Goal: Task Accomplishment & Management: Manage account settings

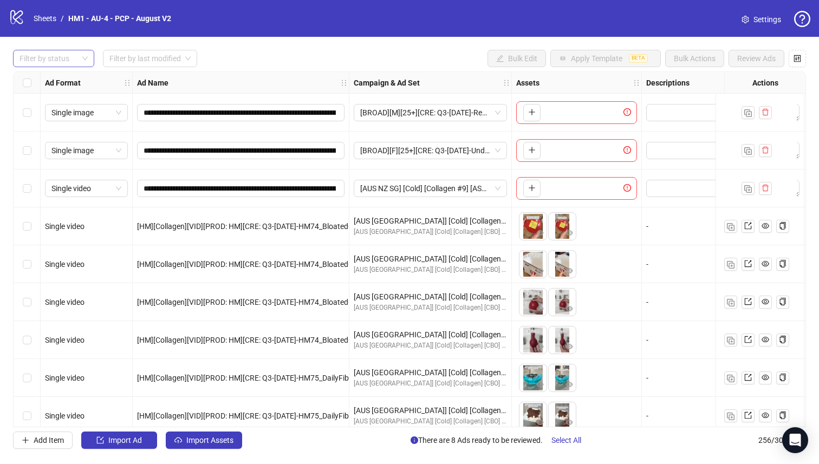
click at [80, 64] on div "Filter by status" at bounding box center [53, 58] width 81 height 17
click at [69, 83] on div "Draft" at bounding box center [54, 81] width 64 height 12
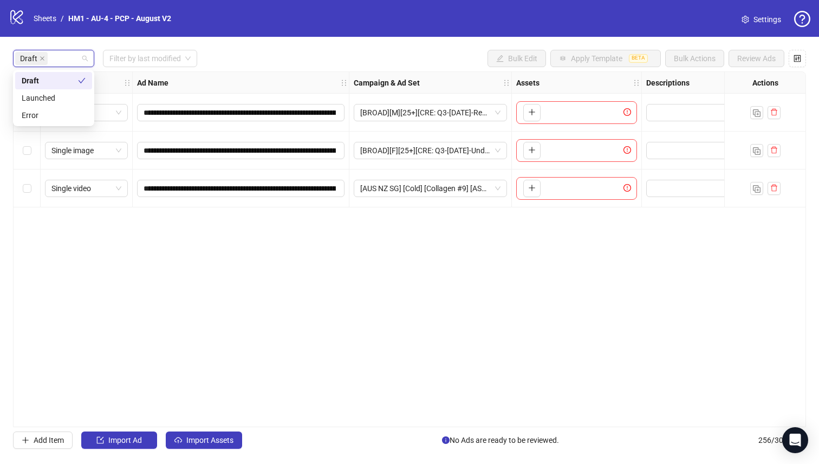
click at [272, 34] on div "logo/logo-mobile Sheets / HM1 - AU-4 - PCP - August V2 Settings" at bounding box center [409, 18] width 819 height 37
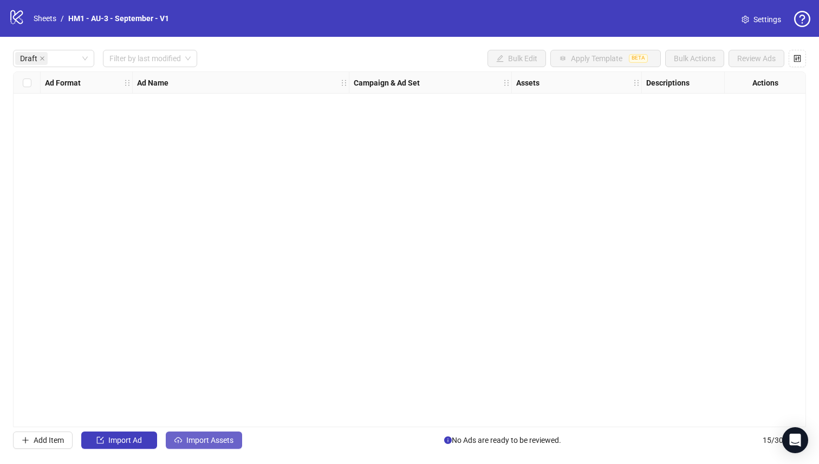
click at [232, 439] on span "Import Assets" at bounding box center [209, 440] width 47 height 9
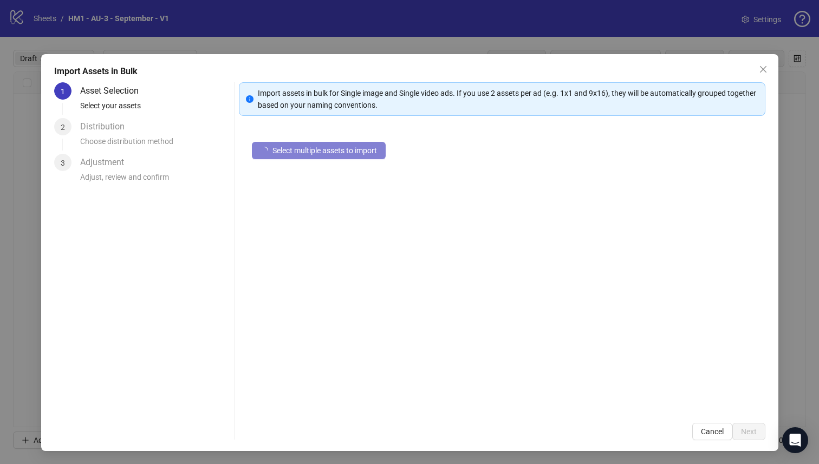
click at [232, 439] on div "1 Asset Selection Select your assets 2 Distribution Choose distribution method …" at bounding box center [409, 261] width 711 height 358
click at [236, 31] on div "Import Assets in Bulk 1 Asset Selection Select your assets 2 Distribution Choos…" at bounding box center [409, 232] width 819 height 464
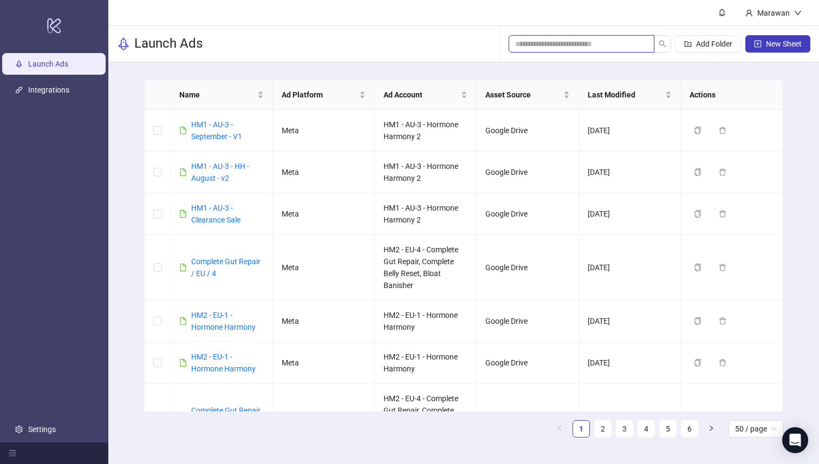
click at [589, 48] on input "search" at bounding box center [577, 44] width 124 height 12
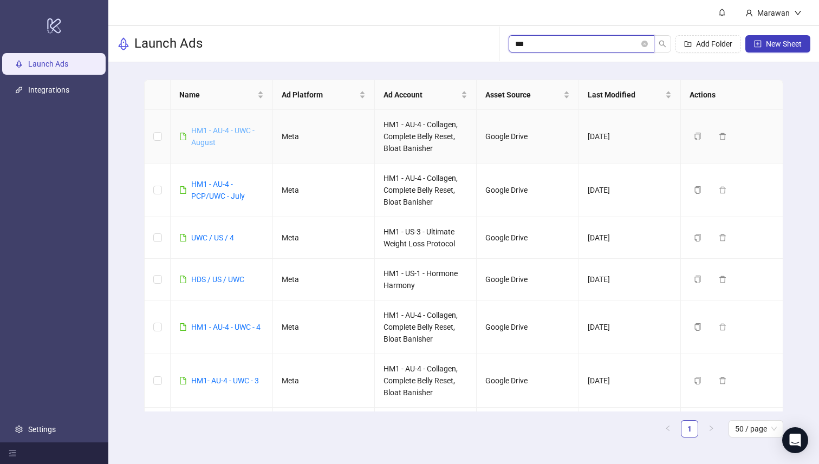
type input "***"
click at [240, 133] on link "HM1 - AU-4 - UWC - August" at bounding box center [222, 136] width 63 height 21
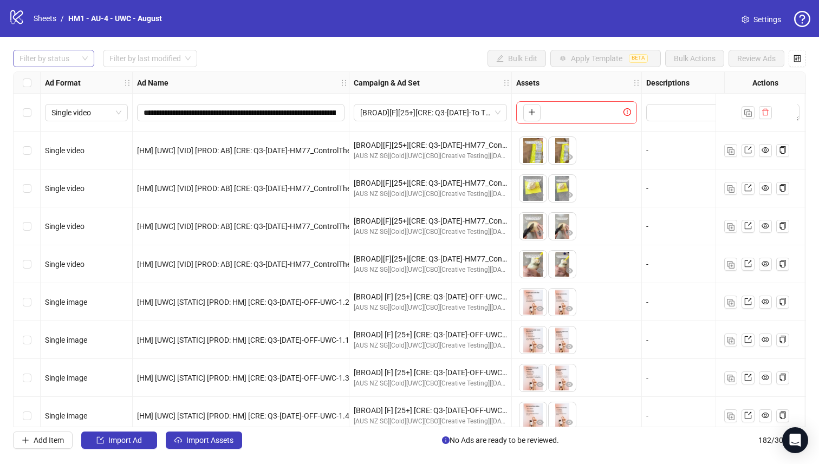
click at [88, 59] on div "Filter by status" at bounding box center [53, 58] width 81 height 17
click at [74, 72] on div "Draft" at bounding box center [53, 80] width 77 height 17
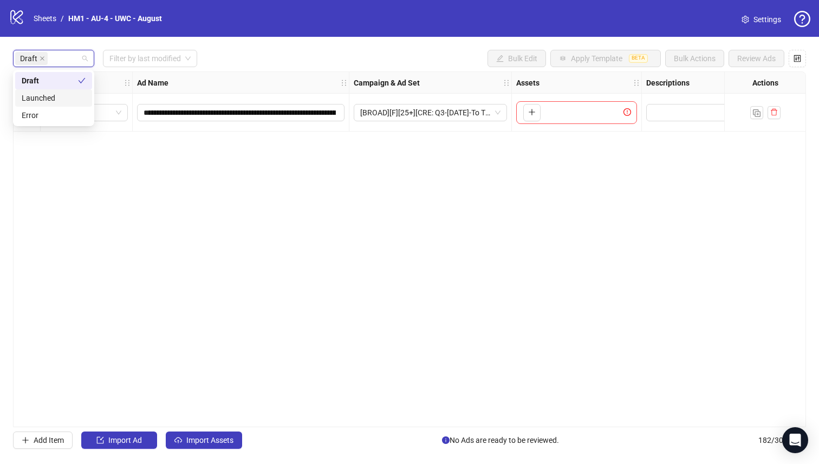
click at [239, 30] on div "logo/logo-mobile Sheets / HM1 - AU-4 - UWC - August Settings" at bounding box center [409, 18] width 819 height 37
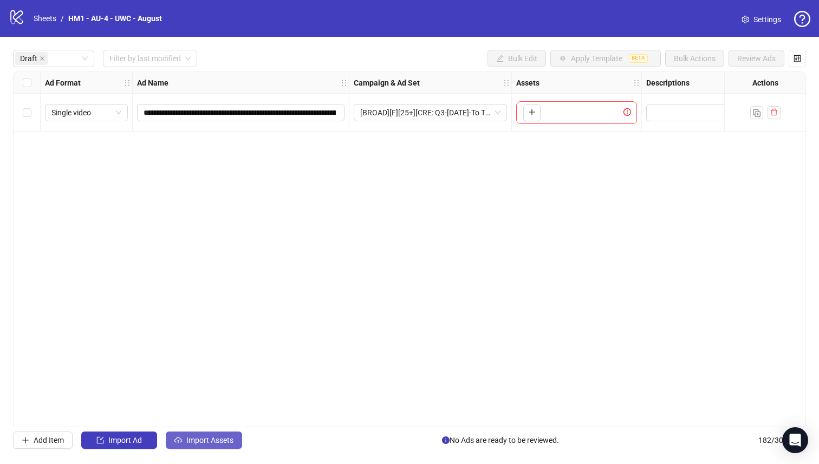
click at [229, 442] on span "Import Assets" at bounding box center [209, 440] width 47 height 9
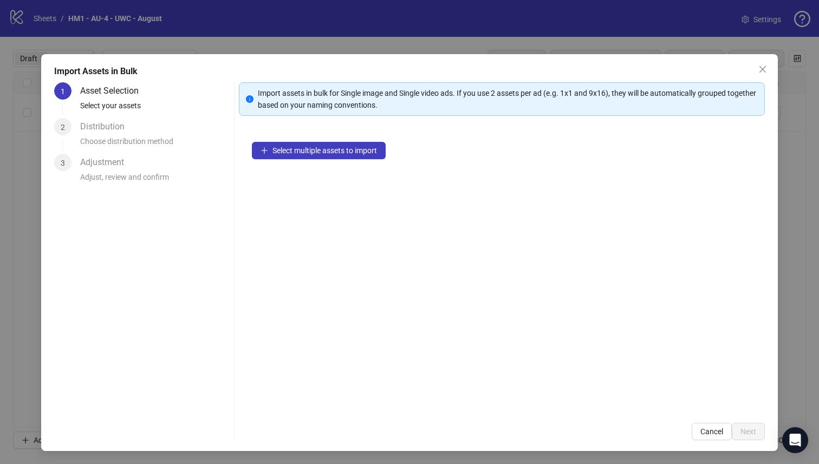
click at [302, 160] on div "Select multiple assets to import" at bounding box center [502, 269] width 526 height 281
click at [302, 149] on span "Select multiple assets to import" at bounding box center [324, 150] width 105 height 9
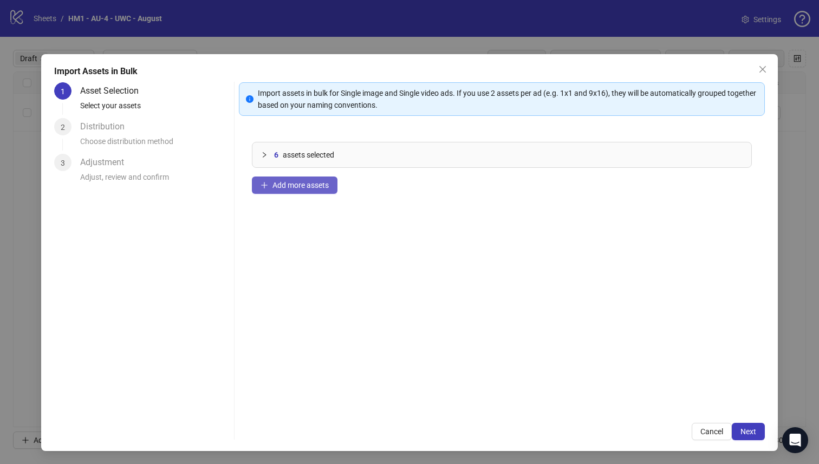
click at [307, 178] on button "Add more assets" at bounding box center [295, 185] width 86 height 17
click at [750, 433] on span "Next" at bounding box center [748, 431] width 16 height 9
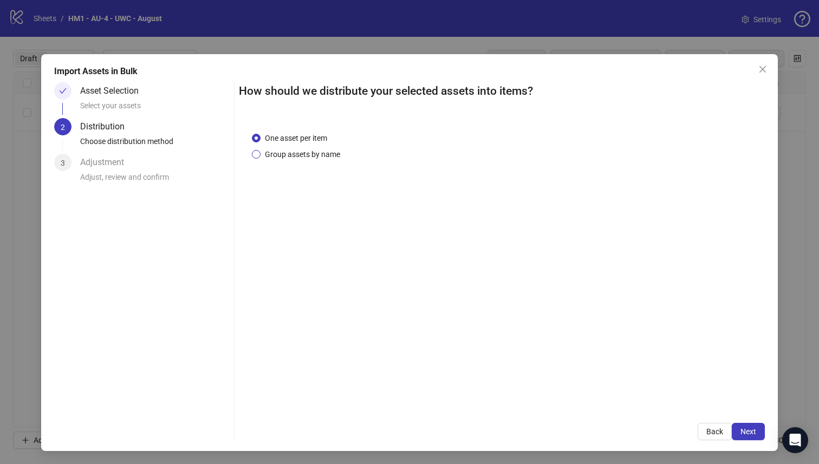
click at [315, 150] on span "Group assets by name" at bounding box center [303, 154] width 84 height 12
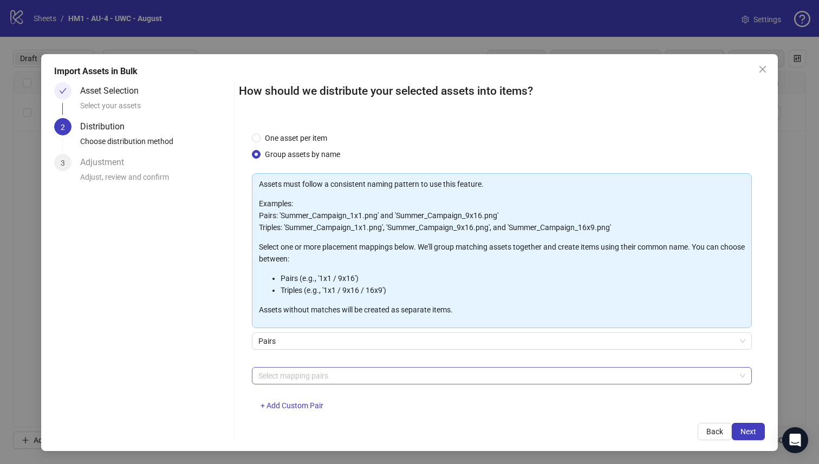
click at [359, 379] on div at bounding box center [496, 375] width 485 height 15
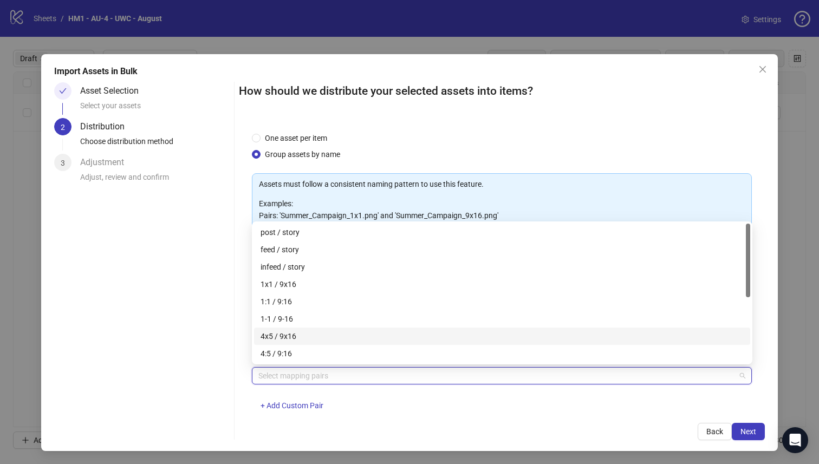
click at [354, 337] on div "4x5 / 9x16" at bounding box center [502, 336] width 483 height 12
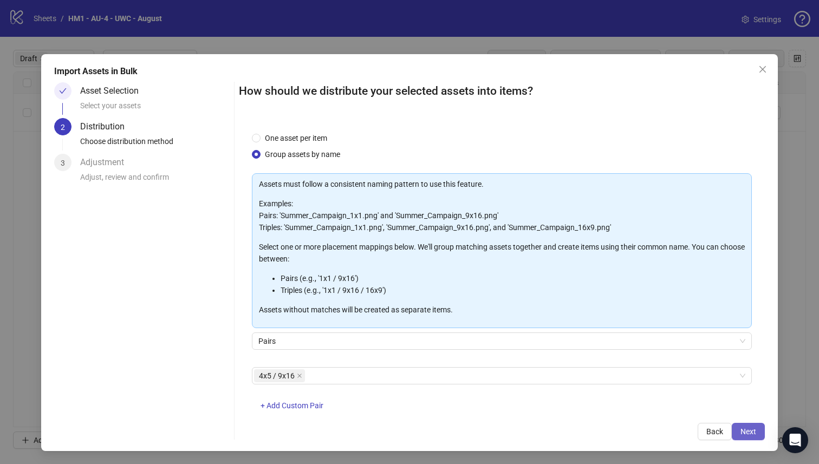
click at [757, 434] on button "Next" at bounding box center [748, 431] width 33 height 17
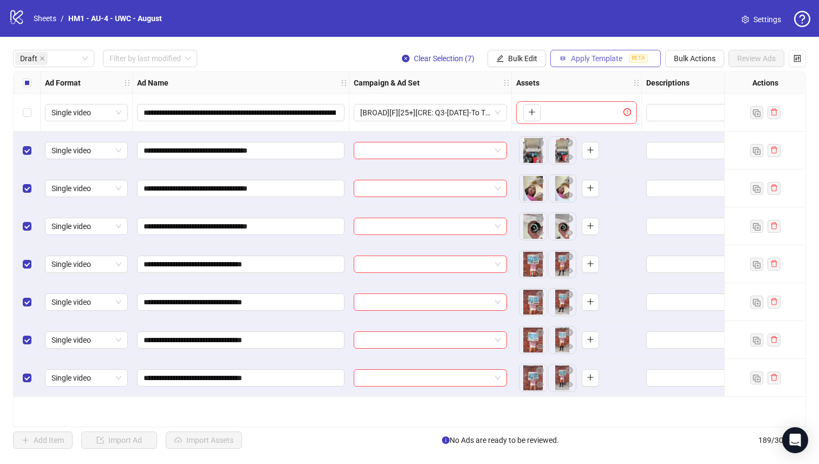
click at [614, 61] on span "Apply Template" at bounding box center [596, 58] width 51 height 9
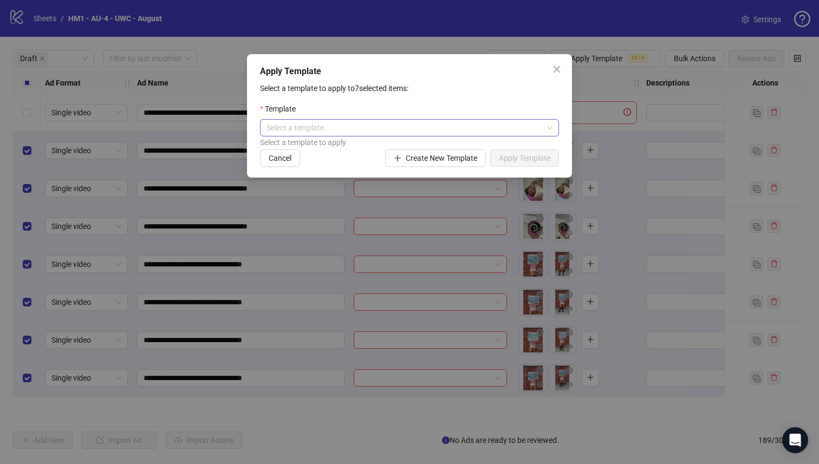
click at [444, 132] on input "search" at bounding box center [404, 128] width 276 height 16
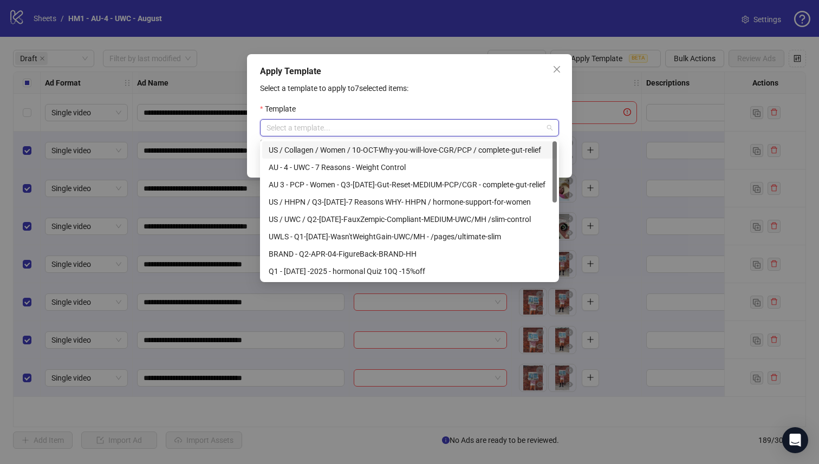
type input "*"
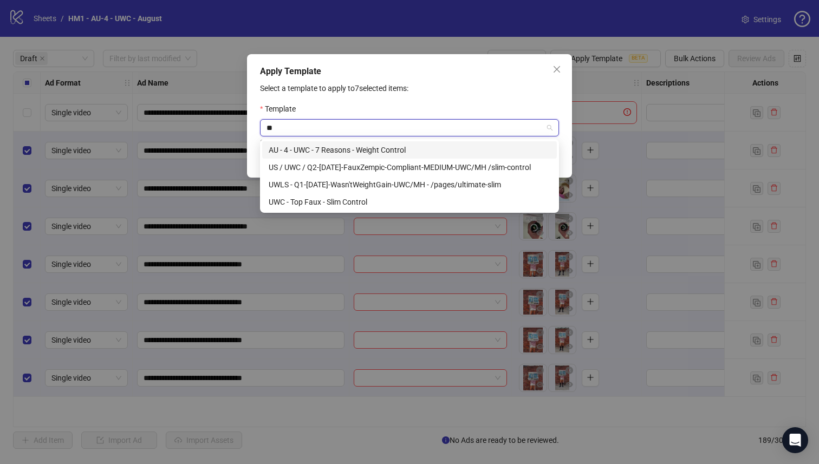
type input "***"
click at [455, 149] on div "AU - 4 - UWC - 7 Reasons - Weight Control" at bounding box center [410, 150] width 282 height 12
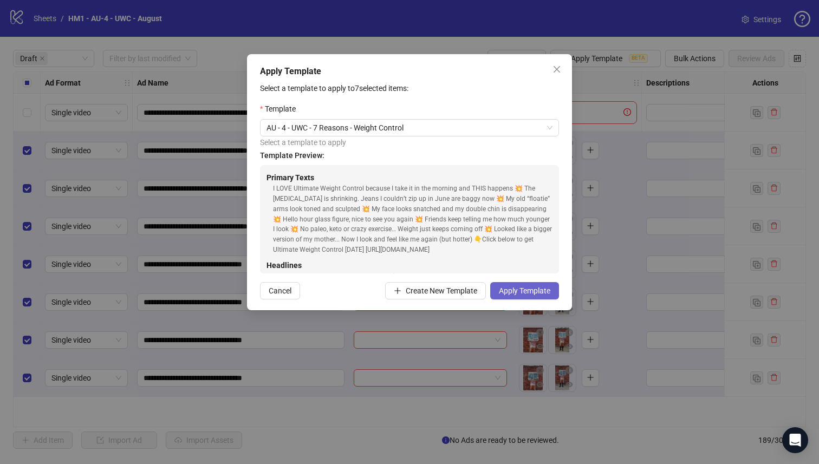
click at [534, 291] on span "Apply Template" at bounding box center [524, 291] width 51 height 9
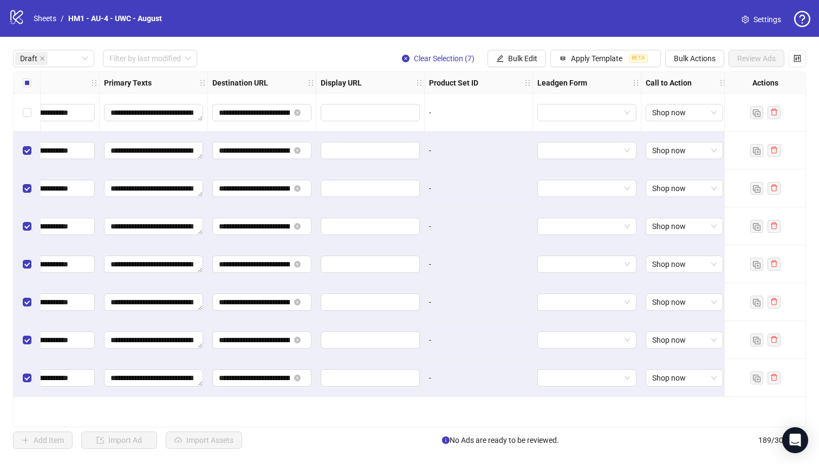
scroll to position [0, 868]
click at [504, 54] on button "Bulk Edit" at bounding box center [516, 58] width 58 height 17
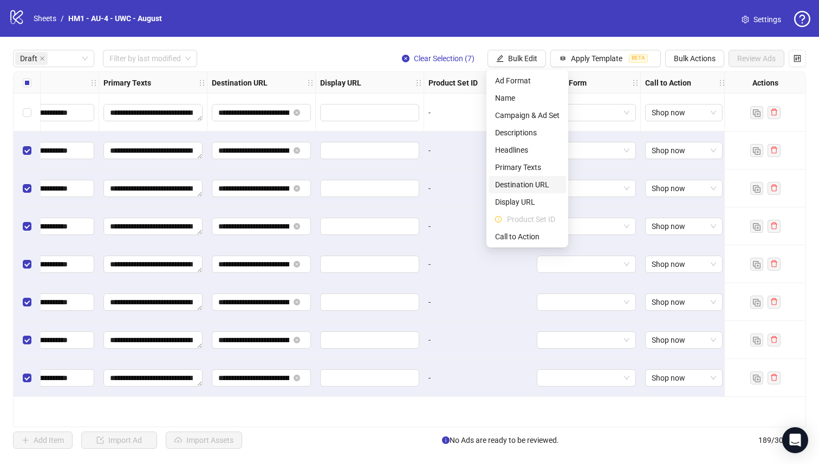
click at [541, 179] on span "Destination URL" at bounding box center [527, 185] width 64 height 12
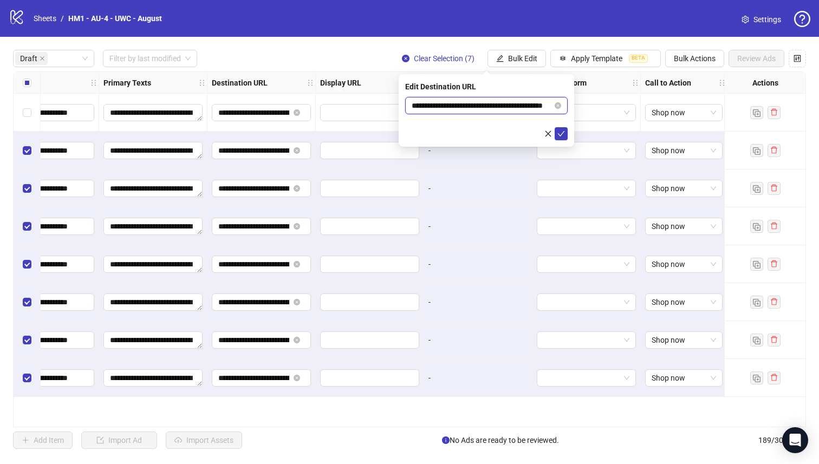
click at [499, 106] on input "**********" at bounding box center [482, 106] width 141 height 12
paste input "*****"
type input "**********"
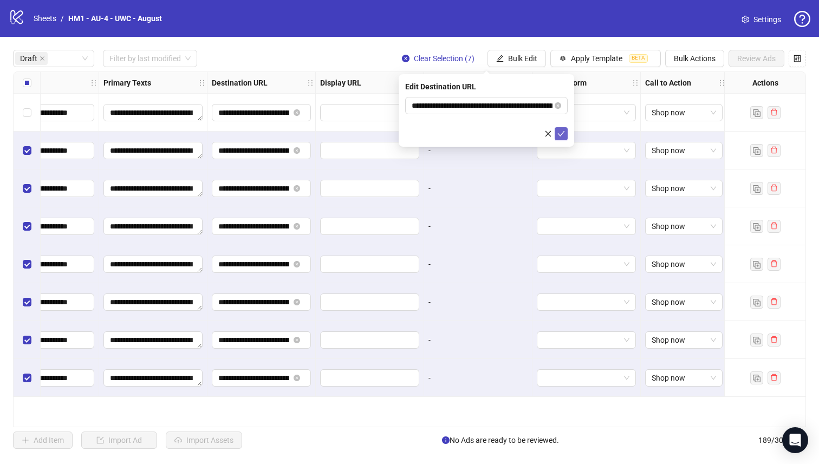
click at [566, 135] on button "submit" at bounding box center [561, 133] width 13 height 13
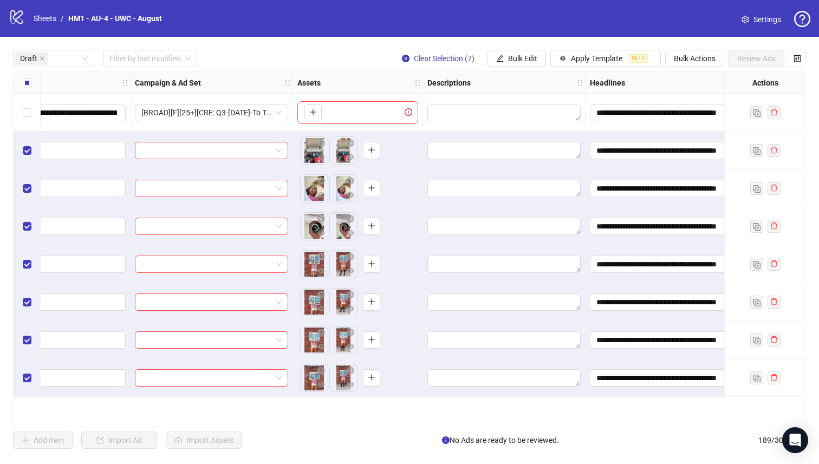
scroll to position [0, 23]
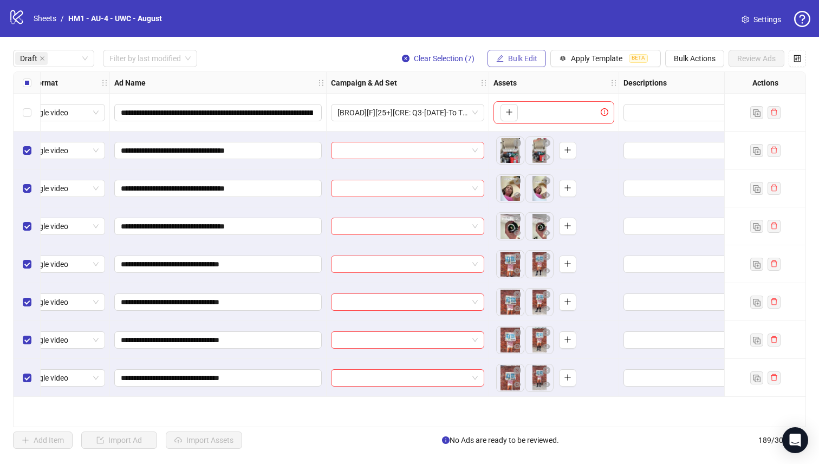
click at [511, 58] on span "Bulk Edit" at bounding box center [522, 58] width 29 height 9
click at [206, 106] on span "**********" at bounding box center [217, 112] width 207 height 17
drag, startPoint x: 206, startPoint y: 110, endPoint x: 128, endPoint y: 113, distance: 78.1
click at [127, 113] on input "**********" at bounding box center [217, 113] width 192 height 12
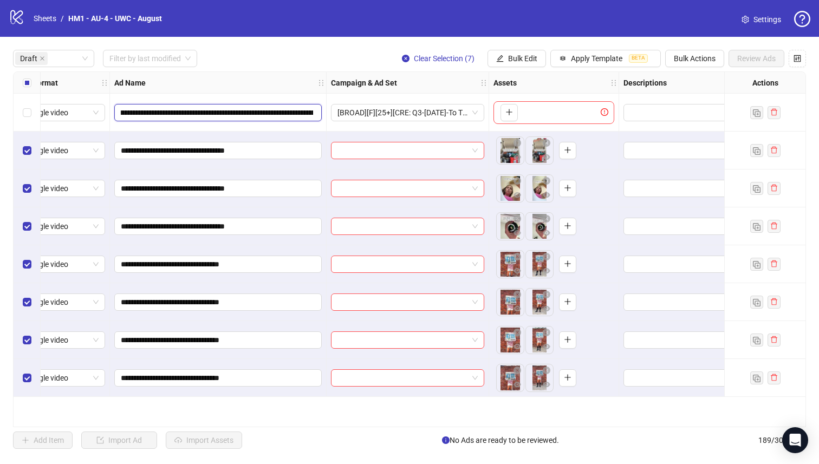
click at [168, 112] on input "**********" at bounding box center [217, 113] width 192 height 12
drag, startPoint x: 168, startPoint y: 112, endPoint x: 377, endPoint y: 123, distance: 209.4
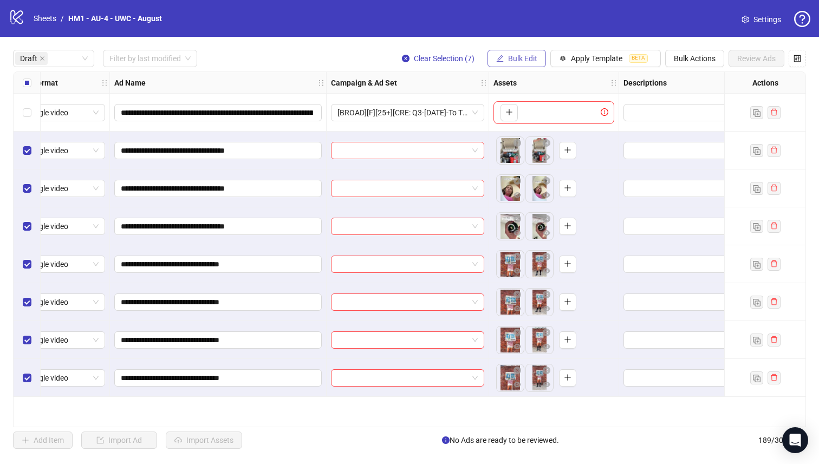
click at [505, 60] on button "Bulk Edit" at bounding box center [516, 58] width 58 height 17
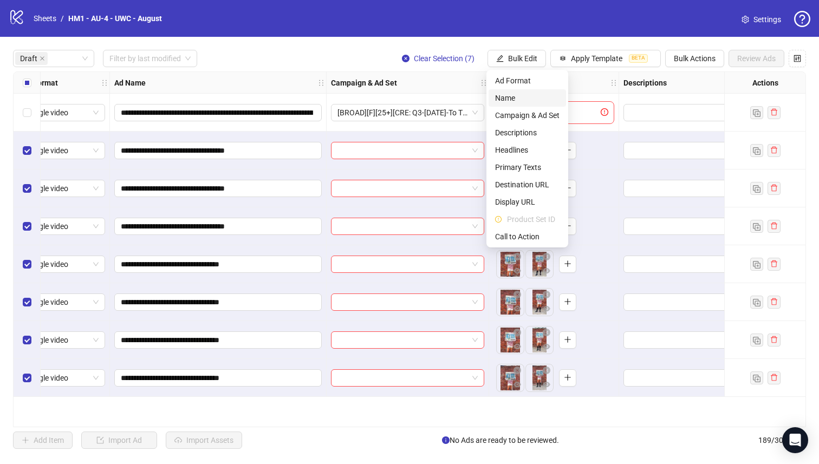
click at [504, 92] on span "Name" at bounding box center [527, 98] width 64 height 12
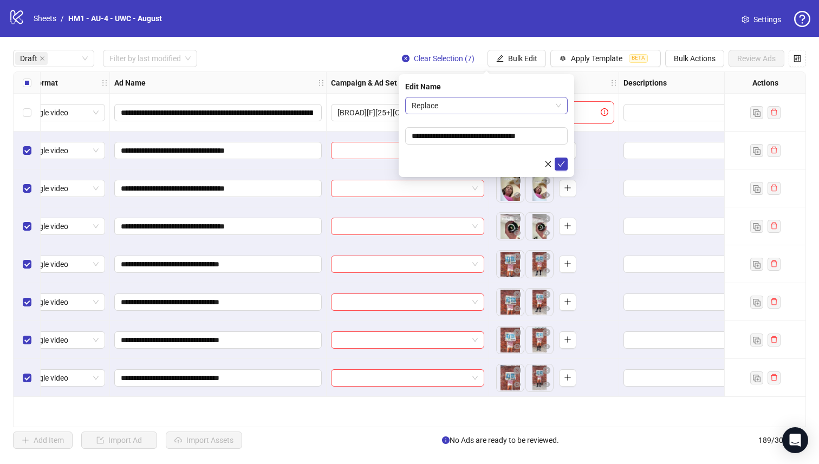
click at [491, 108] on span "Replace" at bounding box center [486, 105] width 149 height 16
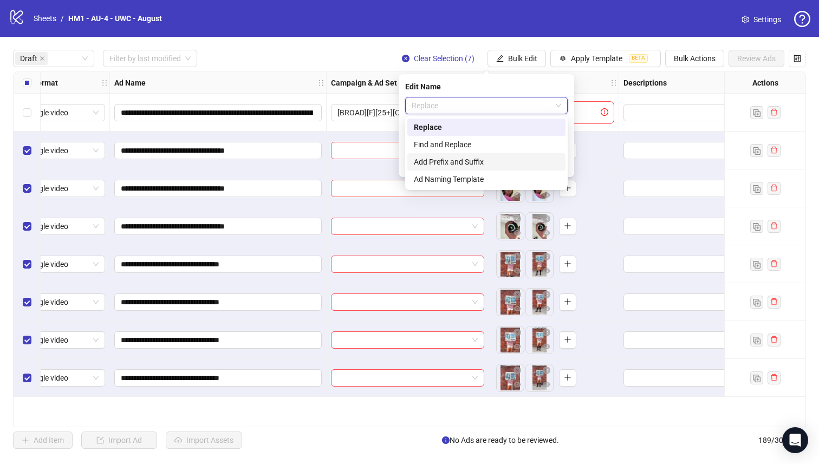
click at [487, 163] on div "Add Prefix and Suffix" at bounding box center [486, 162] width 145 height 12
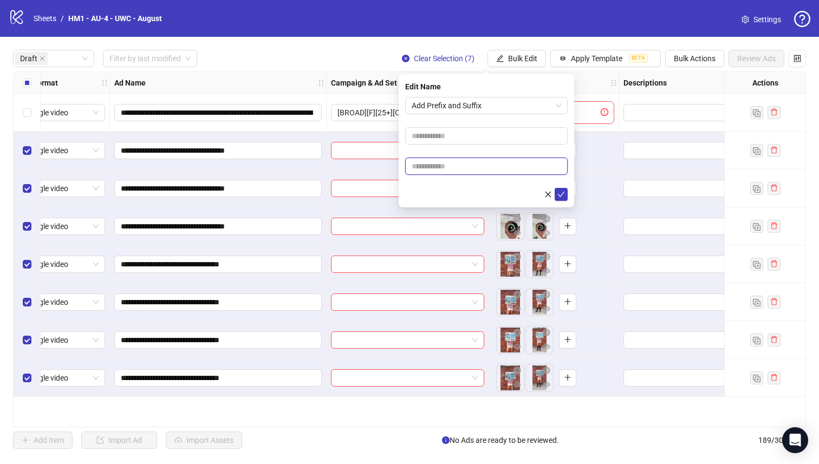
click at [483, 168] on input "text" at bounding box center [486, 166] width 162 height 17
paste input "**********"
type input "**********"
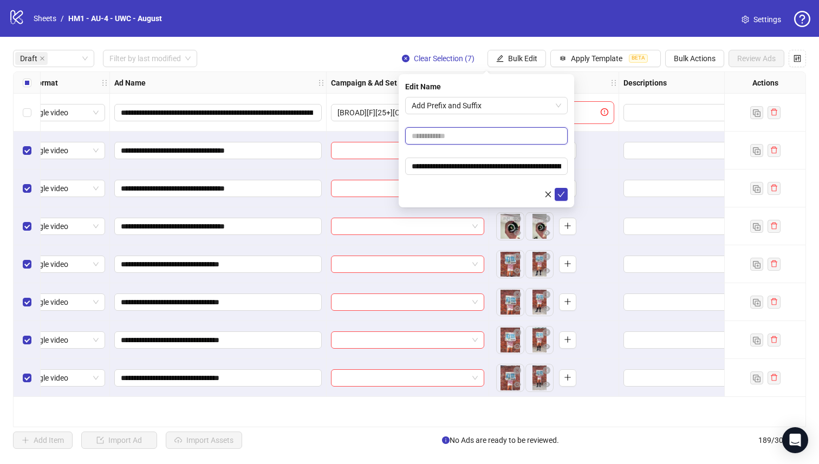
click at [483, 135] on input "text" at bounding box center [486, 135] width 162 height 17
drag, startPoint x: 479, startPoint y: 139, endPoint x: 455, endPoint y: 139, distance: 23.8
click at [455, 139] on input "**********" at bounding box center [486, 135] width 162 height 17
type input "**********"
click at [559, 193] on icon "check" at bounding box center [561, 195] width 8 height 8
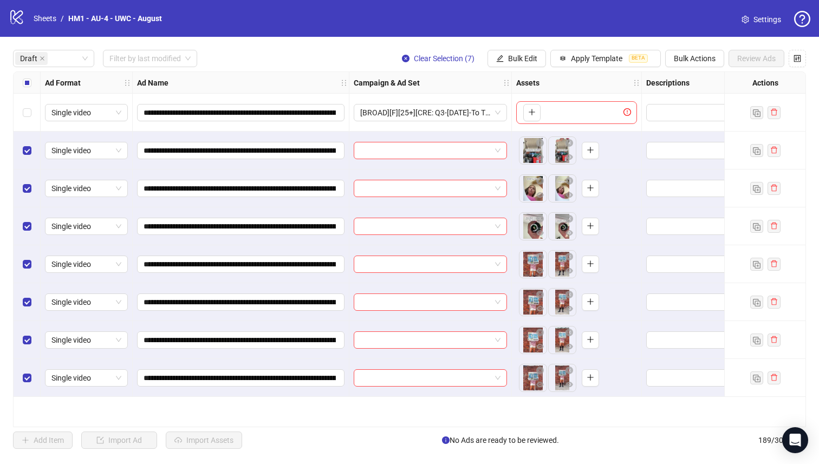
click at [22, 88] on div "Select all rows" at bounding box center [27, 83] width 27 height 22
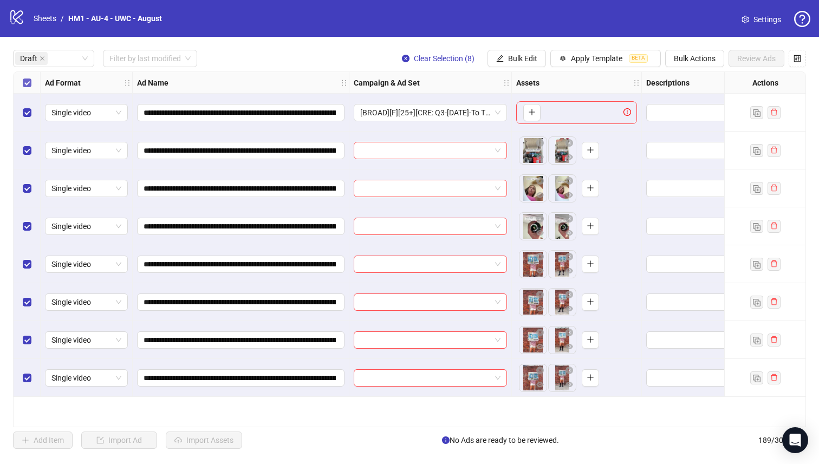
click at [23, 88] on label "Select all rows" at bounding box center [27, 83] width 9 height 12
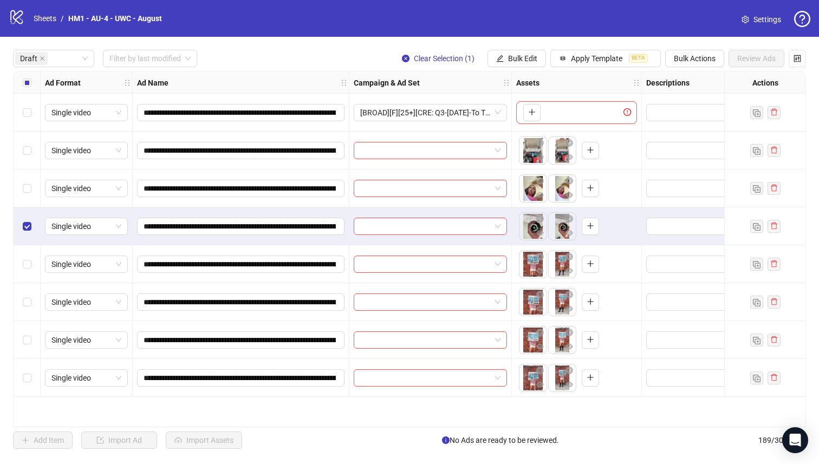
click at [24, 197] on div "Select row 3" at bounding box center [27, 189] width 27 height 38
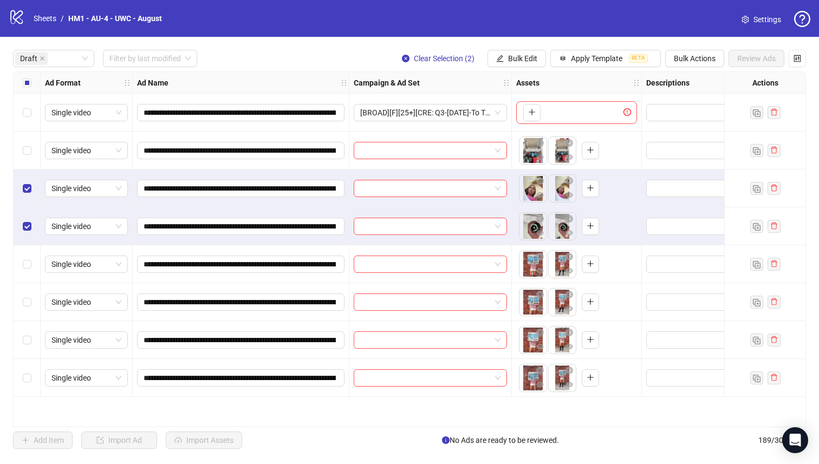
click at [20, 162] on div "Select row 2" at bounding box center [27, 151] width 27 height 38
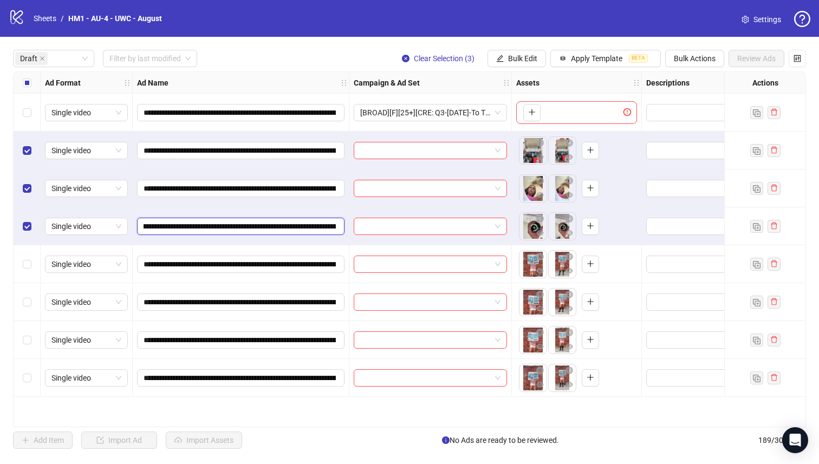
scroll to position [0, 181]
drag, startPoint x: 262, startPoint y: 228, endPoint x: 212, endPoint y: 221, distance: 50.9
click at [212, 221] on input "**********" at bounding box center [240, 226] width 192 height 12
click at [516, 66] on button "Bulk Edit" at bounding box center [516, 58] width 58 height 17
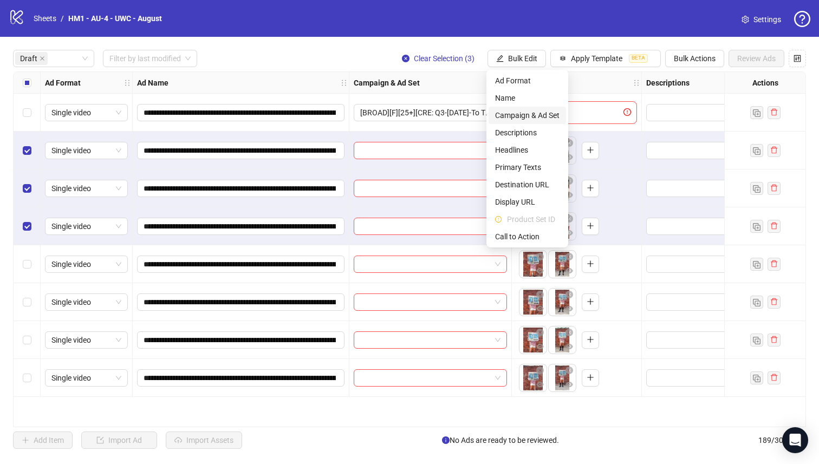
click at [546, 118] on span "Campaign & Ad Set" at bounding box center [527, 115] width 64 height 12
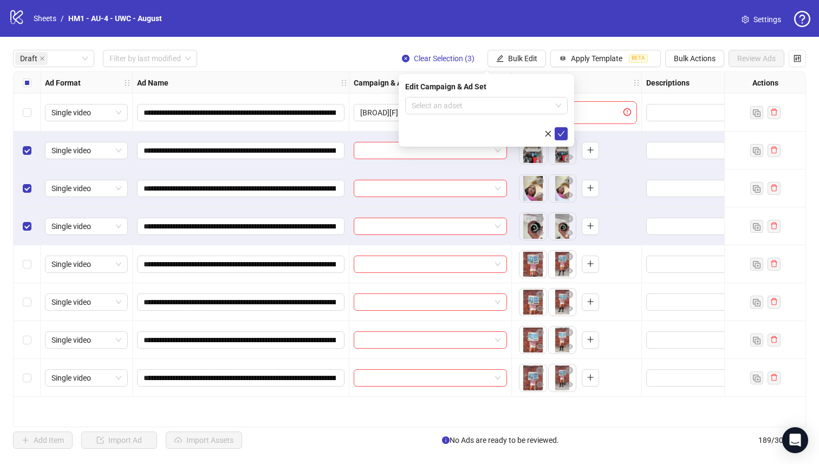
click at [516, 115] on form "Select an adset" at bounding box center [486, 118] width 162 height 43
click at [514, 107] on input "search" at bounding box center [482, 105] width 140 height 16
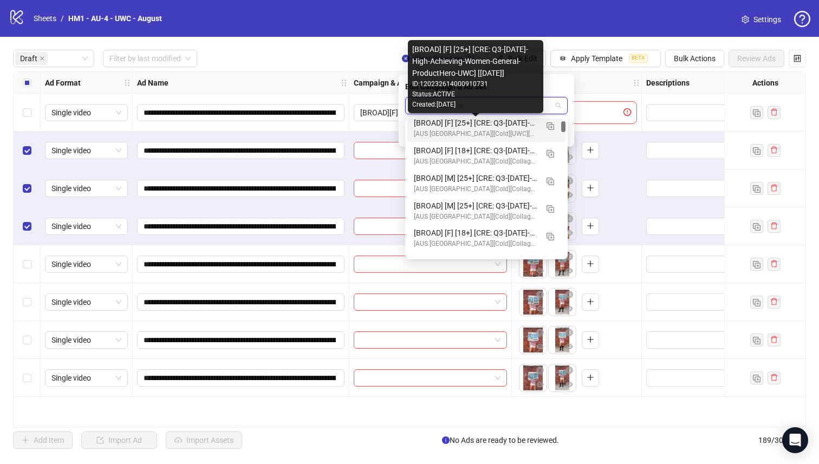
scroll to position [284, 0]
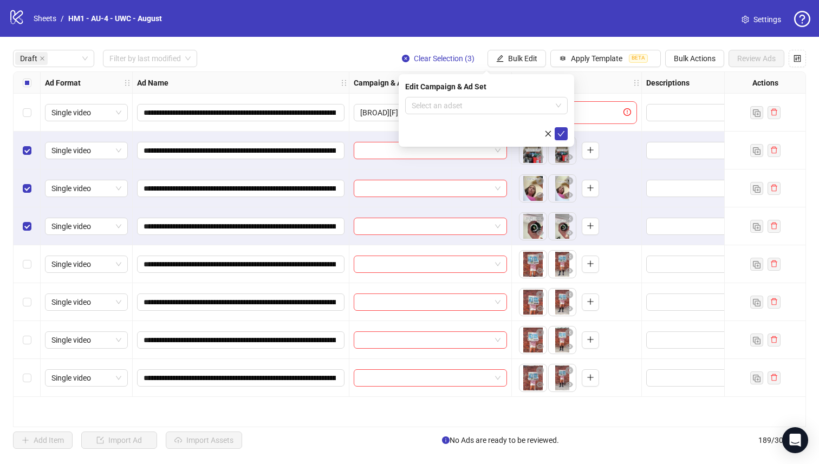
click at [482, 95] on div "Edit Campaign & Ad Set Select an adset" at bounding box center [486, 110] width 175 height 73
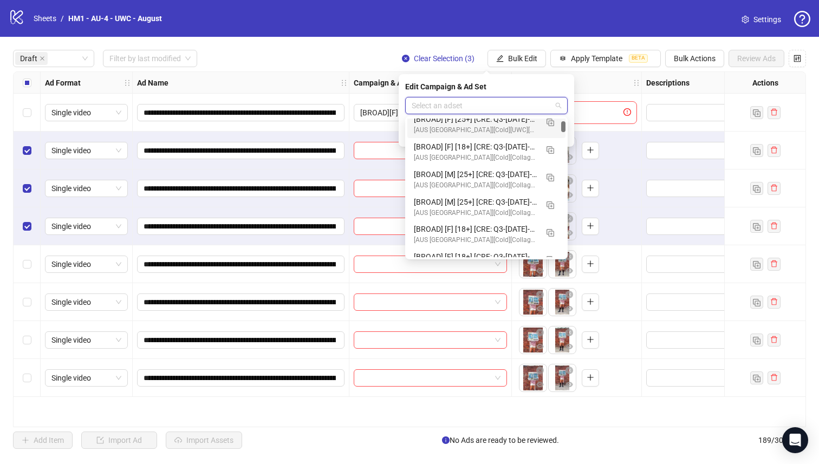
click at [487, 109] on input "search" at bounding box center [482, 105] width 140 height 16
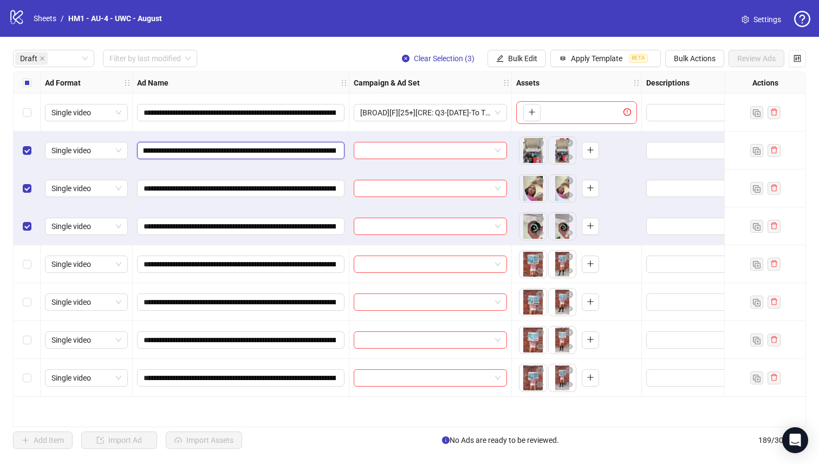
scroll to position [0, 125]
click at [267, 147] on input "**********" at bounding box center [240, 151] width 192 height 12
click at [505, 63] on button "Bulk Edit" at bounding box center [516, 58] width 58 height 17
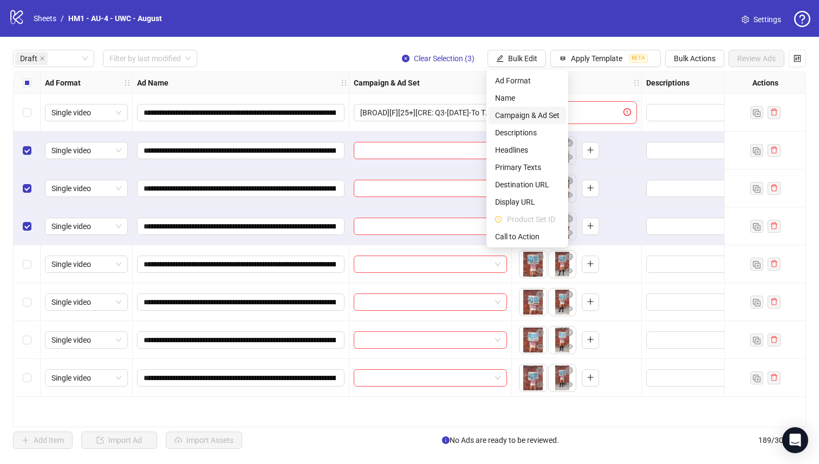
click at [522, 117] on span "Campaign & Ad Set" at bounding box center [527, 115] width 64 height 12
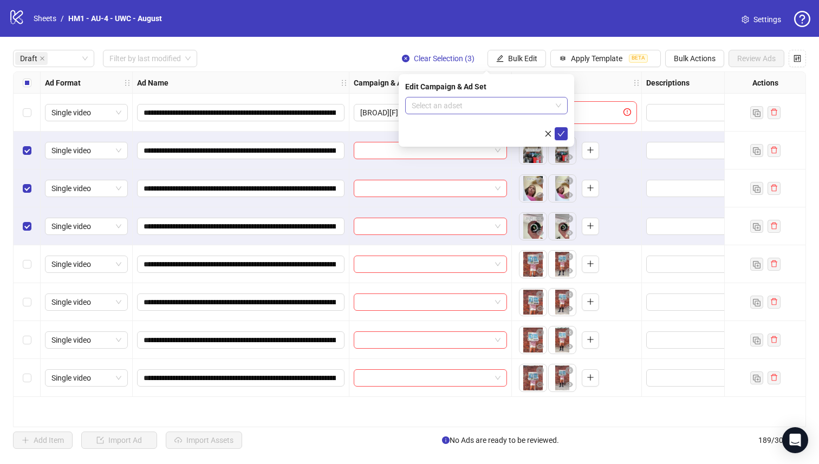
click at [508, 108] on input "search" at bounding box center [482, 105] width 140 height 16
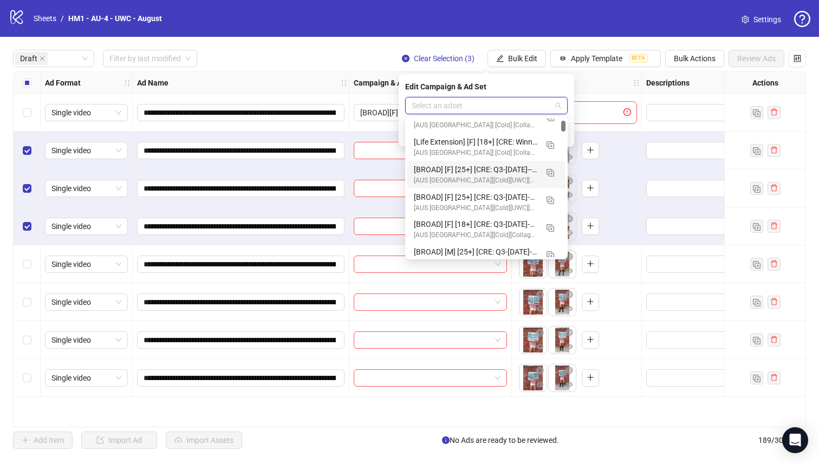
scroll to position [222, 0]
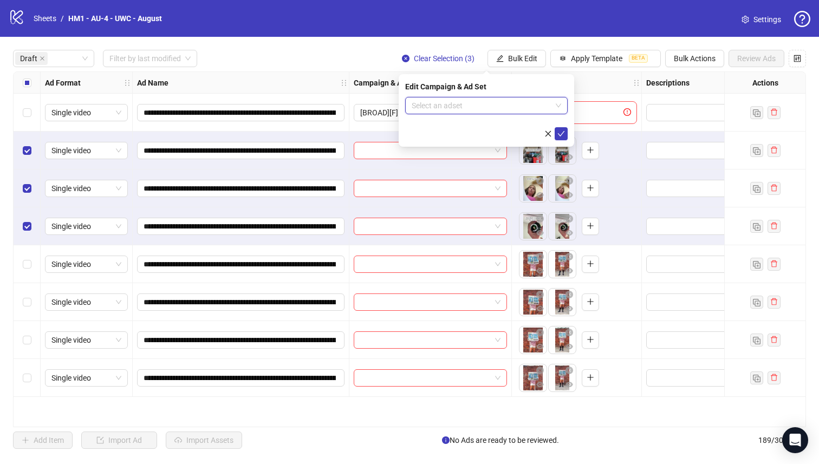
click at [478, 107] on input "search" at bounding box center [482, 105] width 140 height 16
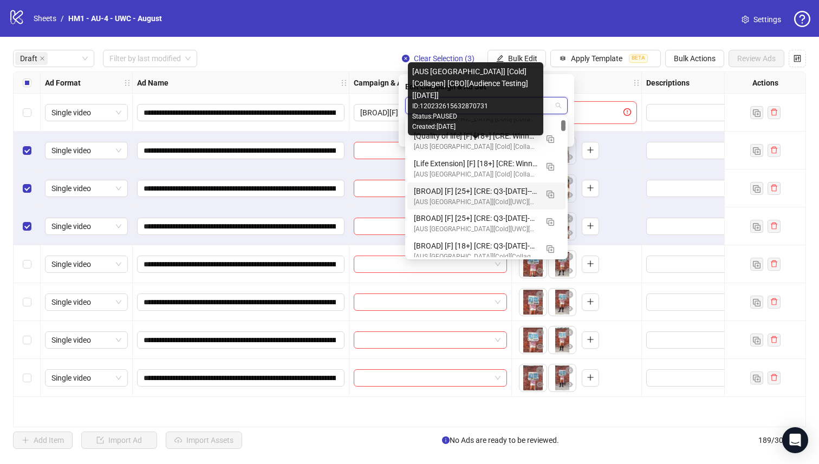
scroll to position [161, 0]
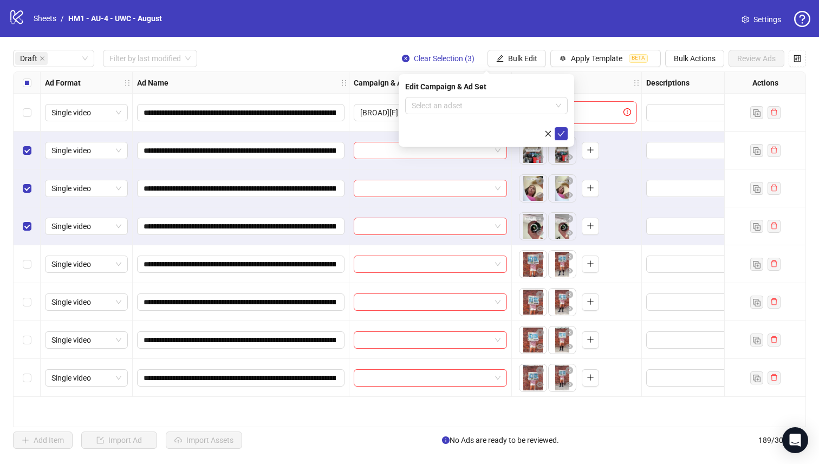
click at [503, 95] on div "Edit Campaign & Ad Set Select an adset" at bounding box center [486, 110] width 175 height 73
click at [510, 102] on input "search" at bounding box center [482, 105] width 140 height 16
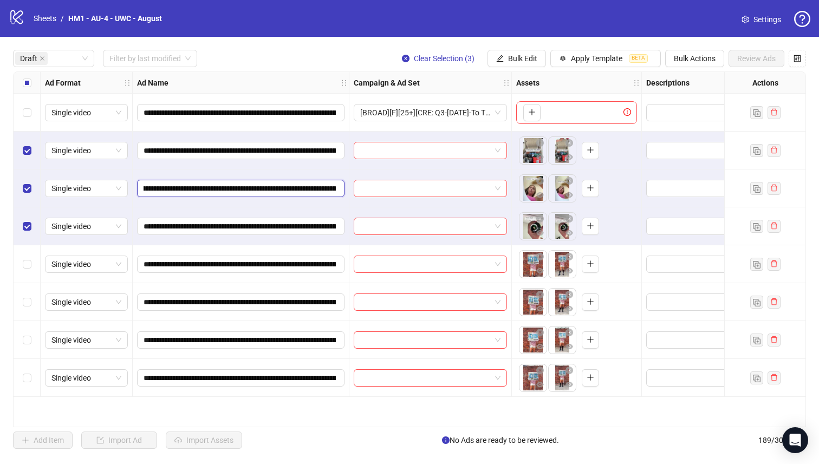
scroll to position [0, 199]
drag, startPoint x: 262, startPoint y: 190, endPoint x: 193, endPoint y: 185, distance: 69.0
click at [193, 185] on input "**********" at bounding box center [240, 189] width 192 height 12
click at [520, 57] on span "Bulk Edit" at bounding box center [522, 58] width 29 height 9
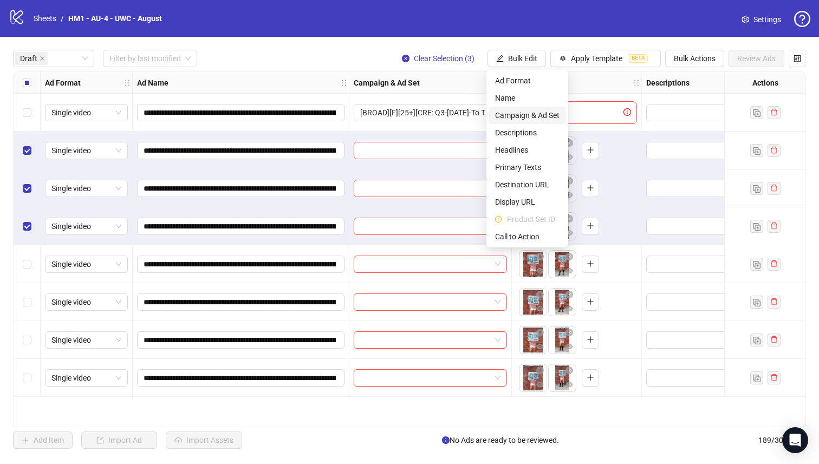
click at [535, 117] on span "Campaign & Ad Set" at bounding box center [527, 115] width 64 height 12
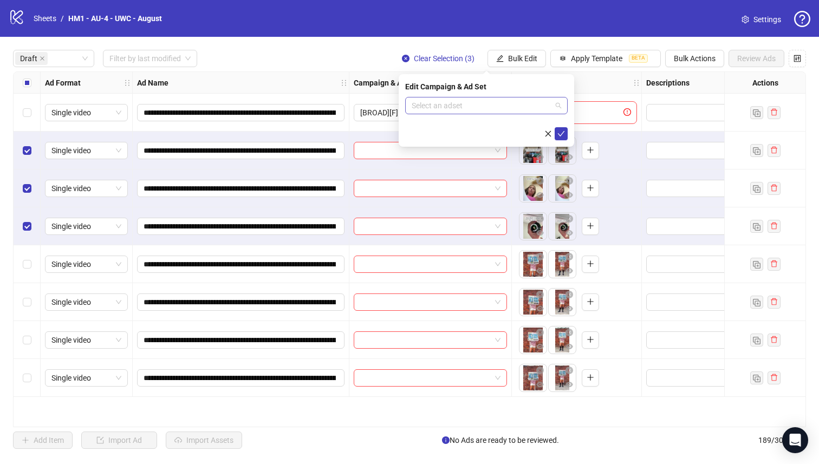
click at [528, 112] on input "search" at bounding box center [482, 105] width 140 height 16
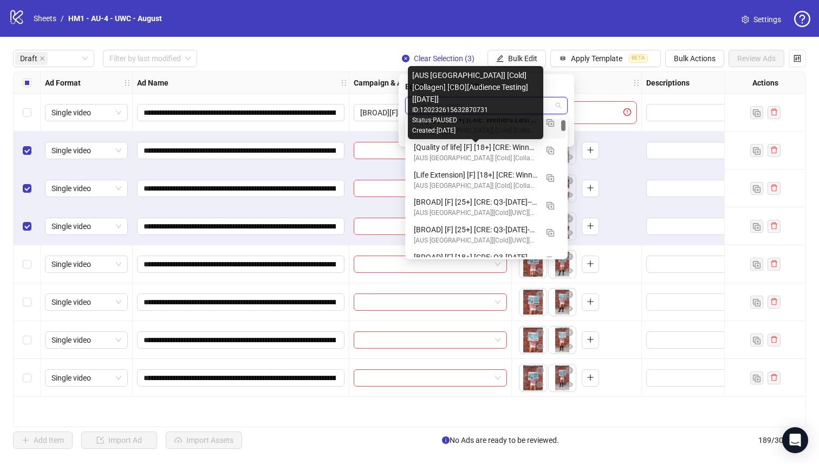
scroll to position [179, 0]
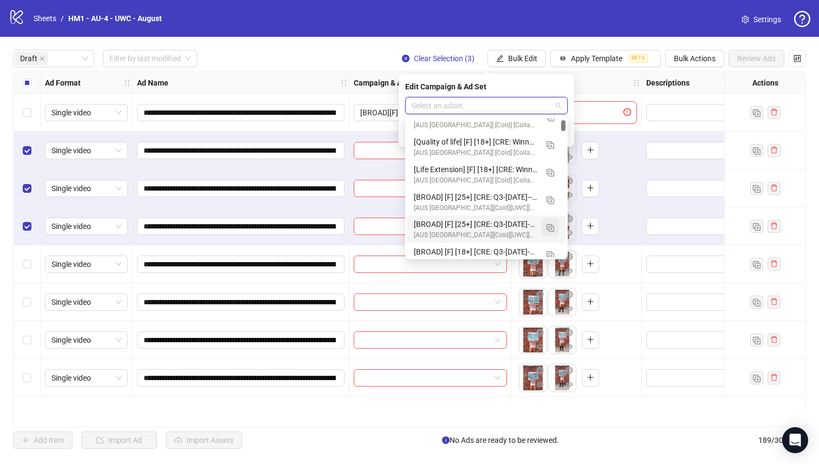
click at [555, 226] on button "button" at bounding box center [550, 226] width 17 height 17
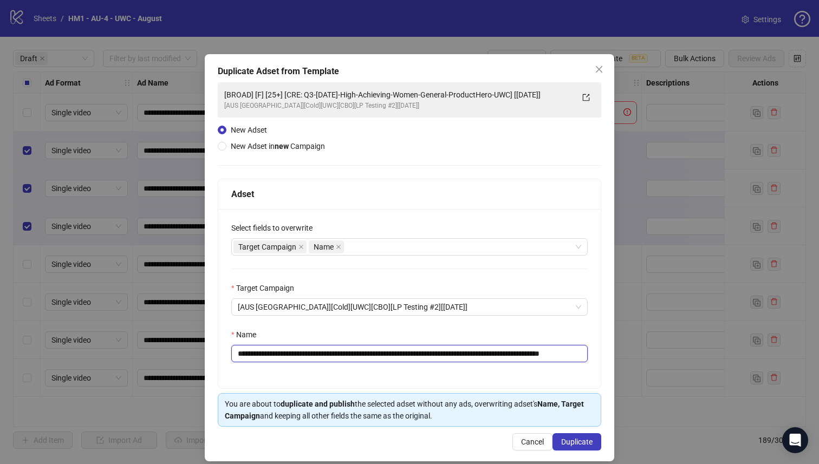
drag, startPoint x: 545, startPoint y: 357, endPoint x: 318, endPoint y: 358, distance: 226.9
click at [318, 358] on input "**********" at bounding box center [409, 353] width 356 height 17
paste input "text"
click at [463, 356] on input "**********" at bounding box center [409, 353] width 356 height 17
type input "**********"
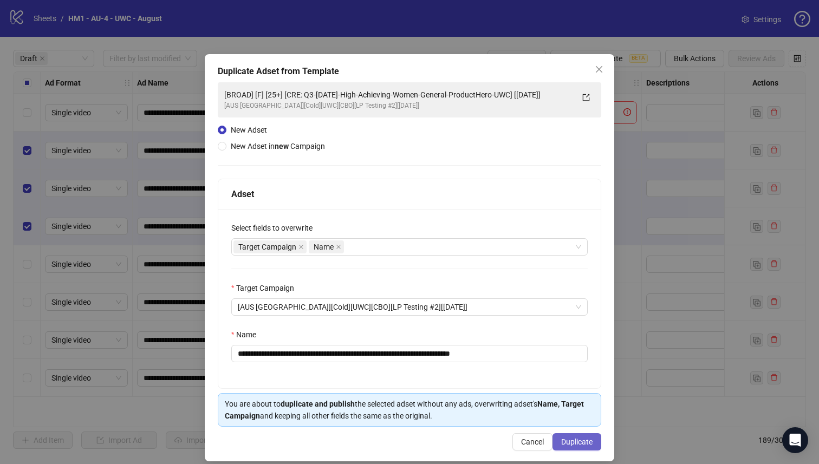
click at [579, 443] on span "Duplicate" at bounding box center [576, 442] width 31 height 9
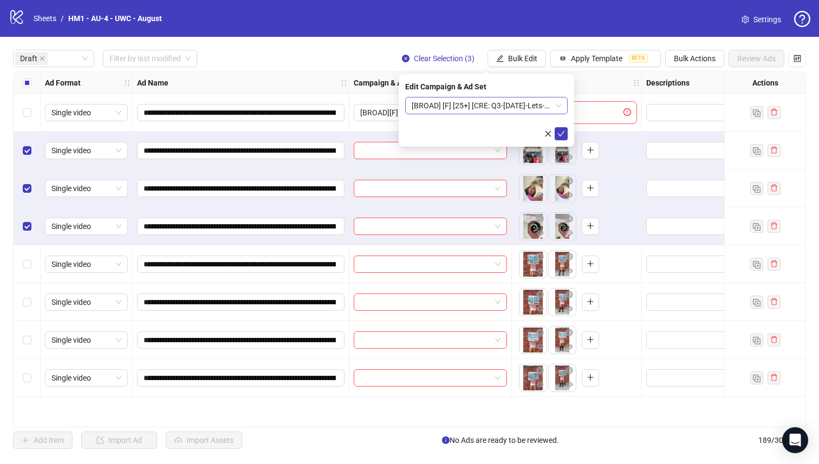
click at [504, 103] on span "[BROAD] [F] [25+] [CRE: Q3-[DATE]-Lets-Breakdown-UWC] [[DATE]]" at bounding box center [486, 105] width 149 height 16
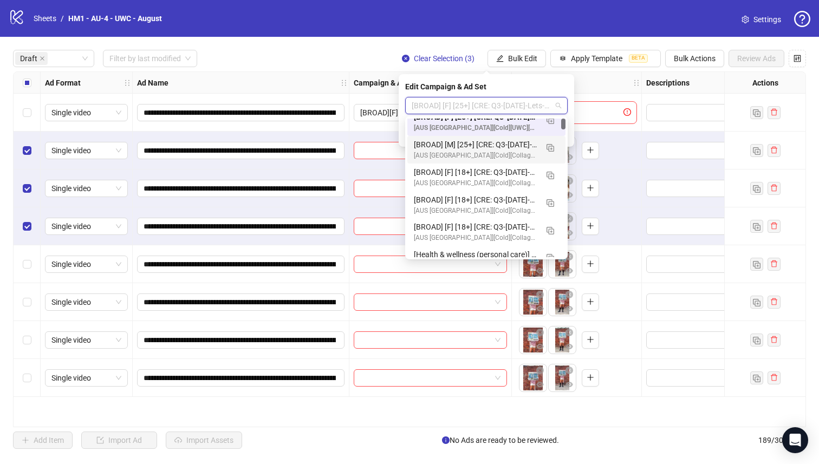
scroll to position [0, 0]
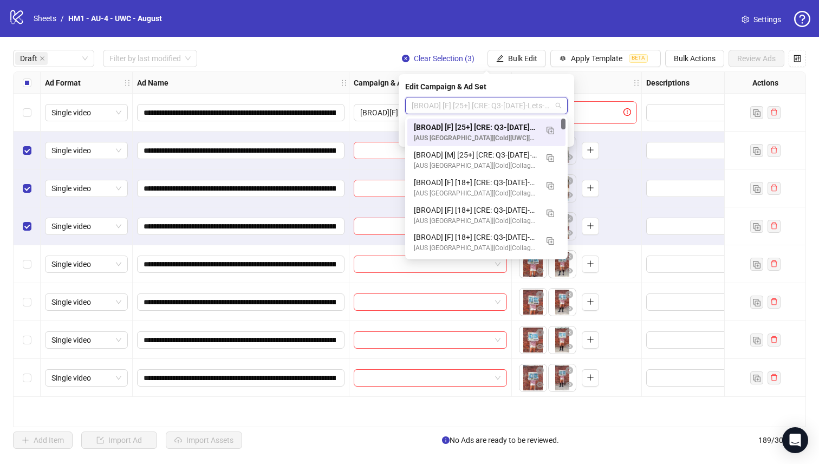
click at [516, 128] on div "[BROAD] [F] [25+] [CRE: Q3-[DATE]-Lets-Breakdown-UWC] [[DATE]]" at bounding box center [475, 127] width 123 height 12
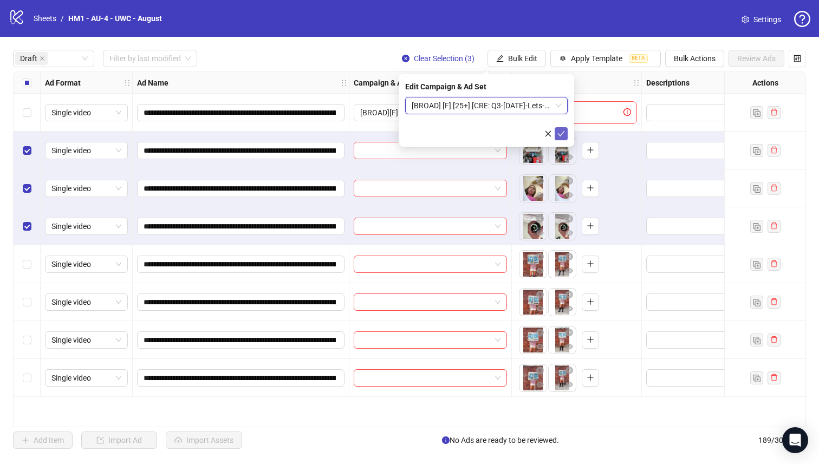
click at [561, 133] on icon "check" at bounding box center [561, 134] width 8 height 8
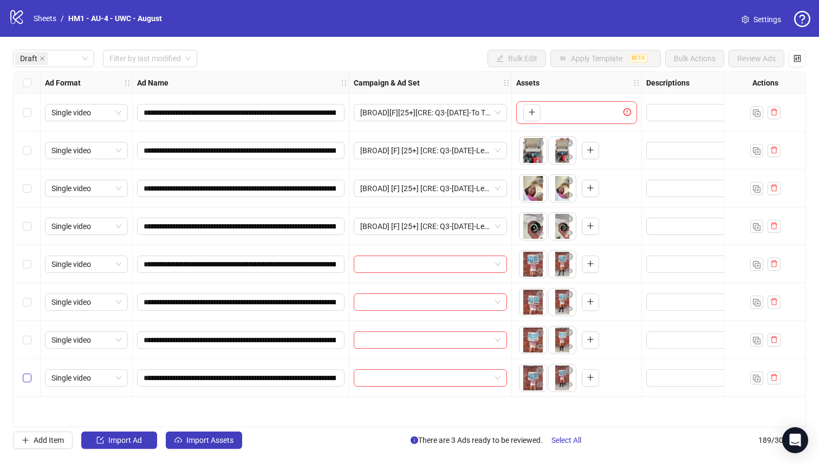
click at [28, 372] on label "Select row 8" at bounding box center [27, 378] width 9 height 12
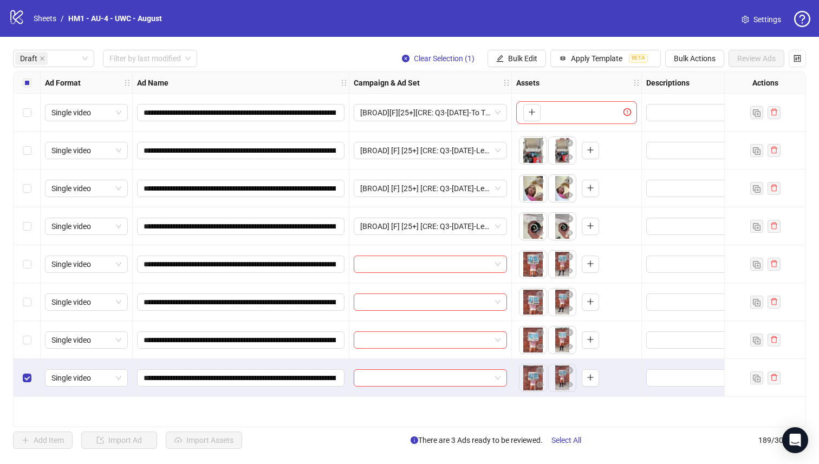
click at [28, 346] on div "Select row 7" at bounding box center [27, 340] width 27 height 38
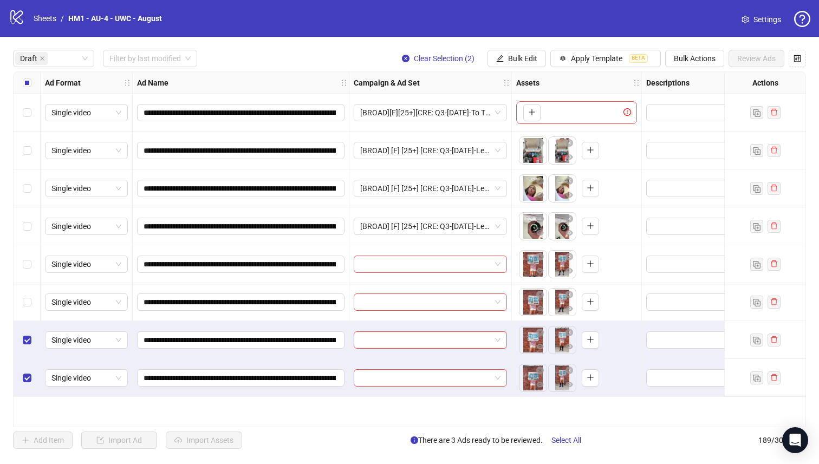
click at [28, 295] on div "Select row 6" at bounding box center [27, 302] width 27 height 38
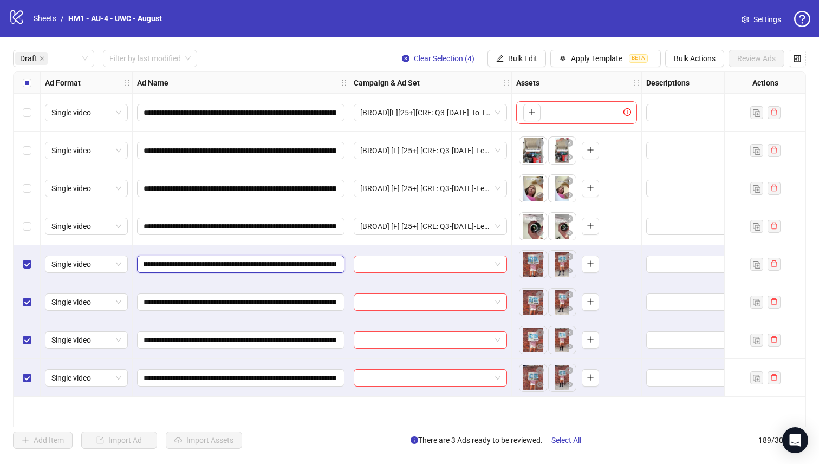
scroll to position [0, 107]
drag, startPoint x: 263, startPoint y: 265, endPoint x: 288, endPoint y: 261, distance: 25.3
click at [288, 261] on input "**********" at bounding box center [240, 264] width 192 height 12
click at [506, 66] on button "Bulk Edit" at bounding box center [516, 58] width 58 height 17
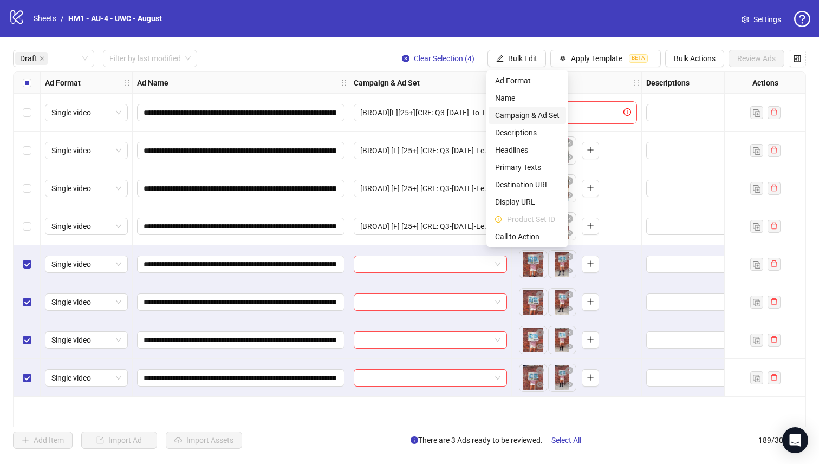
click at [528, 112] on span "Campaign & Ad Set" at bounding box center [527, 115] width 64 height 12
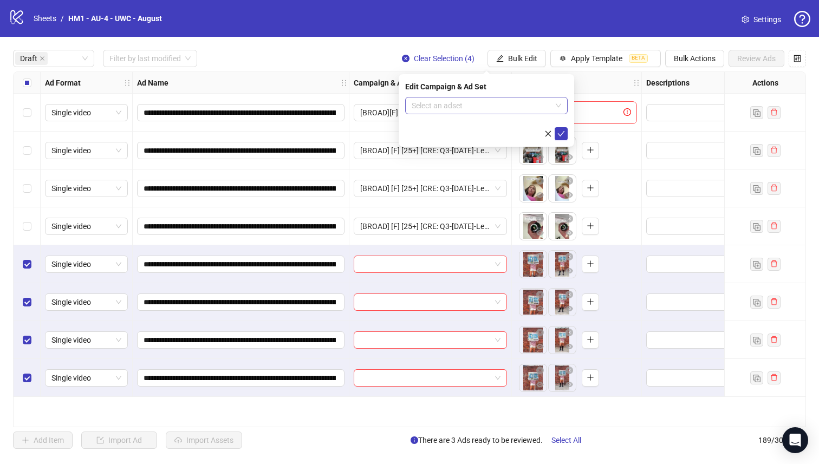
click at [515, 105] on input "search" at bounding box center [482, 105] width 140 height 16
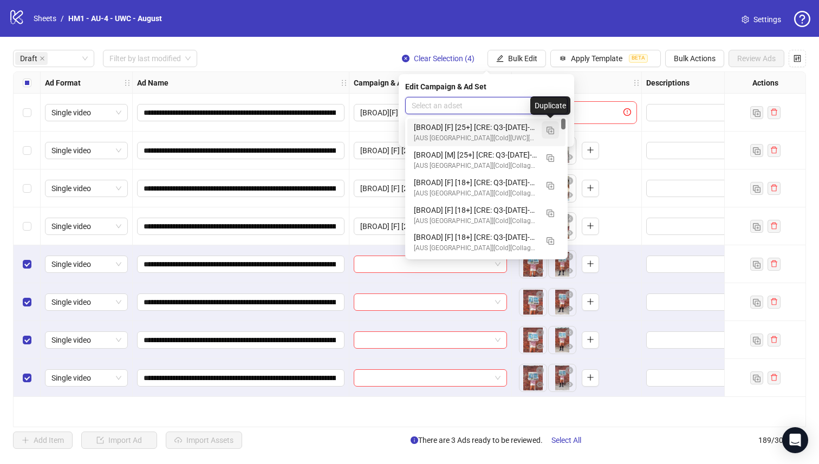
click at [550, 131] on img "button" at bounding box center [550, 131] width 8 height 8
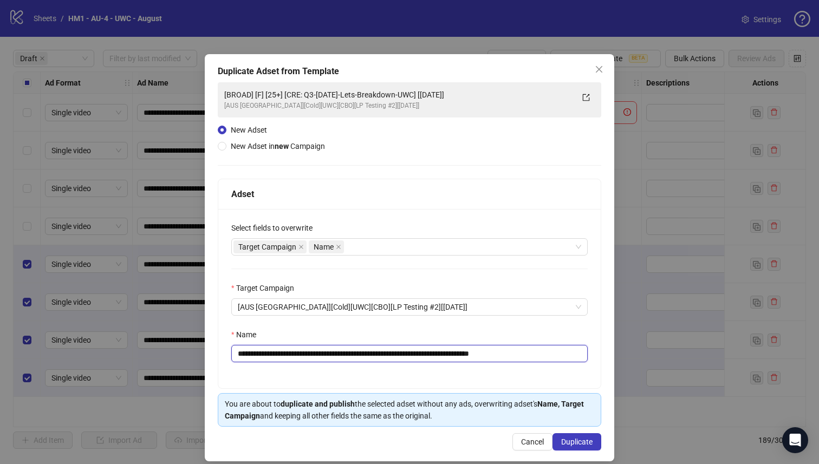
drag, startPoint x: 448, startPoint y: 357, endPoint x: 317, endPoint y: 357, distance: 131.1
click at [317, 357] on input "**********" at bounding box center [409, 353] width 356 height 17
paste input "text"
type input "**********"
click at [580, 441] on span "Duplicate" at bounding box center [576, 442] width 31 height 9
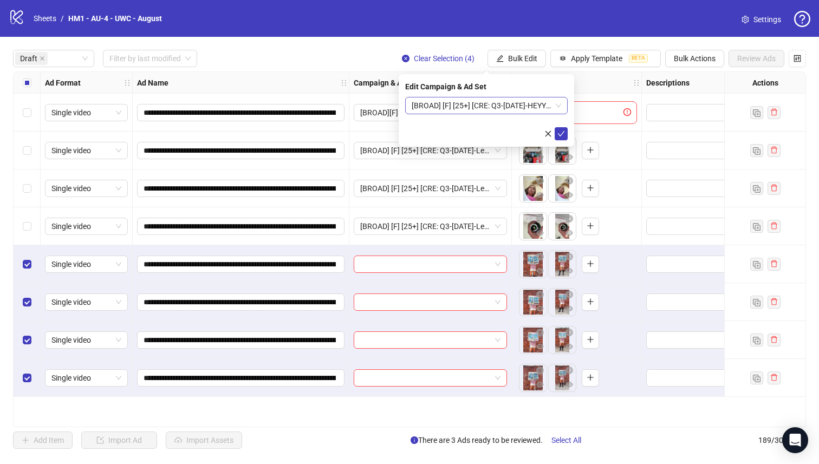
click at [475, 108] on span "[BROAD] [F] [25+] [CRE: Q3-[DATE]-HEYYOU-BRAND-UWC] [[DATE]]" at bounding box center [486, 105] width 149 height 16
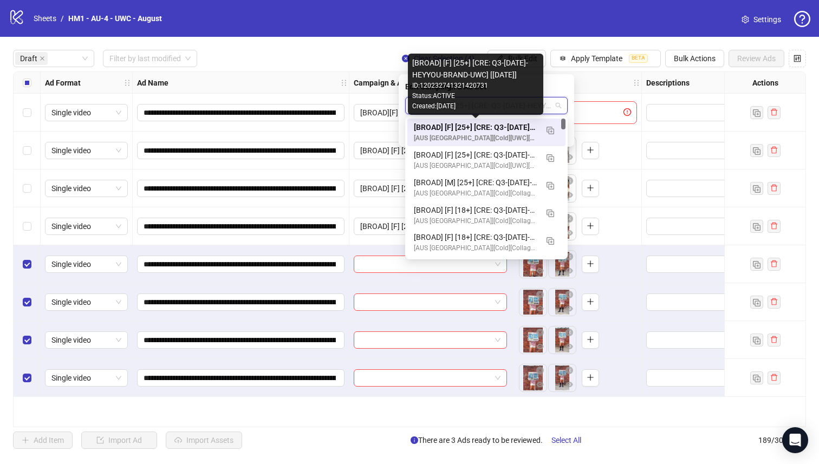
click at [481, 126] on div "[BROAD] [F] [25+] [CRE: Q3-[DATE]-HEYYOU-BRAND-UWC] [[DATE]]" at bounding box center [475, 127] width 123 height 12
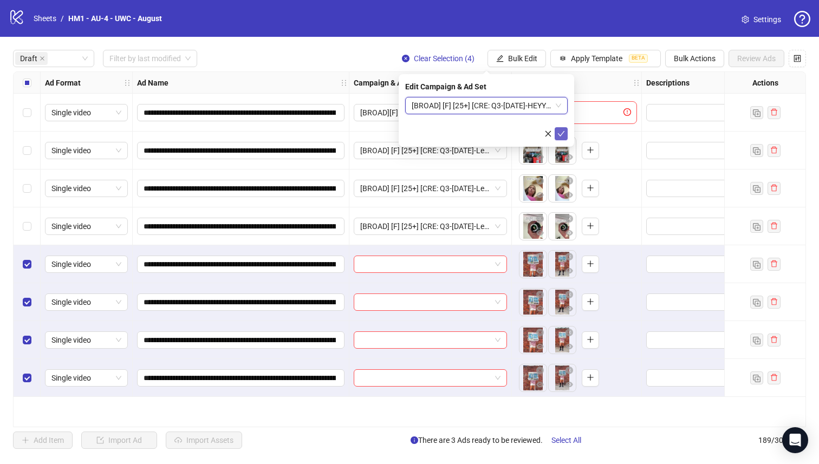
click at [557, 134] on icon "check" at bounding box center [561, 134] width 8 height 8
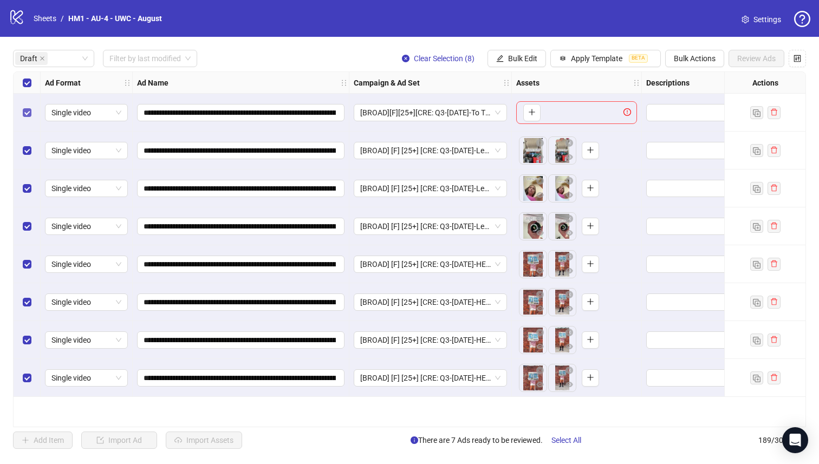
click at [25, 107] on label "Select row 1" at bounding box center [27, 113] width 9 height 12
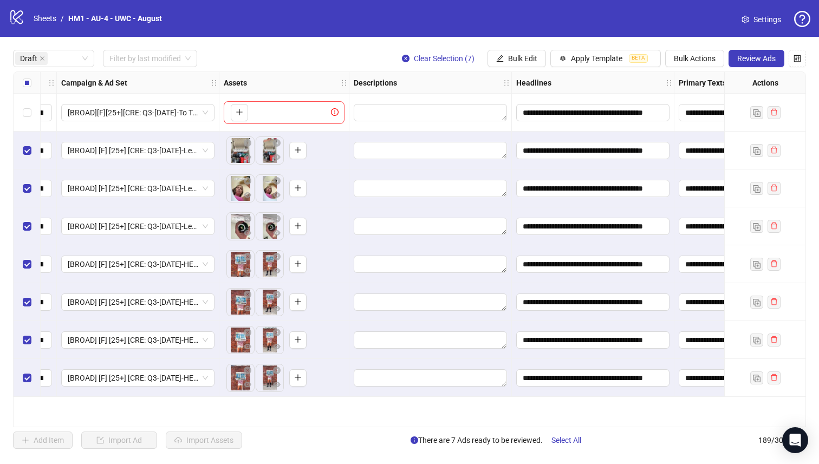
scroll to position [0, 94]
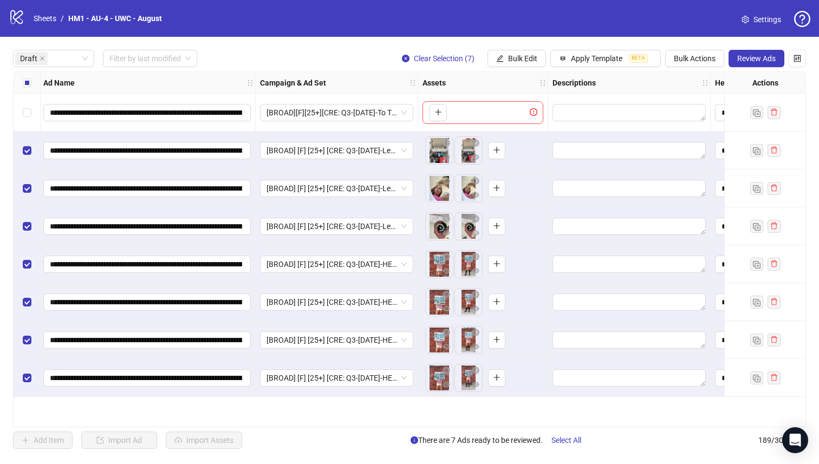
click at [25, 75] on div "Select all rows" at bounding box center [27, 83] width 27 height 22
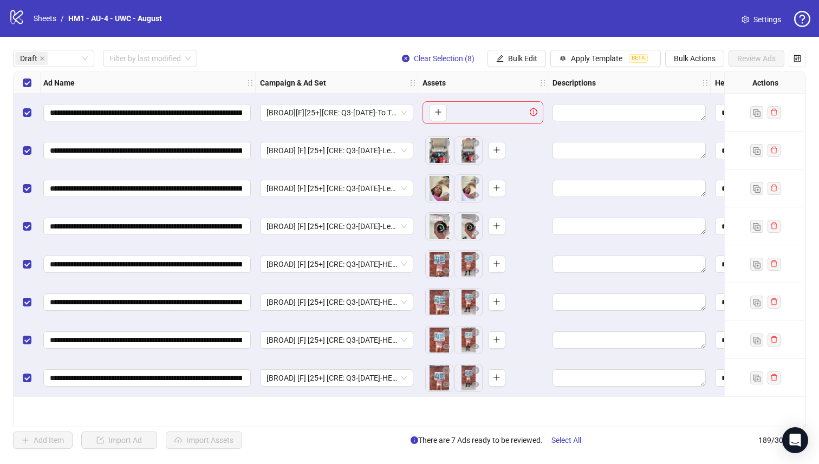
click at [25, 75] on div "Select all rows" at bounding box center [27, 83] width 27 height 22
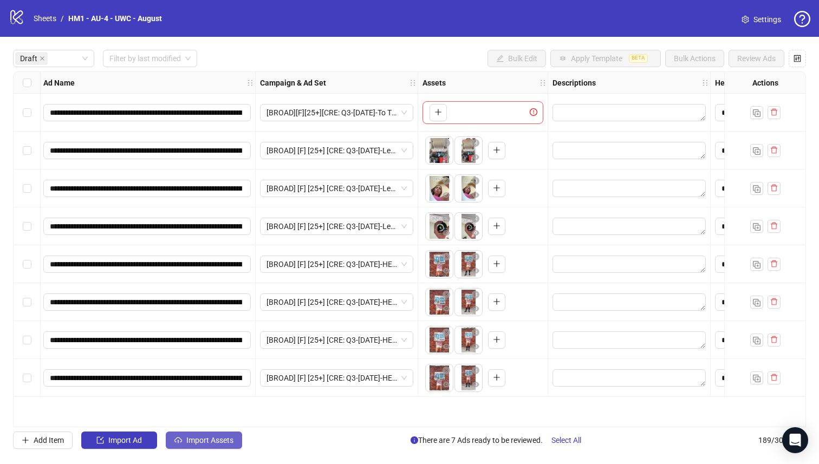
click at [198, 441] on span "Import Assets" at bounding box center [209, 440] width 47 height 9
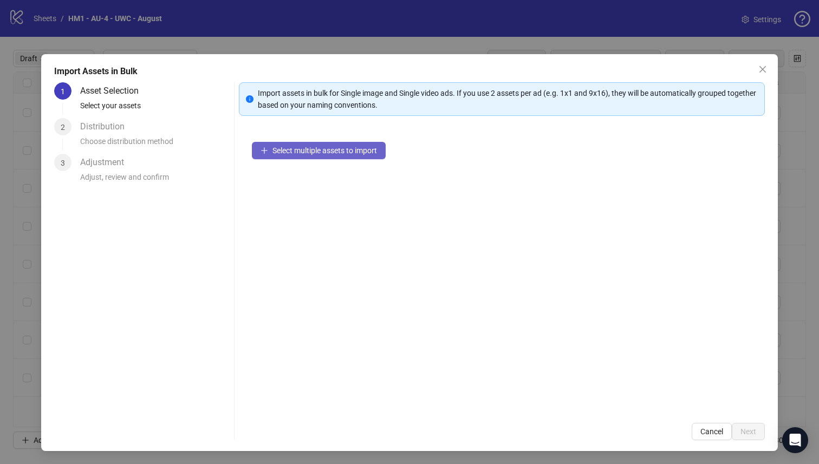
click at [282, 152] on span "Select multiple assets to import" at bounding box center [324, 150] width 105 height 9
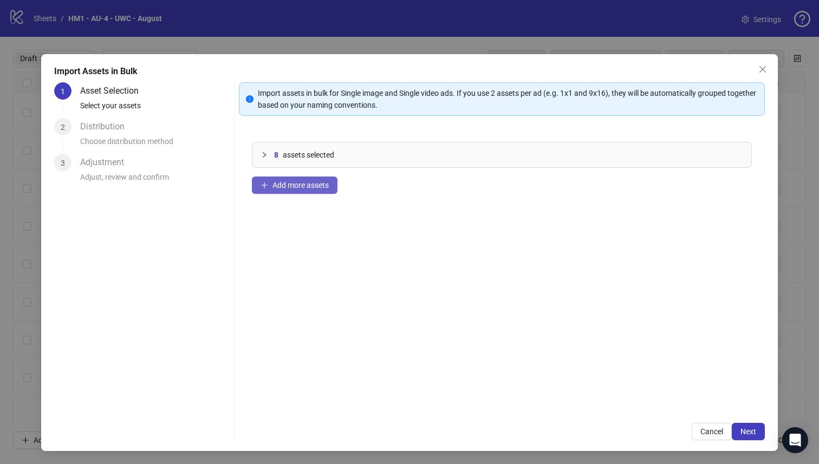
click at [306, 192] on button "Add more assets" at bounding box center [295, 185] width 86 height 17
click at [284, 185] on span "Add more assets" at bounding box center [300, 185] width 56 height 9
click at [739, 434] on button "Next" at bounding box center [748, 431] width 33 height 17
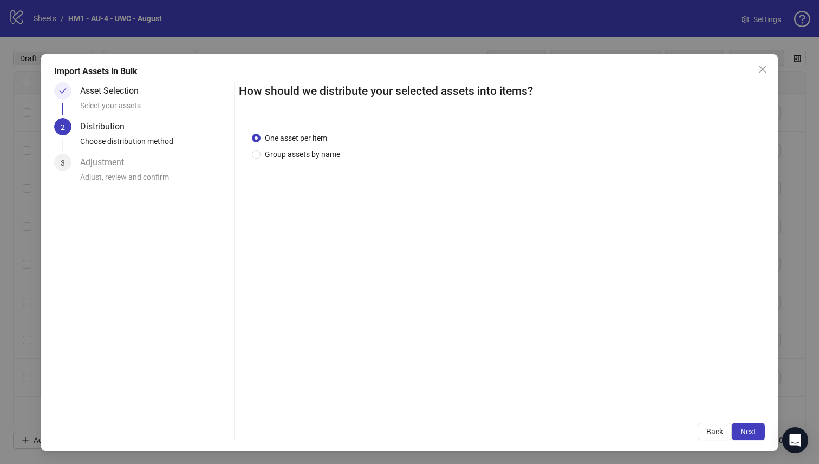
click at [313, 147] on div "One asset per item Group assets by name" at bounding box center [298, 146] width 93 height 28
click at [313, 151] on span "Group assets by name" at bounding box center [303, 154] width 84 height 12
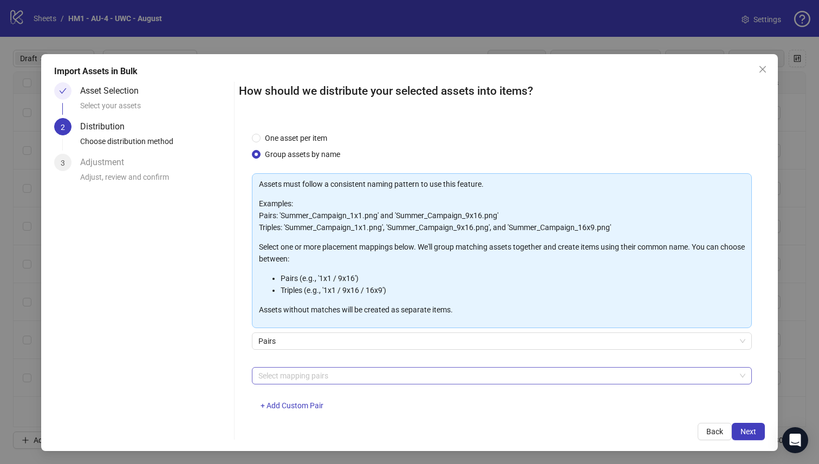
click at [381, 373] on div at bounding box center [496, 375] width 485 height 15
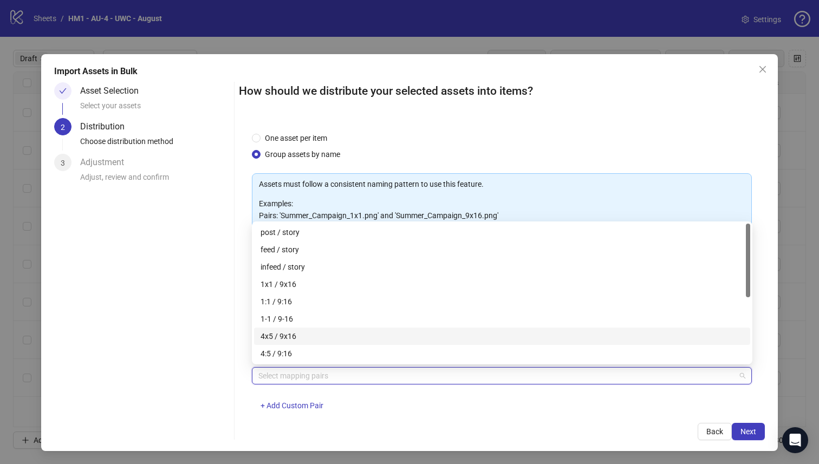
click at [432, 336] on div "4x5 / 9x16" at bounding box center [502, 336] width 483 height 12
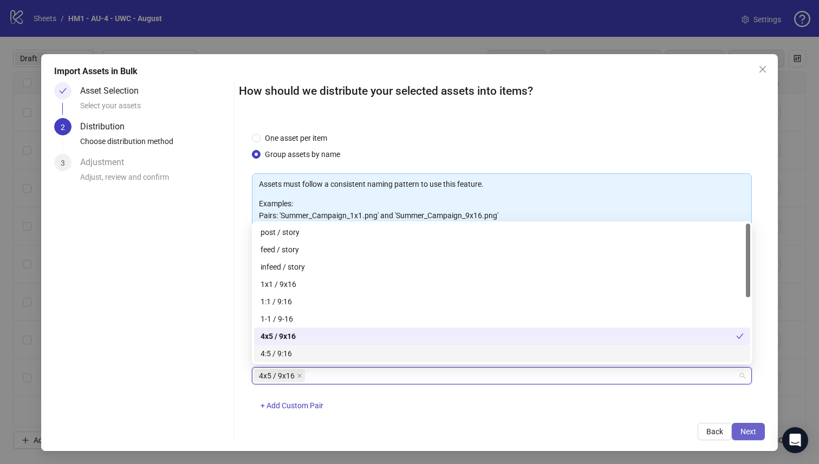
click at [751, 429] on span "Next" at bounding box center [748, 431] width 16 height 9
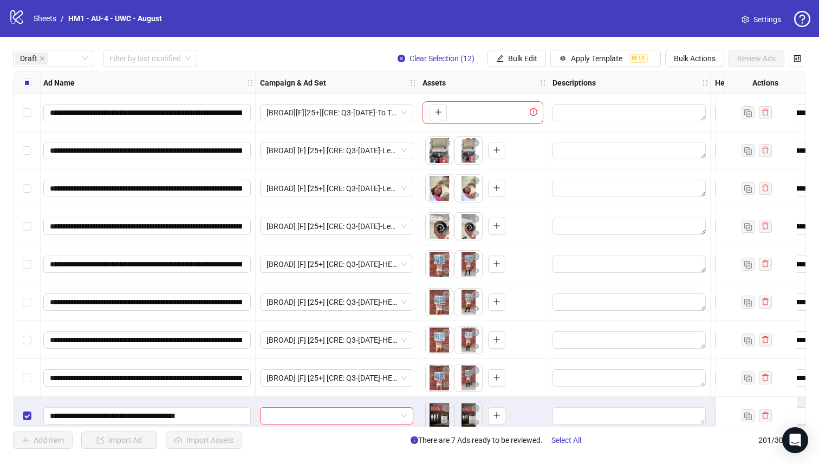
click at [19, 76] on div "Select all rows" at bounding box center [27, 83] width 27 height 22
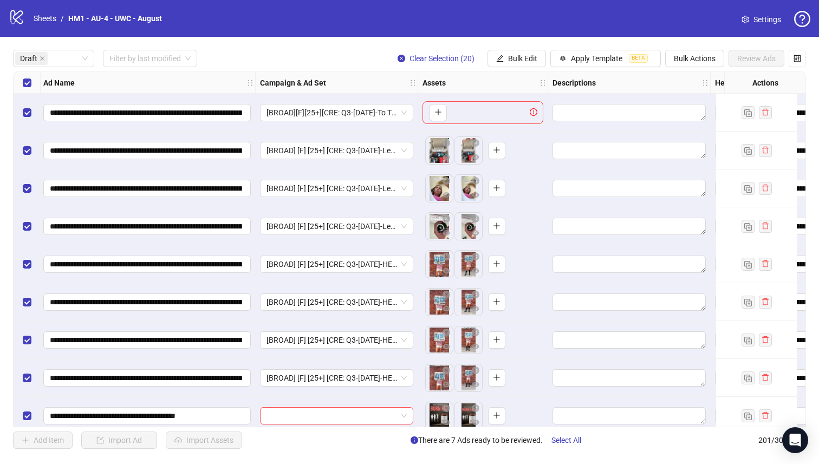
click at [24, 94] on div "Select row 1" at bounding box center [27, 113] width 27 height 38
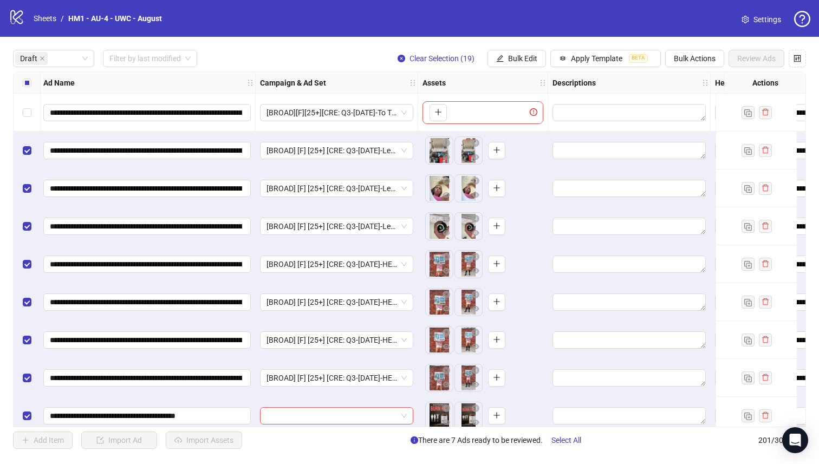
click at [24, 87] on label "Select all rows" at bounding box center [27, 83] width 9 height 12
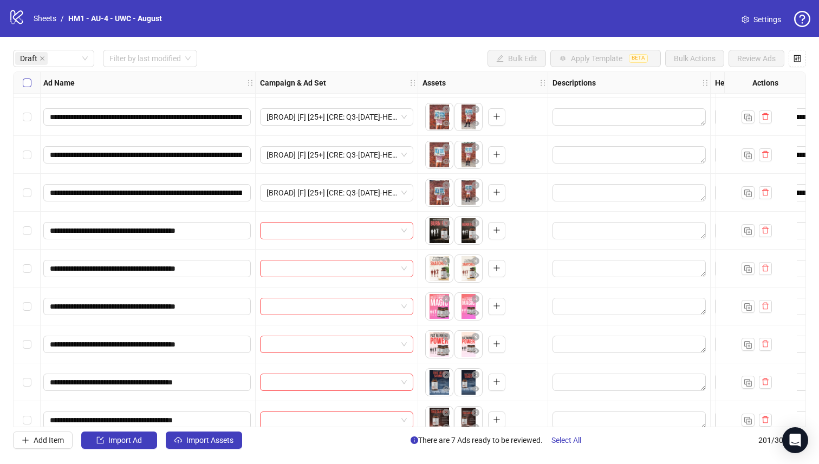
scroll to position [429, 94]
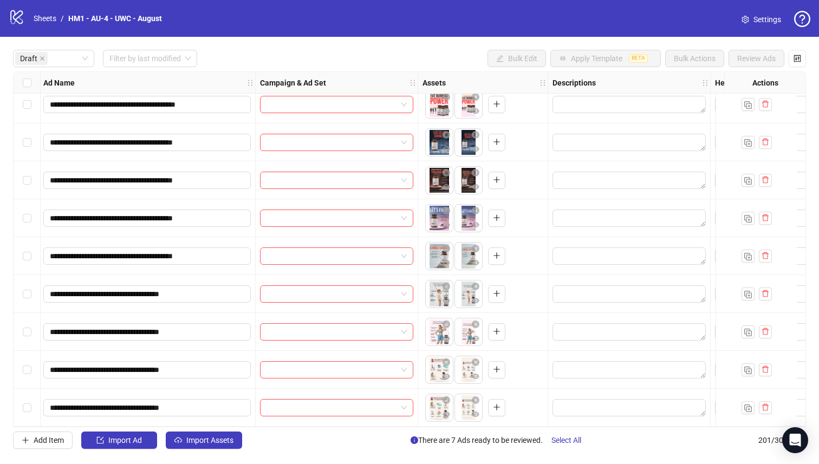
click at [21, 401] on div "Select row 20" at bounding box center [27, 408] width 27 height 38
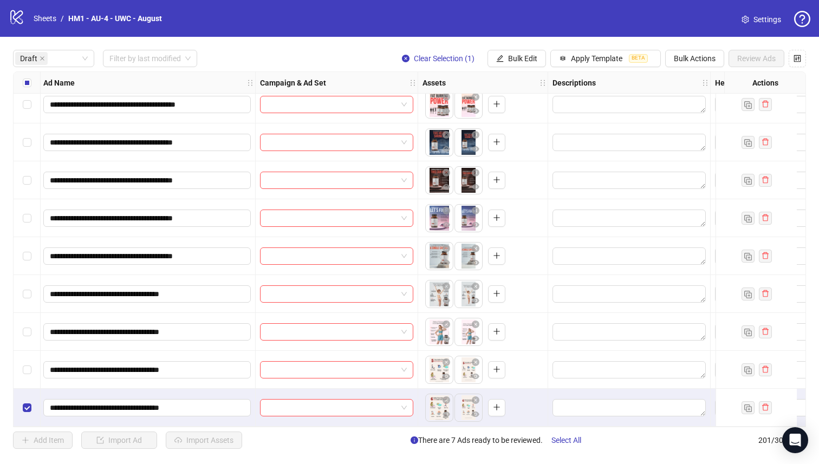
click at [27, 355] on div "Select row 19" at bounding box center [27, 370] width 27 height 38
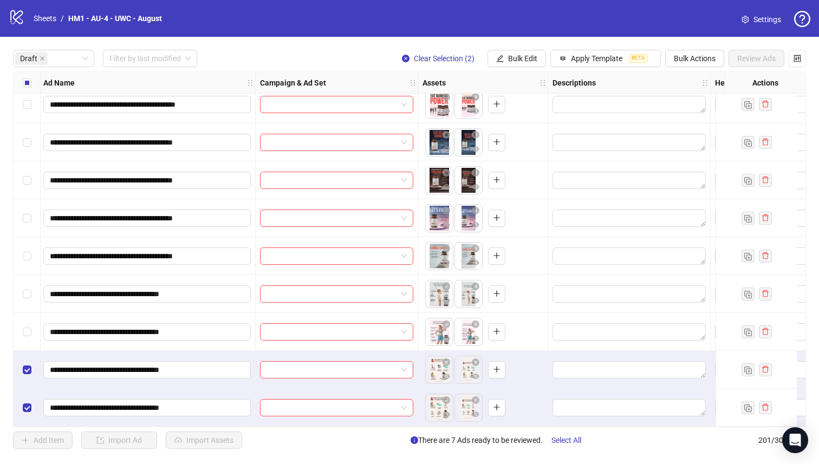
click at [24, 315] on div "Select row 18" at bounding box center [27, 332] width 27 height 38
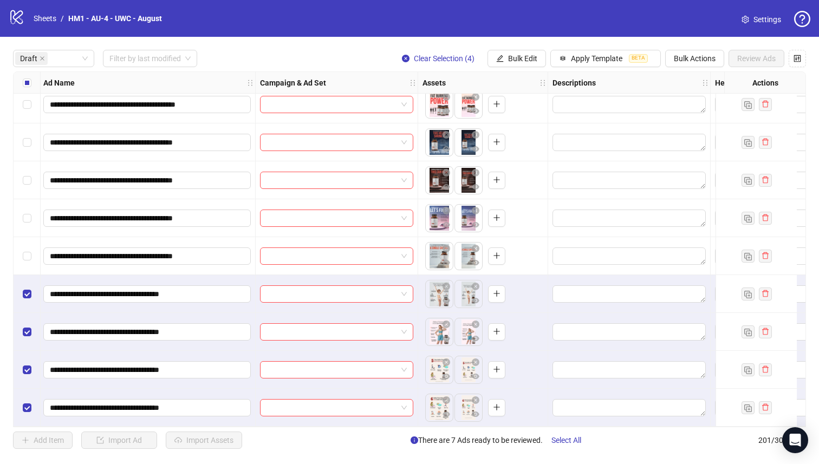
click at [26, 264] on div "Select row 16" at bounding box center [27, 256] width 27 height 38
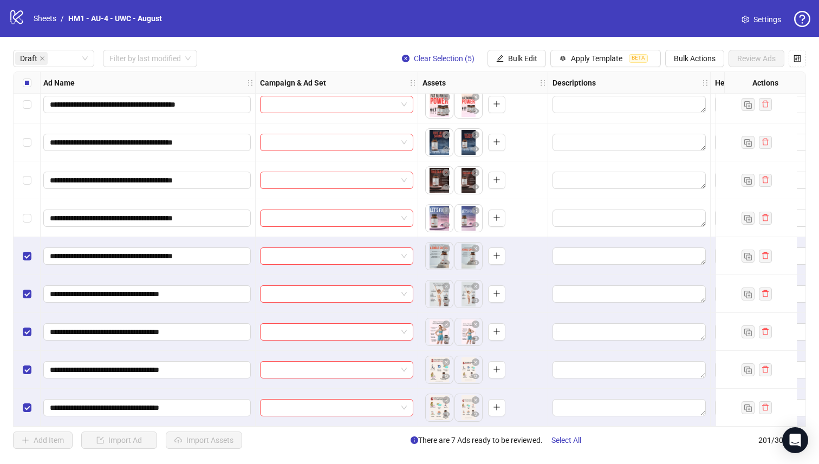
click at [26, 222] on div "Select row 15" at bounding box center [27, 218] width 27 height 38
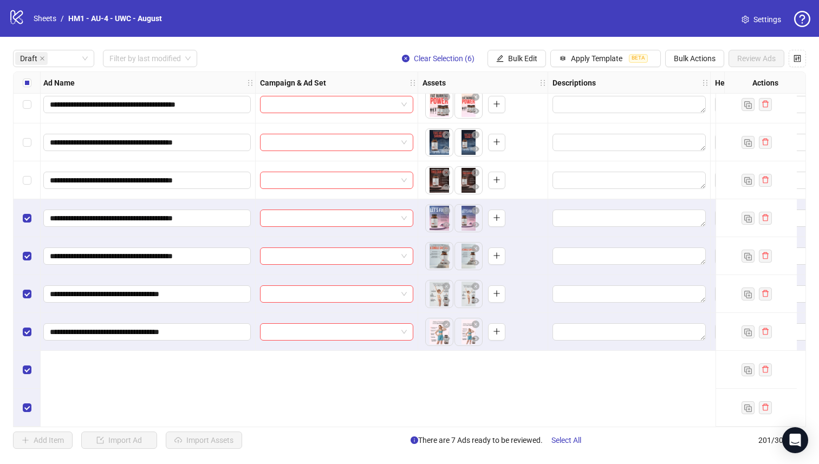
scroll to position [288, 94]
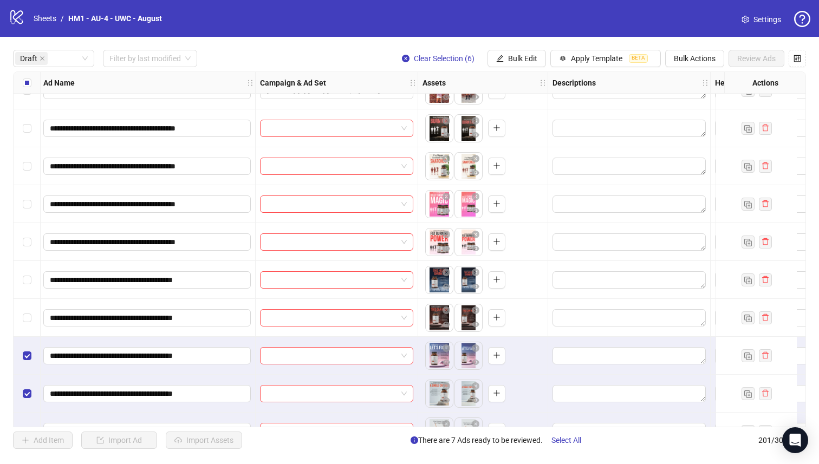
click at [25, 324] on div "Select row 14" at bounding box center [27, 318] width 27 height 38
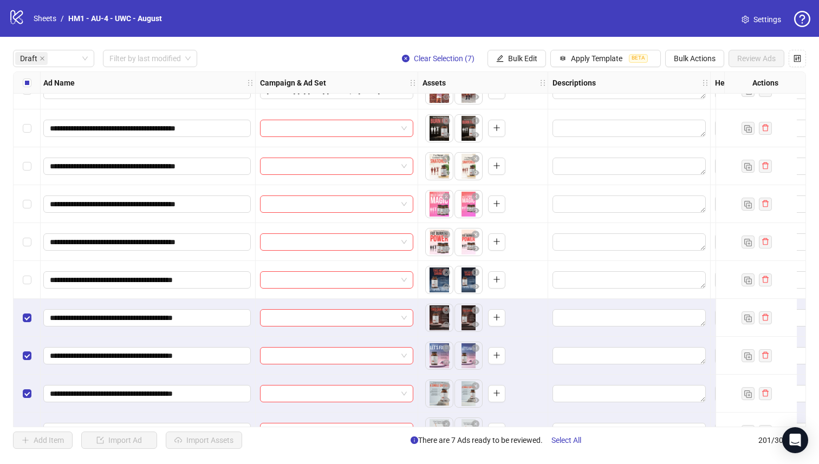
click at [27, 264] on div "Select row 13" at bounding box center [27, 280] width 27 height 38
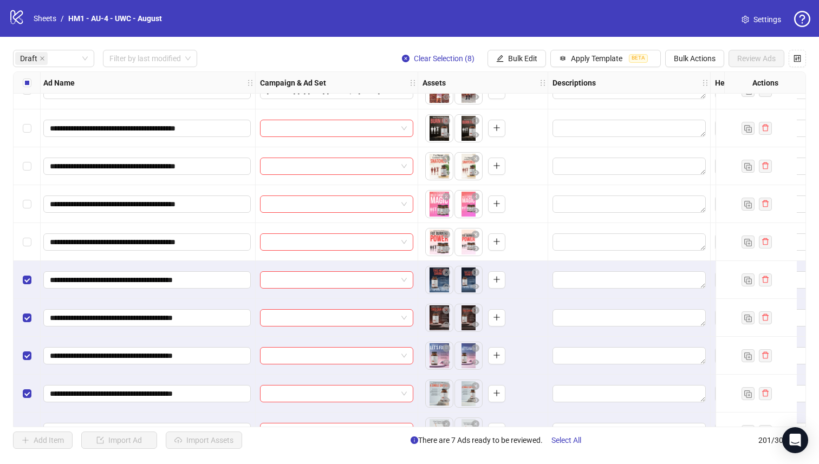
click at [31, 229] on div "Select row 12" at bounding box center [27, 242] width 27 height 38
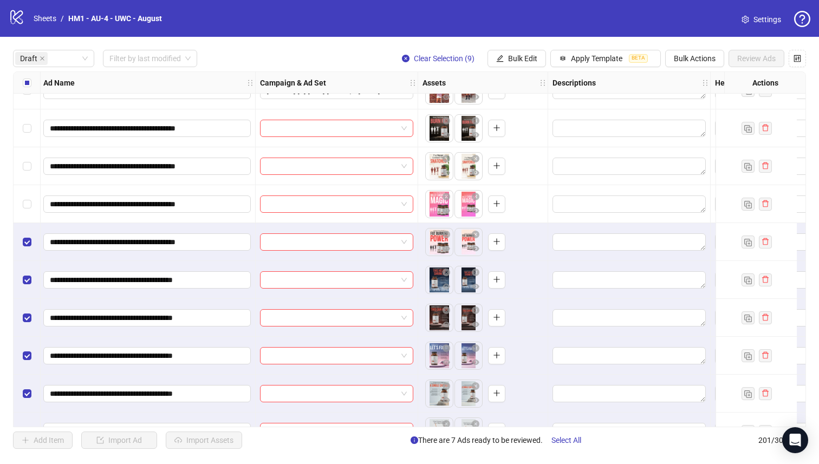
click at [31, 213] on div "Select row 11" at bounding box center [27, 204] width 27 height 38
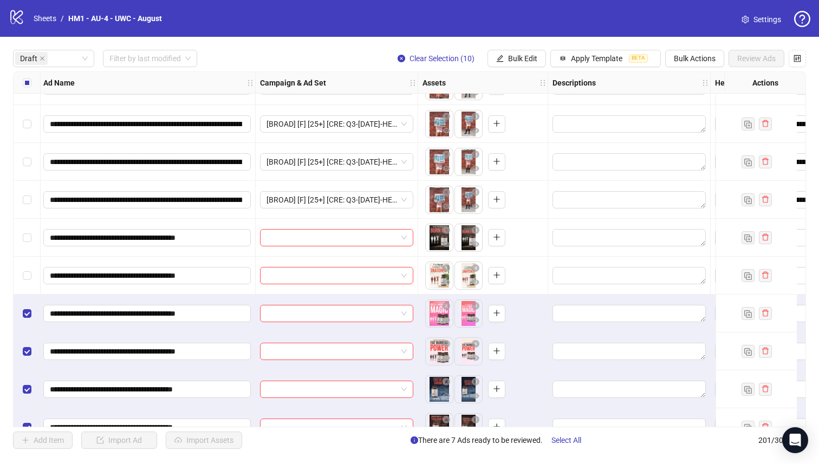
scroll to position [174, 94]
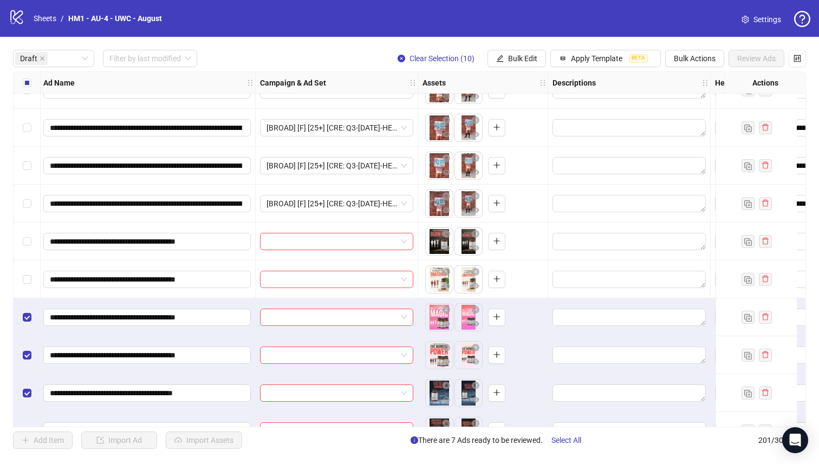
click at [31, 295] on div "Select row 10" at bounding box center [27, 280] width 27 height 38
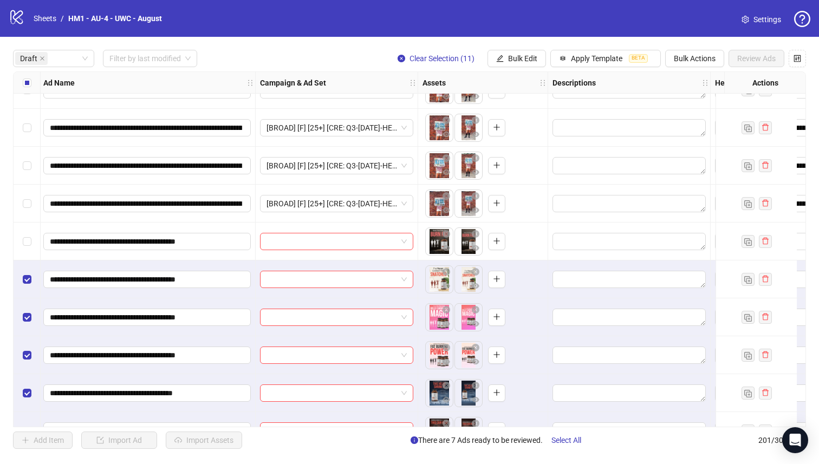
click at [29, 260] on div "Select row 9" at bounding box center [27, 242] width 27 height 38
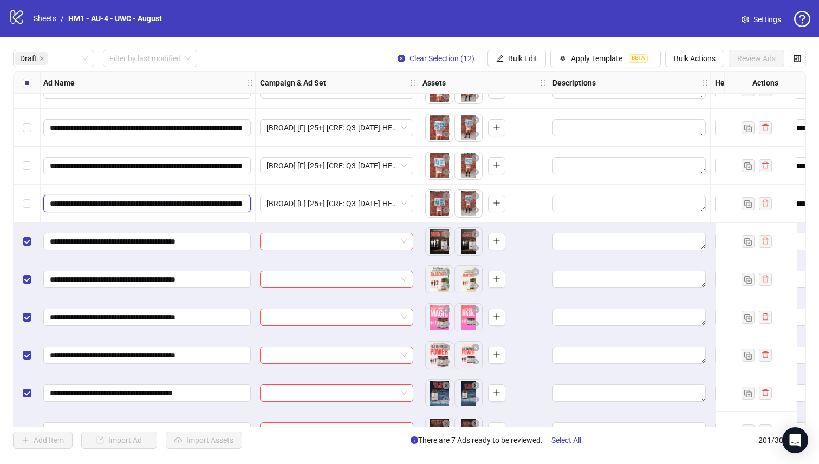
click at [173, 209] on input "**********" at bounding box center [146, 204] width 192 height 12
drag, startPoint x: 173, startPoint y: 209, endPoint x: 54, endPoint y: 201, distance: 119.9
click at [54, 201] on input "**********" at bounding box center [146, 204] width 192 height 12
click at [106, 206] on input "**********" at bounding box center [146, 204] width 192 height 12
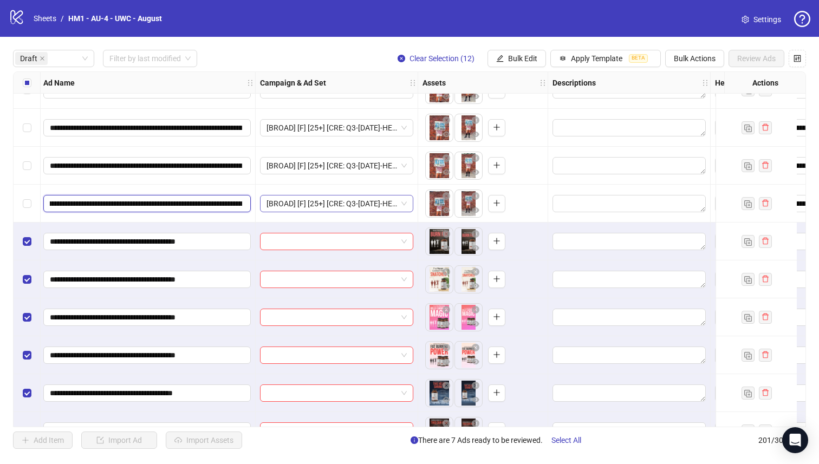
scroll to position [0, 394]
drag, startPoint x: 108, startPoint y: 205, endPoint x: 342, endPoint y: 203, distance: 233.4
click at [509, 58] on span "Bulk Edit" at bounding box center [522, 58] width 29 height 9
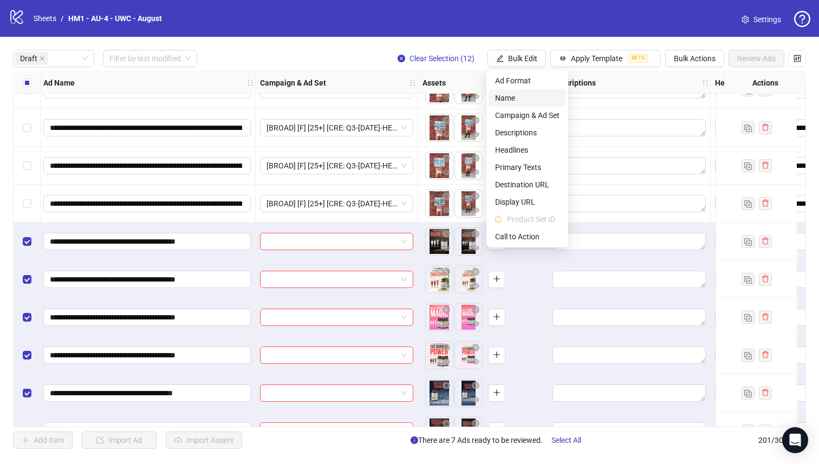
click at [509, 101] on span "Name" at bounding box center [527, 98] width 64 height 12
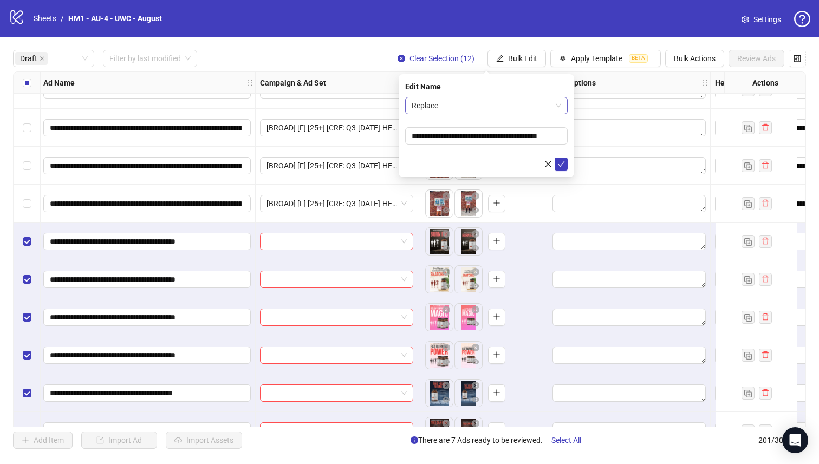
click at [498, 106] on span "Replace" at bounding box center [486, 105] width 149 height 16
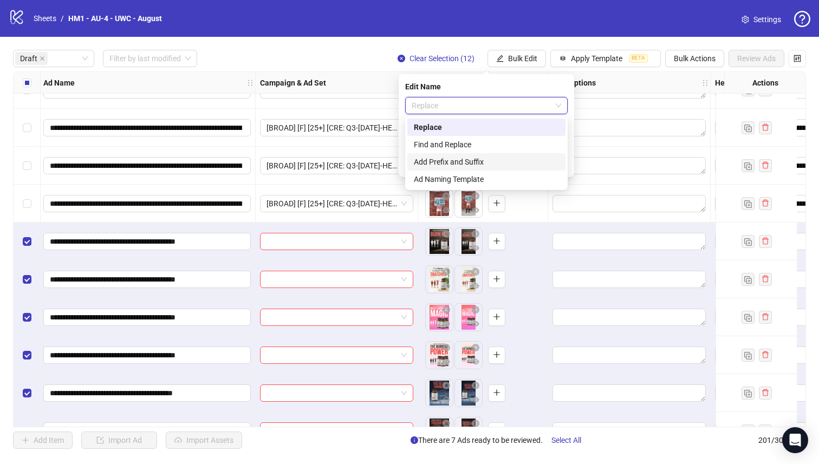
click at [500, 165] on div "Add Prefix and Suffix" at bounding box center [486, 162] width 145 height 12
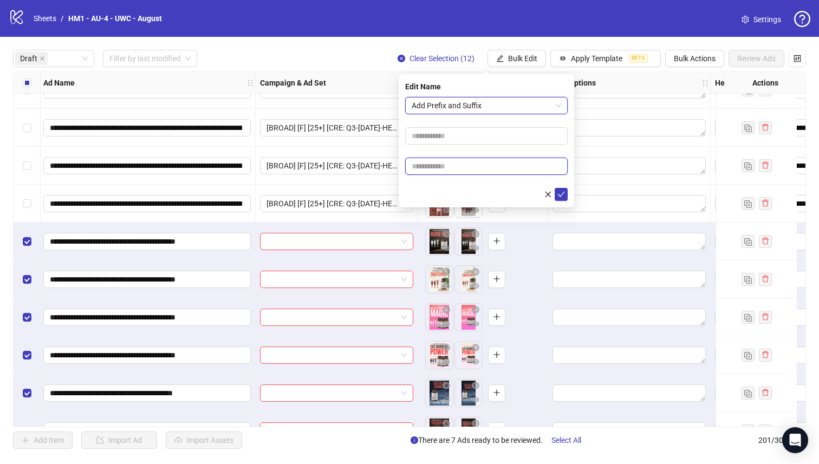
click at [500, 165] on input "text" at bounding box center [486, 166] width 162 height 17
paste input "**********"
type input "**********"
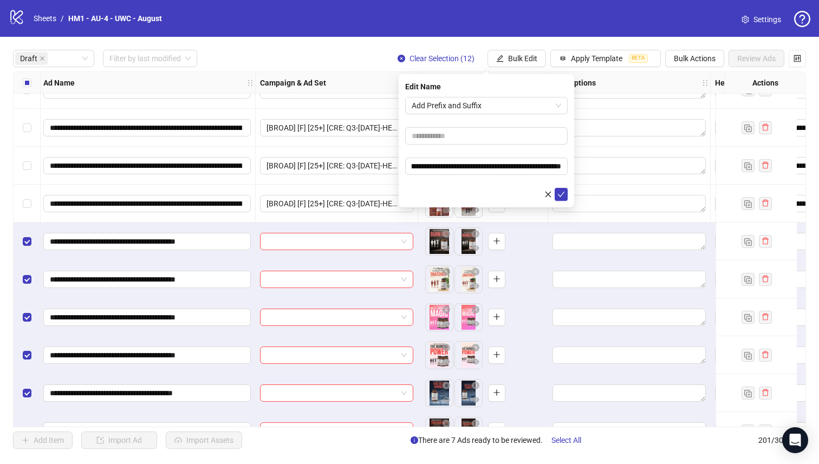
scroll to position [0, 0]
click at [500, 122] on form "**********" at bounding box center [486, 149] width 162 height 104
click at [500, 134] on input "text" at bounding box center [486, 135] width 162 height 17
type input "**********"
click at [564, 199] on button "submit" at bounding box center [561, 194] width 13 height 13
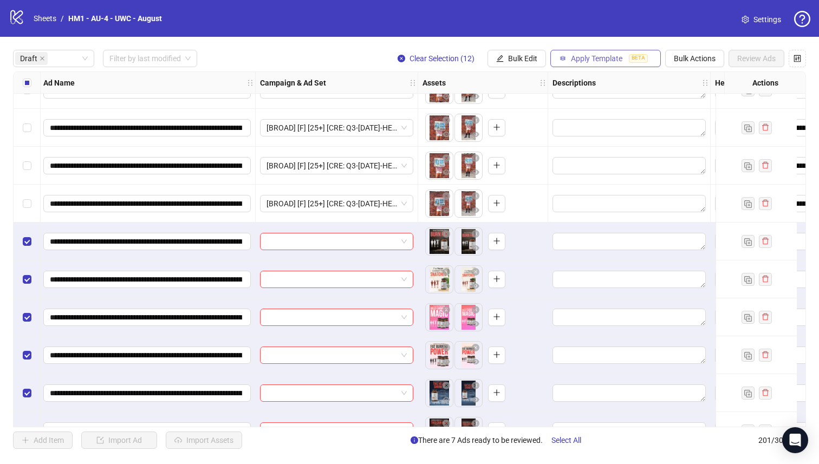
click at [601, 54] on span "Apply Template" at bounding box center [596, 58] width 51 height 9
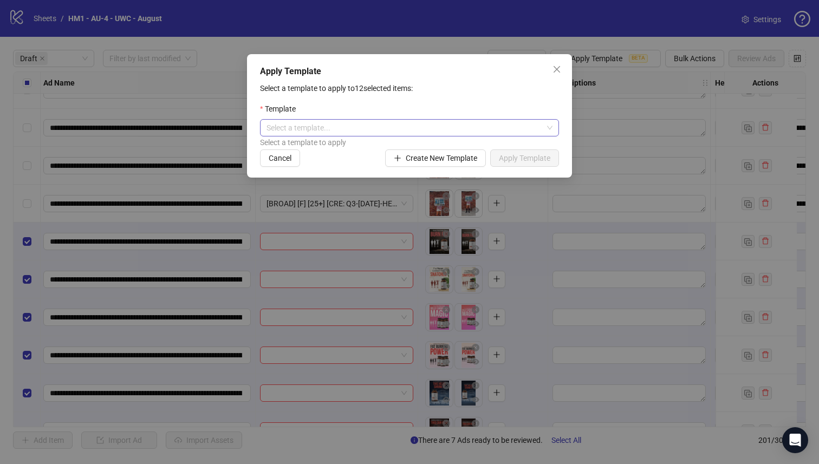
click at [473, 133] on input "search" at bounding box center [404, 128] width 276 height 16
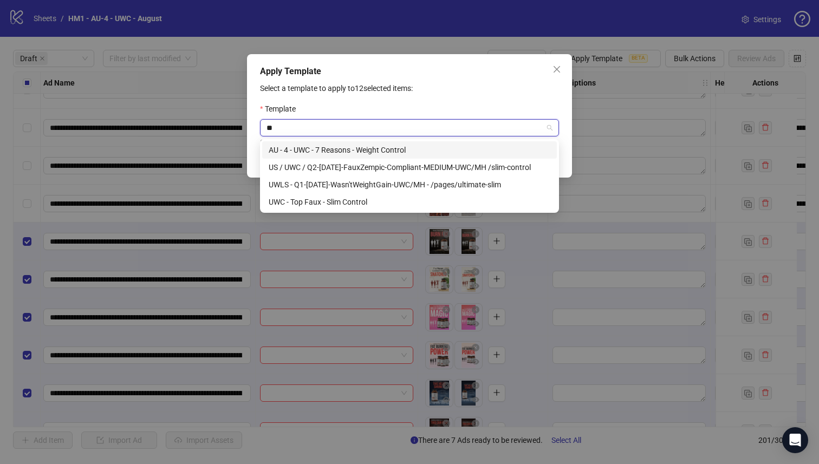
type input "***"
click at [429, 149] on div "AU - 4 - UWC - 7 Reasons - Weight Control" at bounding box center [410, 150] width 282 height 12
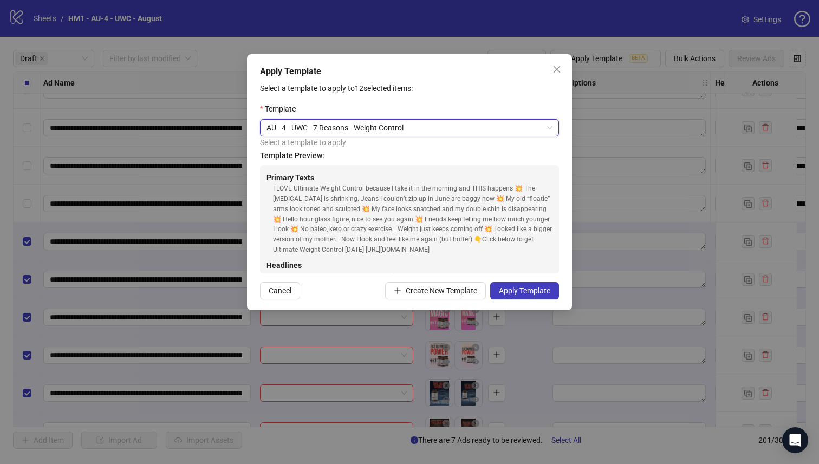
click at [535, 302] on div "Apply Template Select a template to apply to 12 selected items: Template AU - 4…" at bounding box center [409, 182] width 325 height 256
click at [535, 296] on button "Apply Template" at bounding box center [524, 290] width 69 height 17
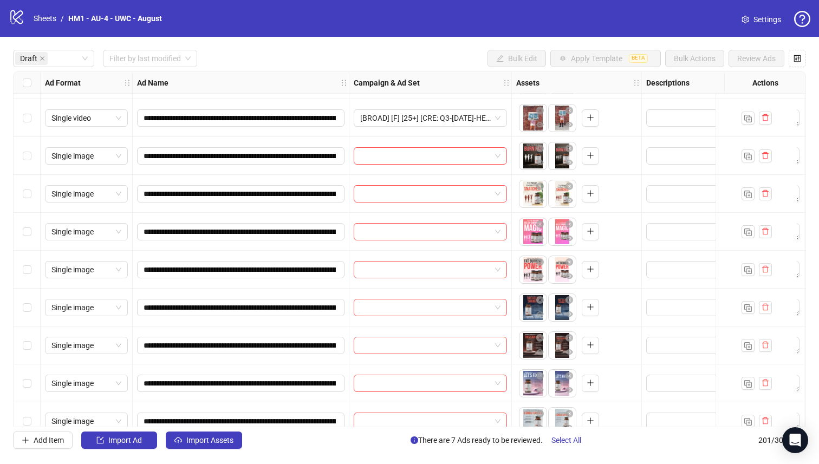
scroll to position [258, 0]
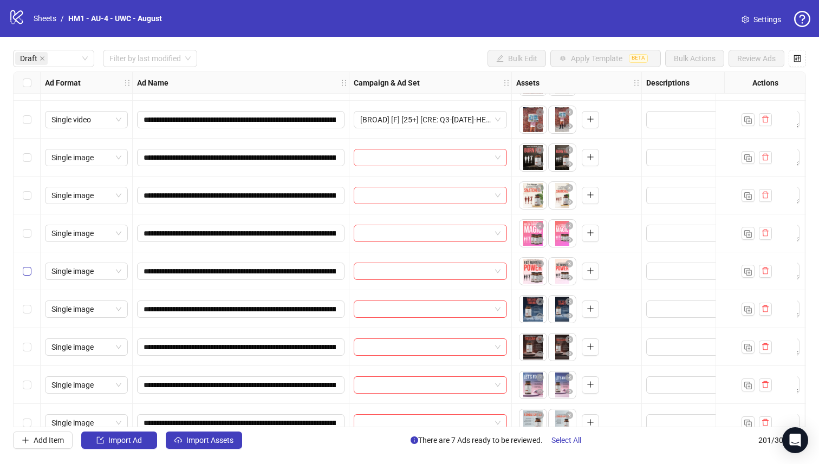
click at [28, 276] on label "Select row 12" at bounding box center [27, 271] width 9 height 12
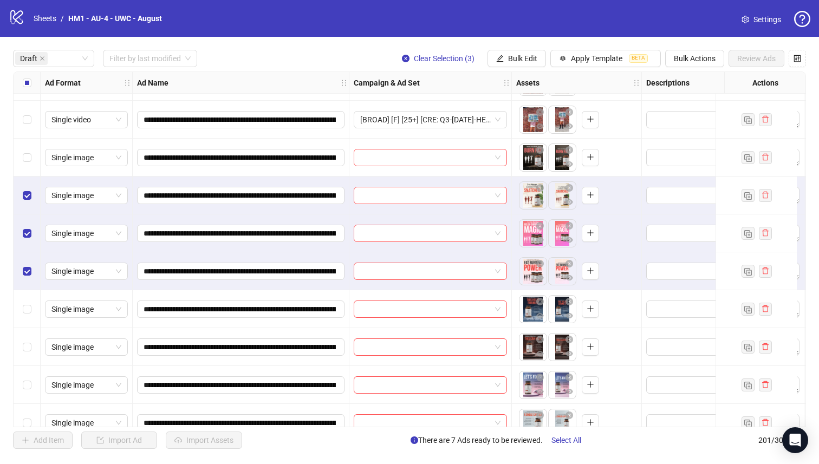
click at [28, 173] on div "Select row 9" at bounding box center [27, 158] width 27 height 38
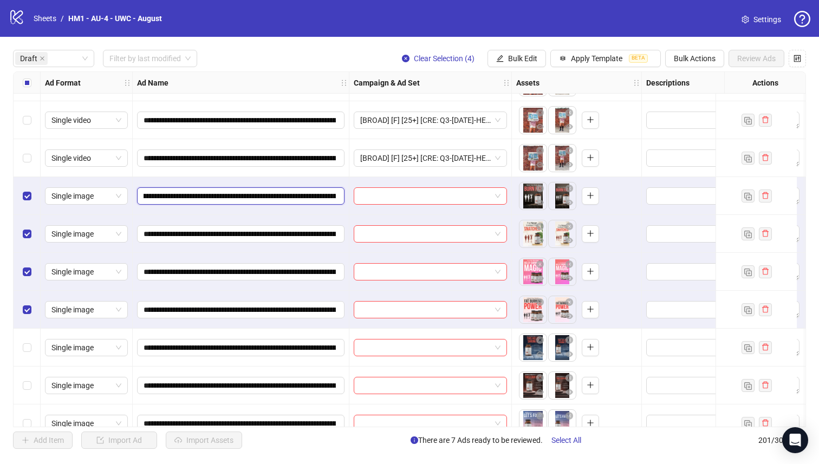
scroll to position [0, 159]
drag, startPoint x: 277, startPoint y: 196, endPoint x: 265, endPoint y: 196, distance: 12.5
click at [265, 196] on input "**********" at bounding box center [240, 196] width 192 height 12
click at [508, 62] on span "Bulk Edit" at bounding box center [522, 58] width 29 height 9
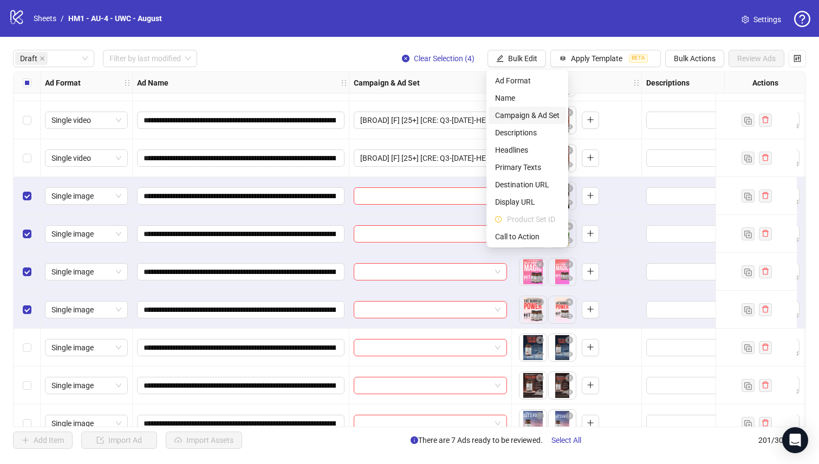
click at [539, 115] on span "Campaign & Ad Set" at bounding box center [527, 115] width 64 height 12
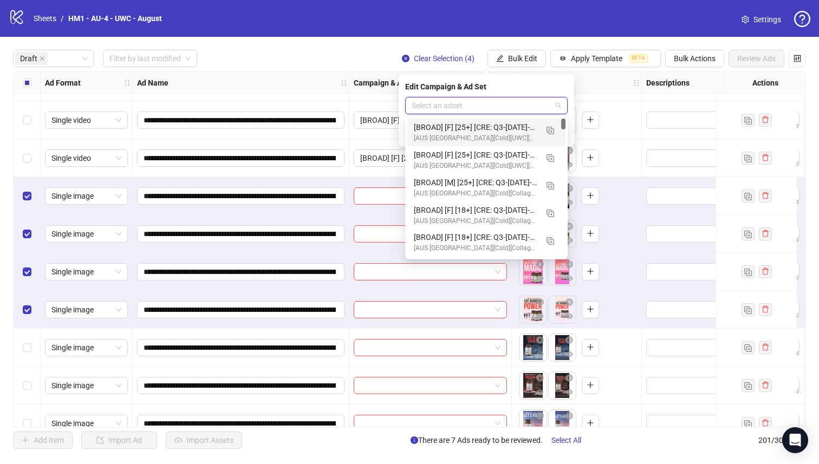
click at [530, 112] on input "search" at bounding box center [482, 105] width 140 height 16
click at [554, 133] on img "button" at bounding box center [550, 131] width 8 height 8
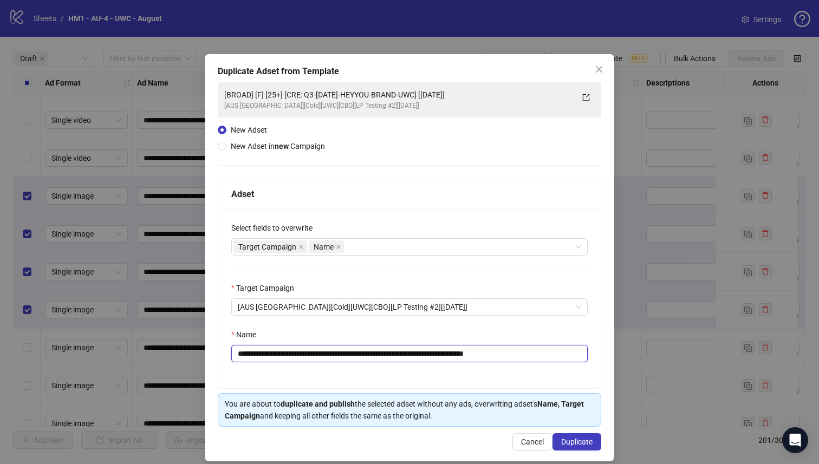
drag, startPoint x: 450, startPoint y: 356, endPoint x: 318, endPoint y: 350, distance: 131.2
click at [318, 350] on input "**********" at bounding box center [409, 353] width 356 height 17
paste input "**********"
type input "**********"
click at [565, 440] on span "Duplicate" at bounding box center [576, 442] width 31 height 9
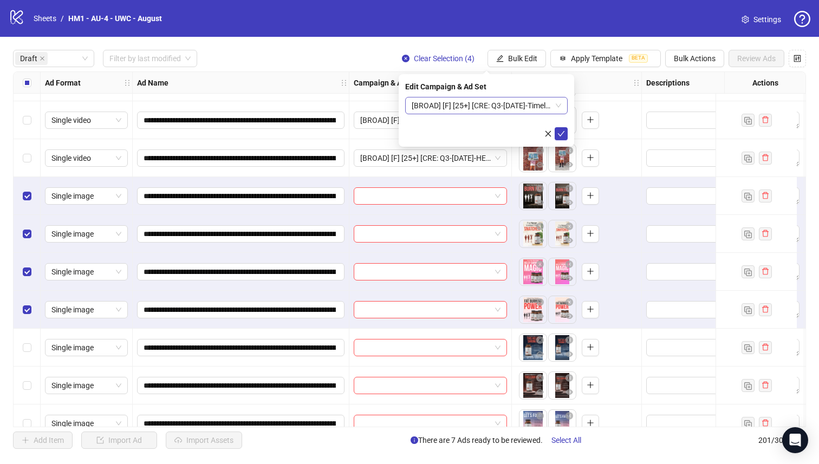
click at [484, 105] on span "[BROAD] [F] [25+] [CRE: Q3-[DATE]-Timeline ([DATE],aug,sep)-UWC] [[DATE]]" at bounding box center [486, 105] width 149 height 16
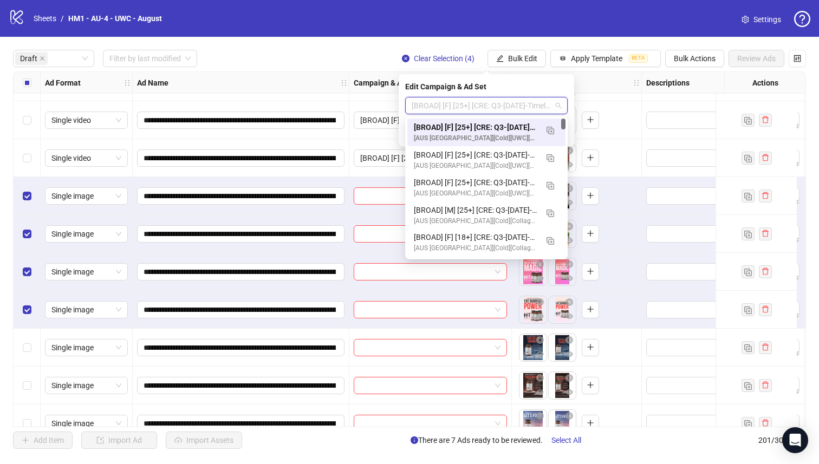
click at [485, 125] on div "[BROAD] [F] [25+] [CRE: Q3-[DATE]-Timeline ([DATE],aug,sep)-UWC] [[DATE]]" at bounding box center [475, 127] width 123 height 12
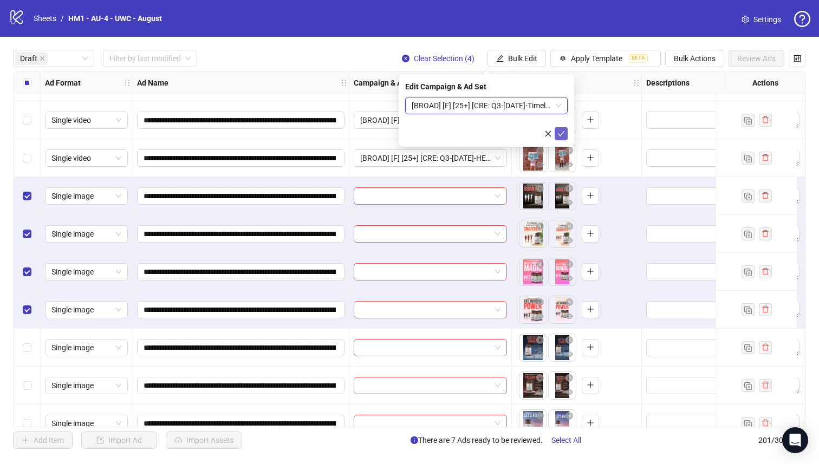
click at [561, 131] on icon "check" at bounding box center [561, 134] width 8 height 8
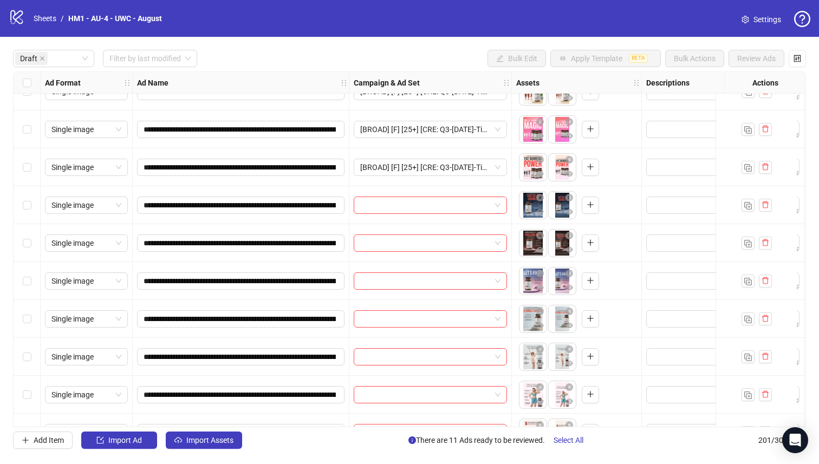
scroll to position [363, 0]
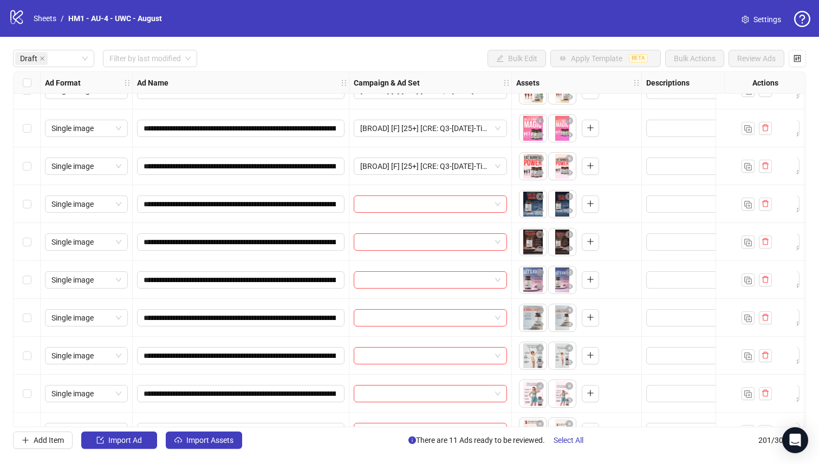
click at [35, 316] on div "Select row 16" at bounding box center [27, 318] width 27 height 38
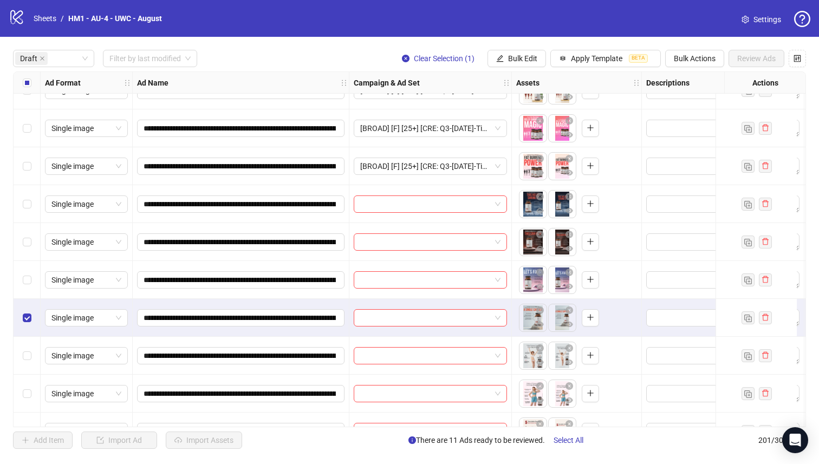
click at [31, 284] on div "Select row 15" at bounding box center [27, 280] width 27 height 38
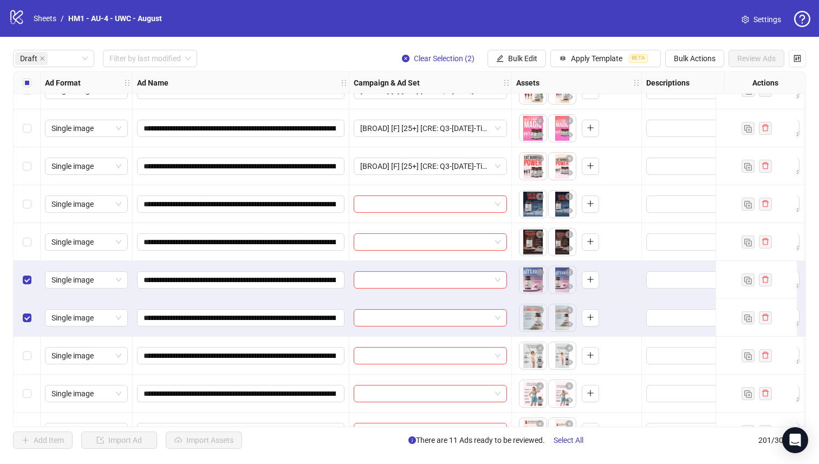
click at [31, 243] on div "Select row 14" at bounding box center [27, 242] width 27 height 38
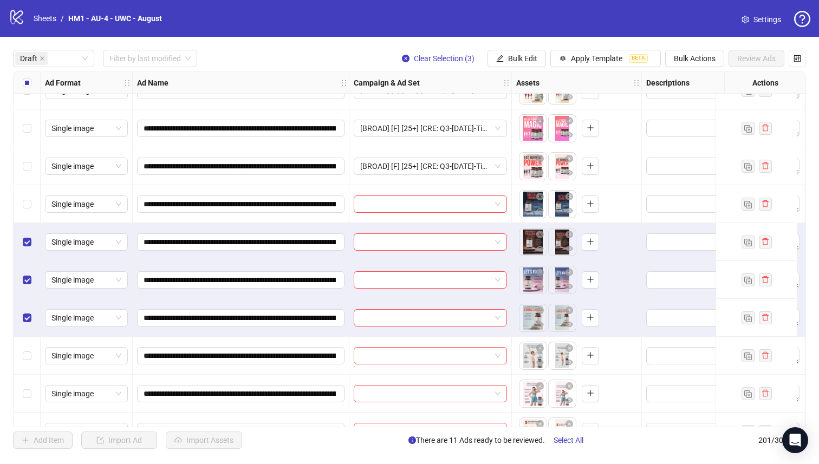
click at [31, 199] on div "Select row 13" at bounding box center [27, 204] width 27 height 38
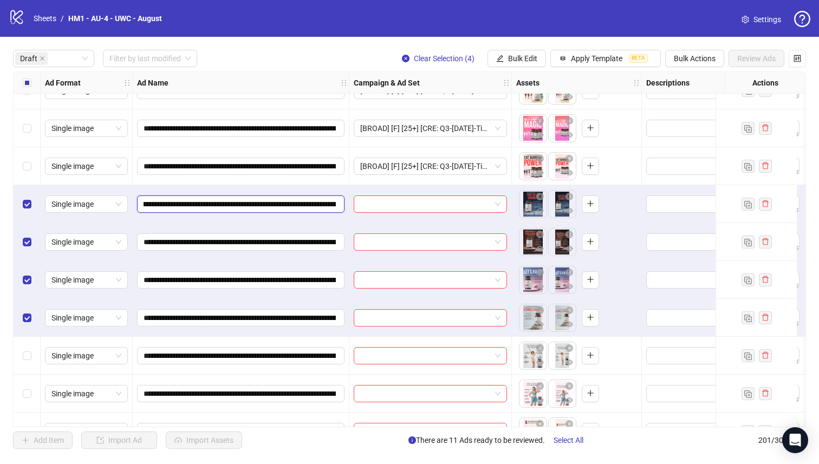
scroll to position [0, 145]
drag, startPoint x: 275, startPoint y: 204, endPoint x: 281, endPoint y: 200, distance: 6.3
click at [281, 200] on input "**********" at bounding box center [240, 204] width 192 height 12
click at [502, 63] on button "Bulk Edit" at bounding box center [516, 58] width 58 height 17
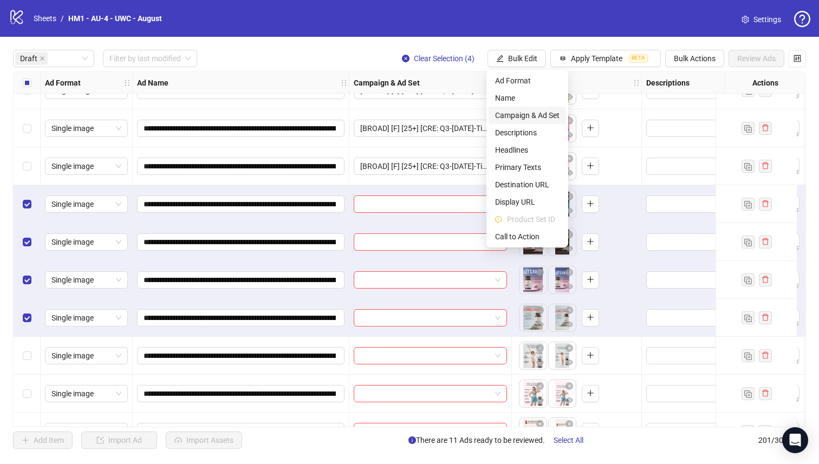
click at [517, 108] on li "Campaign & Ad Set" at bounding box center [527, 115] width 77 height 17
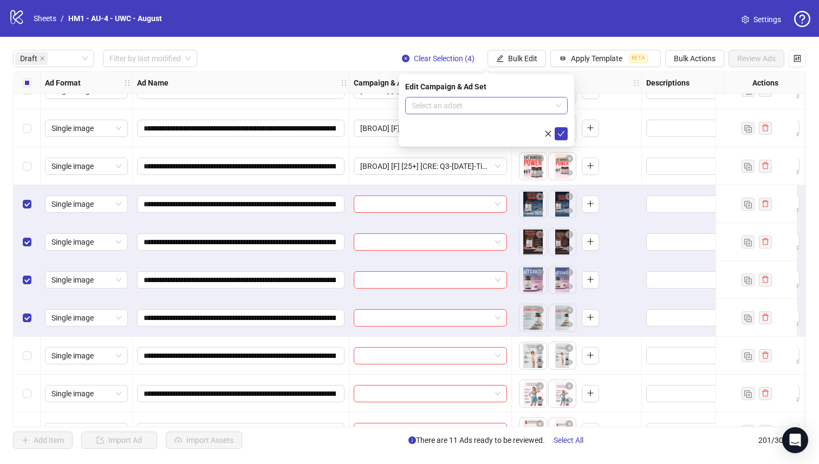
click at [512, 107] on input "search" at bounding box center [482, 105] width 140 height 16
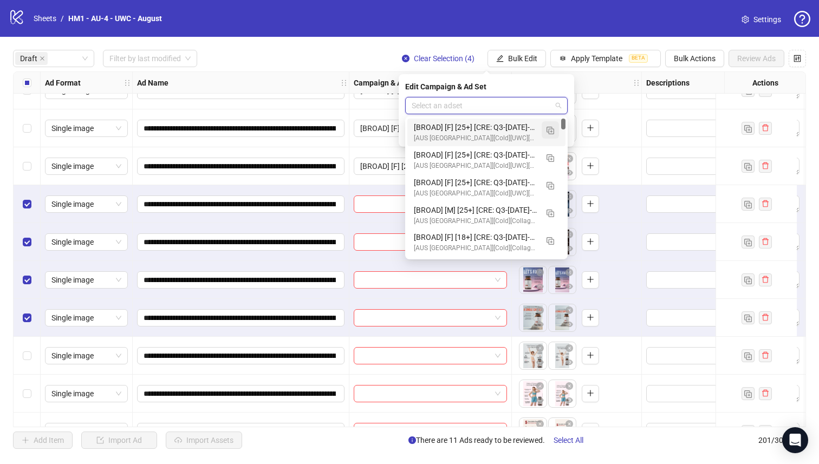
click at [555, 131] on button "button" at bounding box center [550, 129] width 17 height 17
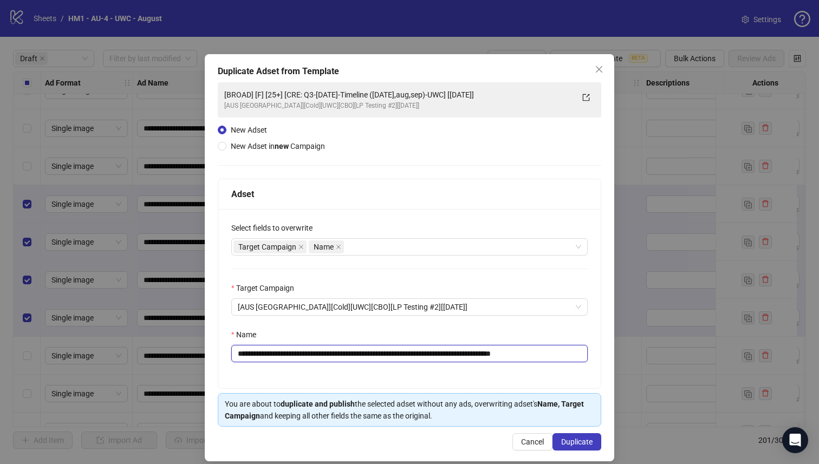
drag, startPoint x: 465, startPoint y: 355, endPoint x: 318, endPoint y: 351, distance: 147.3
click at [318, 351] on input "**********" at bounding box center [409, 353] width 356 height 17
paste input "text"
type input "**********"
click at [575, 451] on div "**********" at bounding box center [409, 257] width 409 height 407
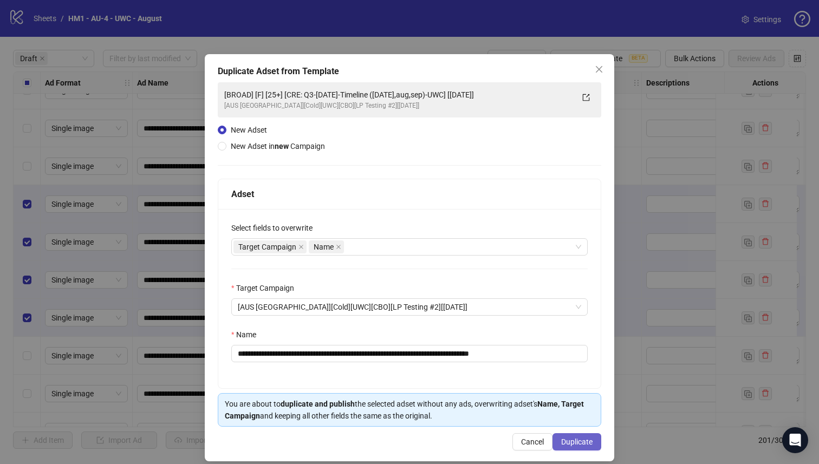
click at [571, 439] on span "Duplicate" at bounding box center [576, 442] width 31 height 9
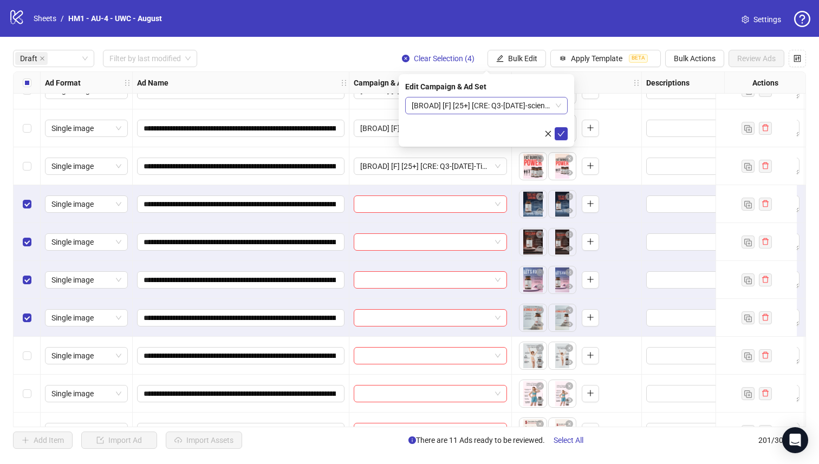
click at [484, 108] on span "[BROAD] [F] [25+] [CRE: Q3-[DATE]-science-backed plants-UWC] [[DATE]]" at bounding box center [486, 105] width 149 height 16
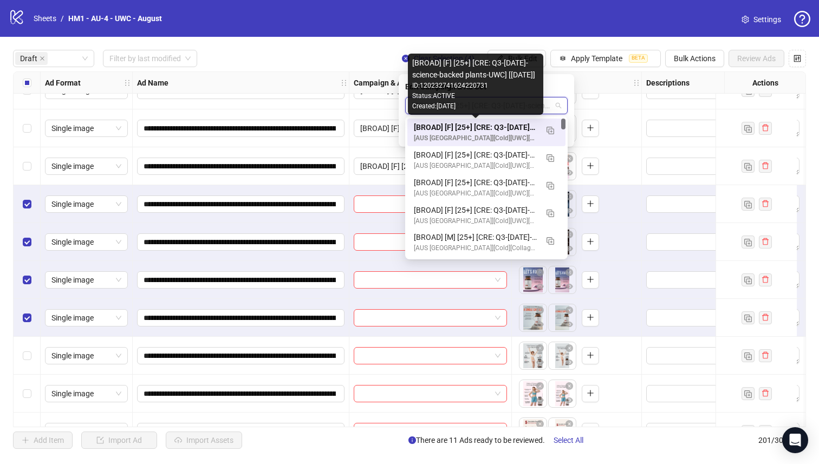
click at [488, 124] on div "[BROAD] [F] [25+] [CRE: Q3-[DATE]-science-backed plants-UWC] [[DATE]]" at bounding box center [475, 127] width 123 height 12
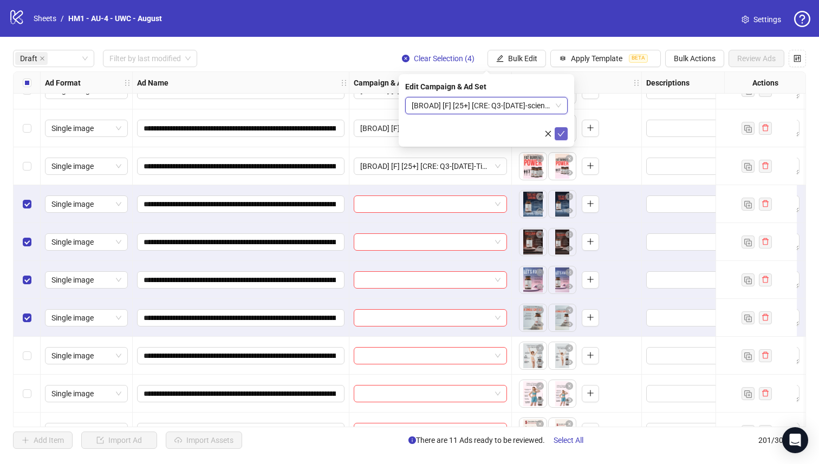
click at [561, 130] on icon "check" at bounding box center [561, 134] width 8 height 8
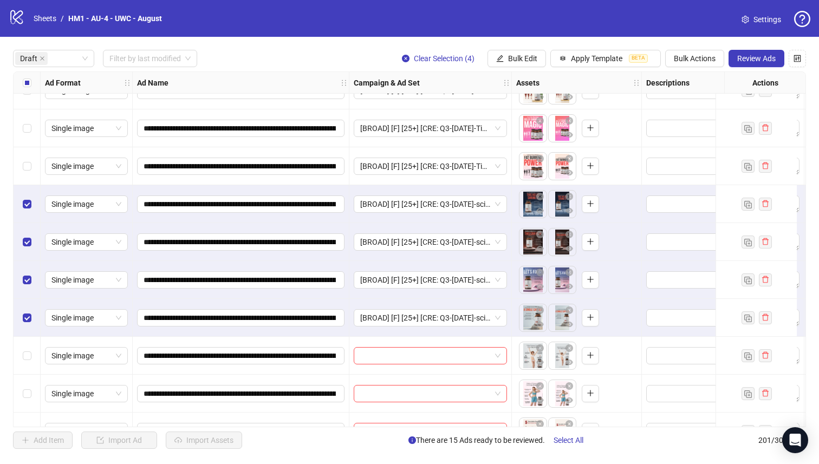
click at [27, 78] on label "Select all rows" at bounding box center [27, 83] width 9 height 12
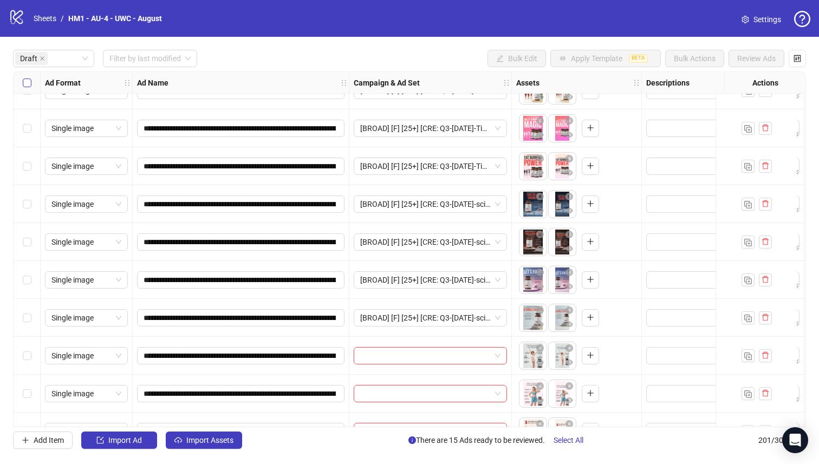
click at [27, 78] on label "Select all rows" at bounding box center [27, 83] width 9 height 12
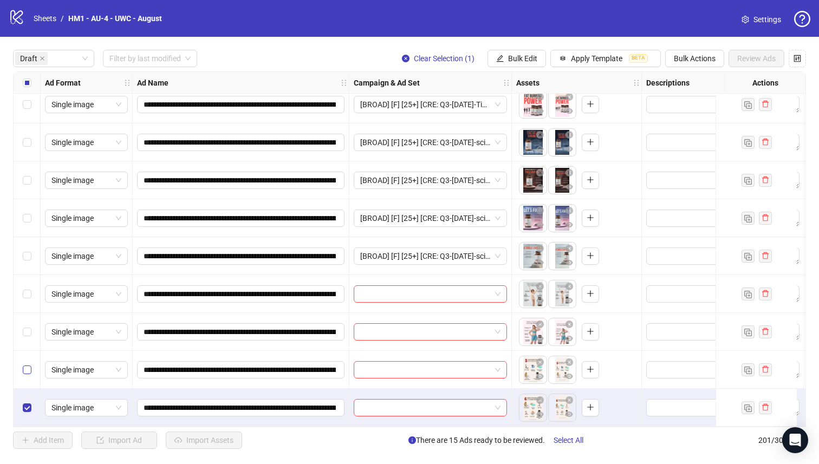
click at [25, 364] on label "Select row 19" at bounding box center [27, 370] width 9 height 12
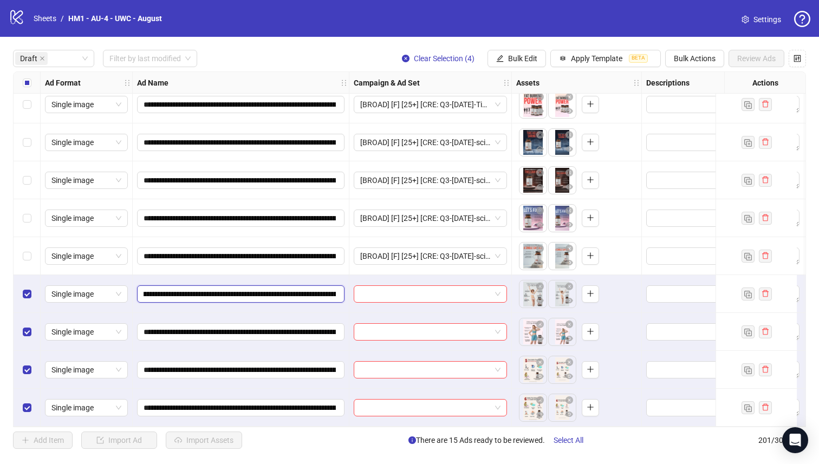
scroll to position [0, 157]
drag, startPoint x: 277, startPoint y: 291, endPoint x: 250, endPoint y: 284, distance: 28.0
click at [250, 288] on input "**********" at bounding box center [240, 294] width 192 height 12
click at [510, 49] on div "**********" at bounding box center [409, 249] width 819 height 425
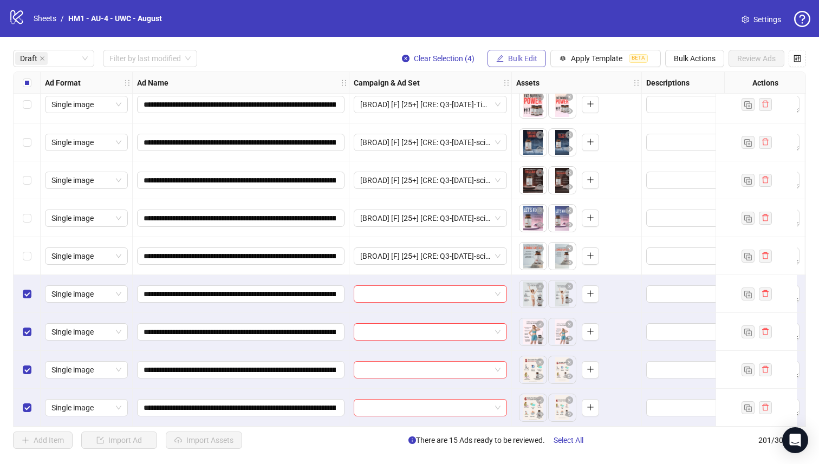
click at [511, 56] on span "Bulk Edit" at bounding box center [522, 58] width 29 height 9
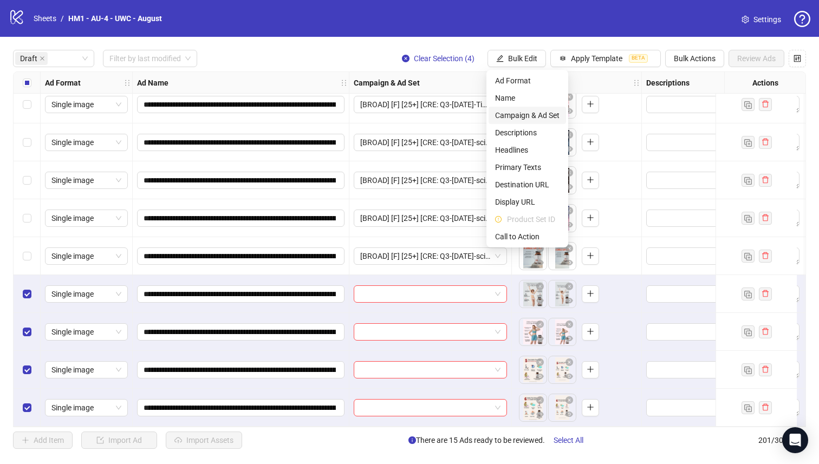
click at [524, 110] on span "Campaign & Ad Set" at bounding box center [527, 115] width 64 height 12
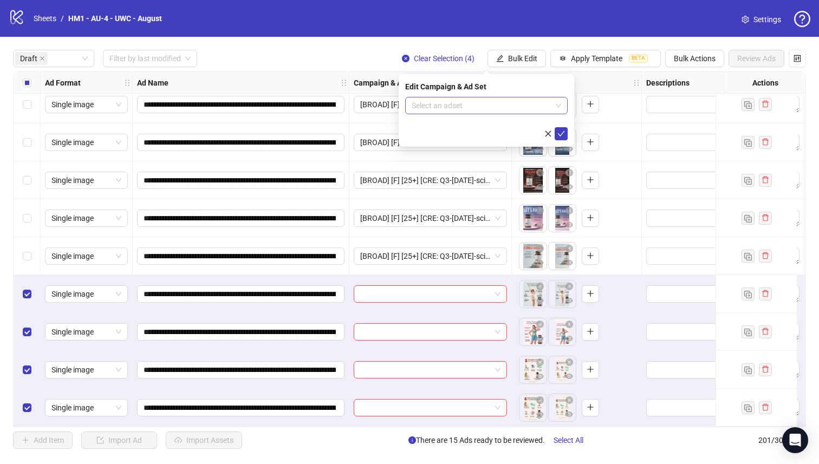
click at [521, 110] on input "search" at bounding box center [482, 105] width 140 height 16
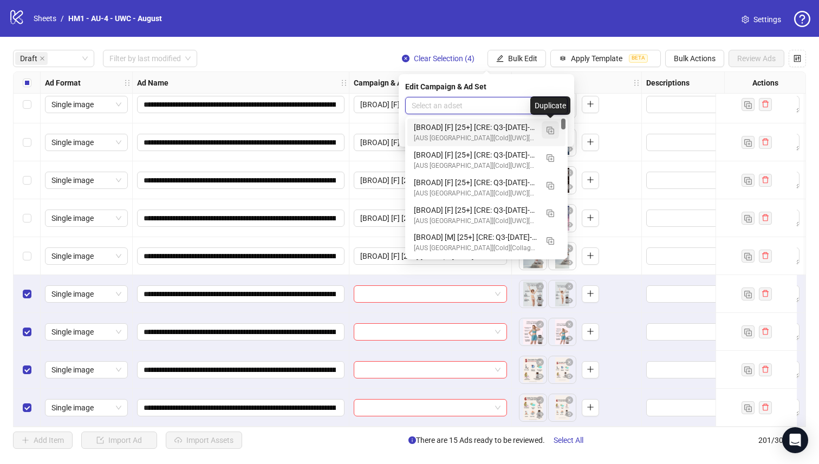
click at [553, 130] on img "button" at bounding box center [550, 131] width 8 height 8
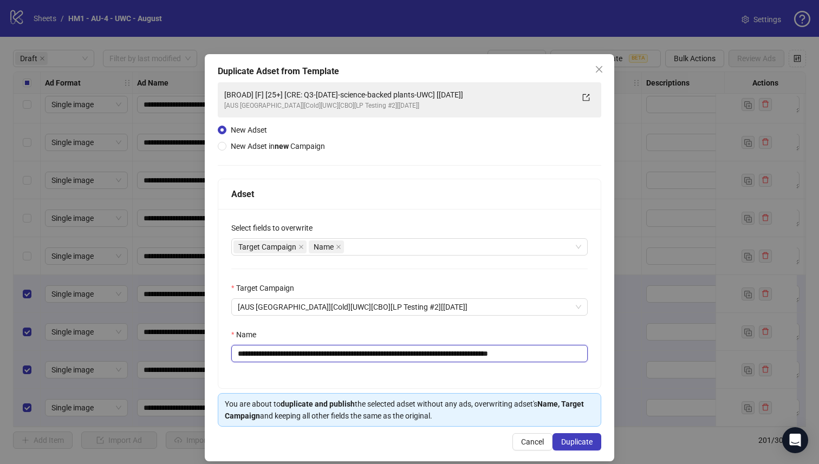
drag, startPoint x: 467, startPoint y: 356, endPoint x: 317, endPoint y: 359, distance: 150.0
click at [317, 359] on input "**********" at bounding box center [409, 353] width 356 height 17
paste input "text"
type input "**********"
click at [582, 452] on div "**********" at bounding box center [409, 257] width 409 height 407
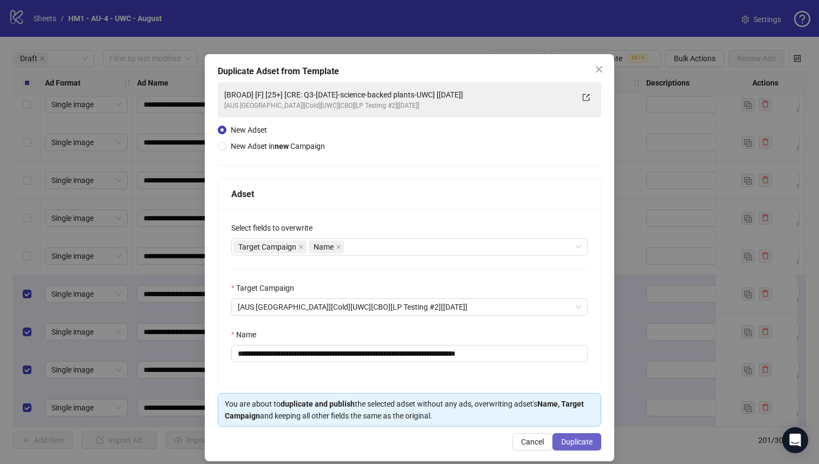
click at [582, 444] on span "Duplicate" at bounding box center [576, 442] width 31 height 9
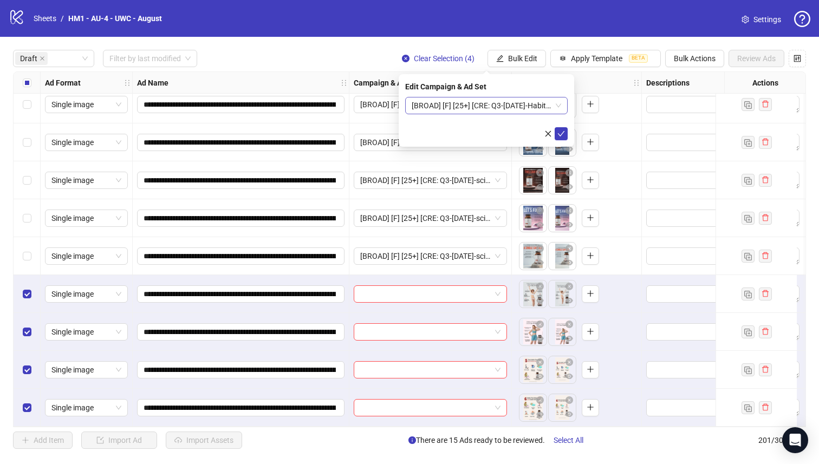
click at [488, 109] on span "[BROAD] [F] [25+] [CRE: Q3-[DATE]-Habits-of-people-UWC] [[DATE]]" at bounding box center [486, 105] width 149 height 16
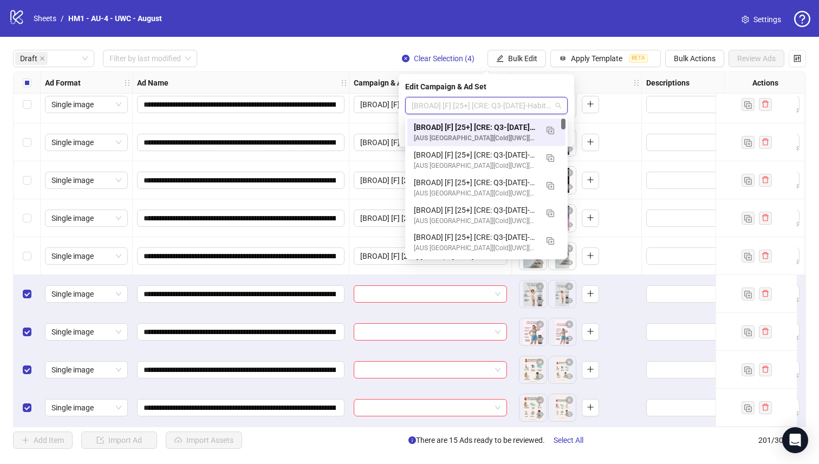
click at [495, 123] on div "[BROAD] [F] [25+] [CRE: Q3-[DATE]-Habits-of-people-UWC] [[DATE]]" at bounding box center [475, 127] width 123 height 12
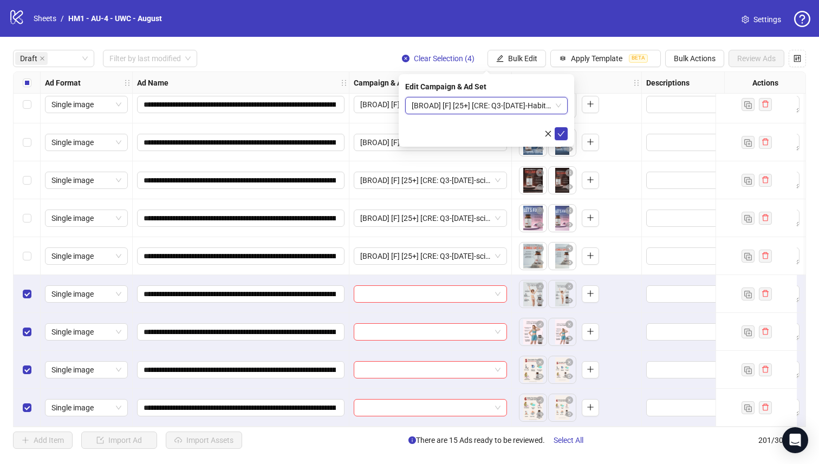
click at [554, 126] on form "[BROAD] [F] [25+] [CRE: Q3-[DATE]-Habits-of-people-UWC] [[DATE]] [BROAD] [F] [2…" at bounding box center [486, 118] width 162 height 43
click at [559, 132] on icon "check" at bounding box center [561, 134] width 8 height 8
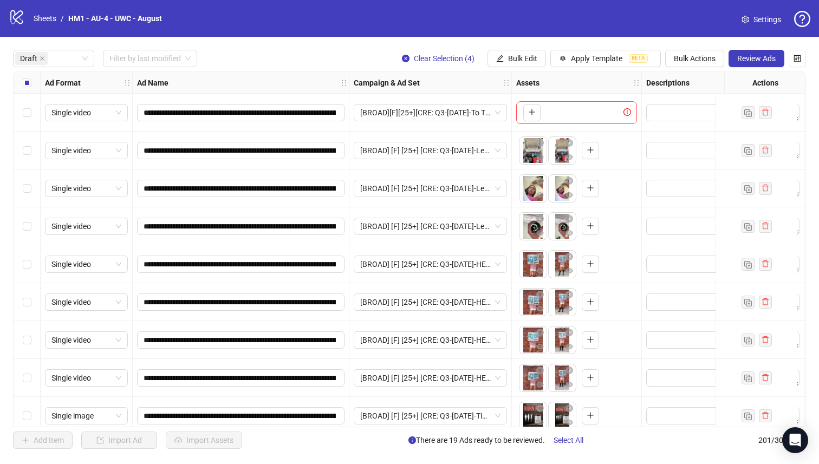
click at [25, 76] on div "Select all rows" at bounding box center [27, 83] width 27 height 22
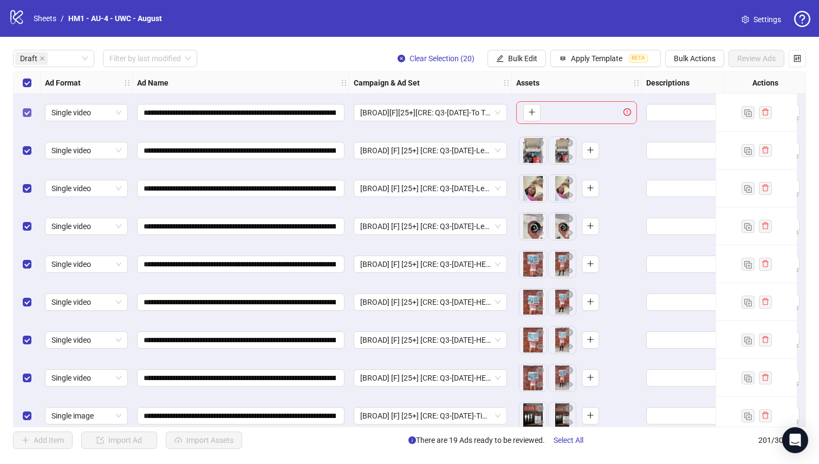
click at [29, 108] on label "Select row 1" at bounding box center [27, 113] width 9 height 12
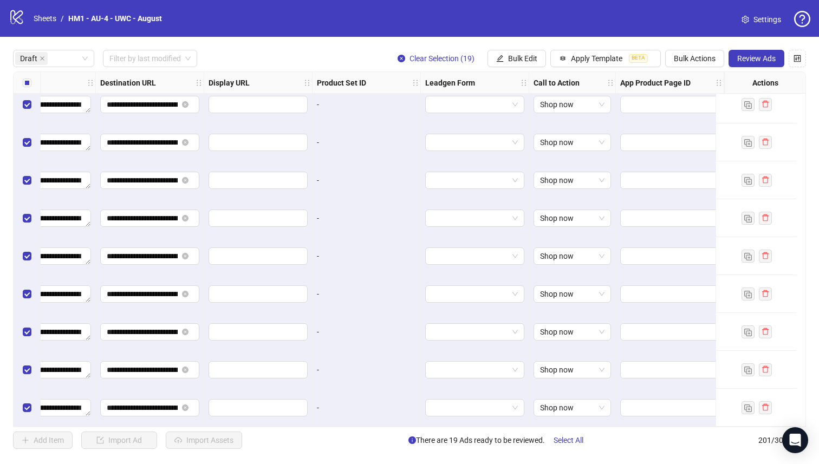
scroll to position [0, 988]
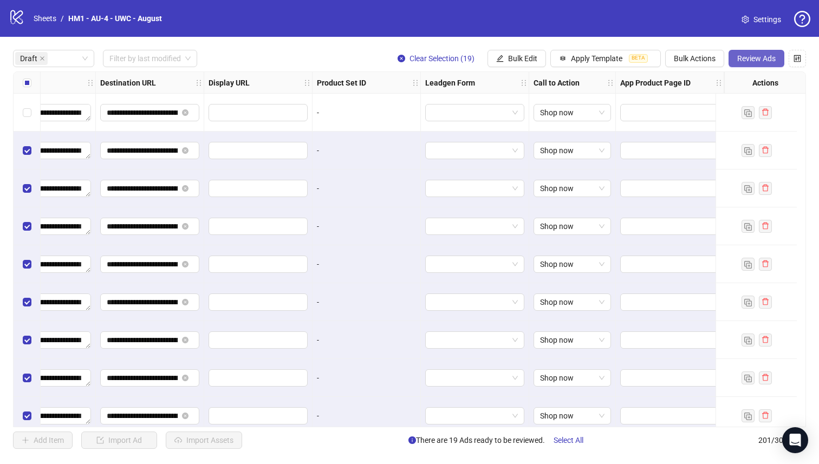
click at [758, 54] on button "Review Ads" at bounding box center [756, 58] width 56 height 17
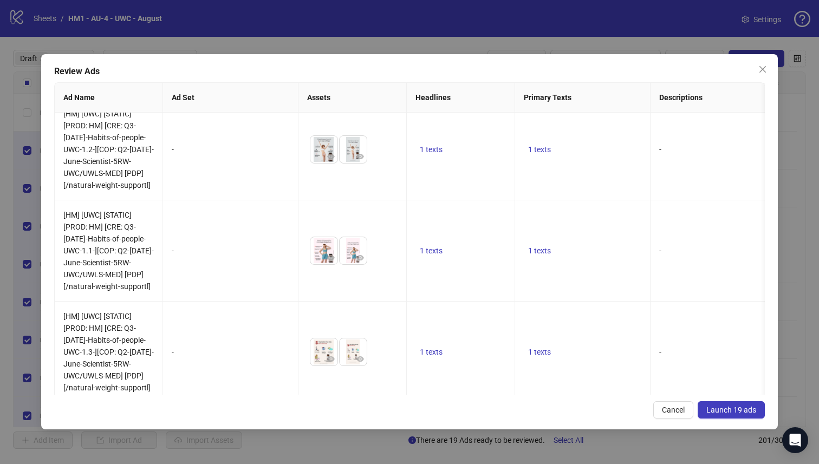
scroll to position [1687, 0]
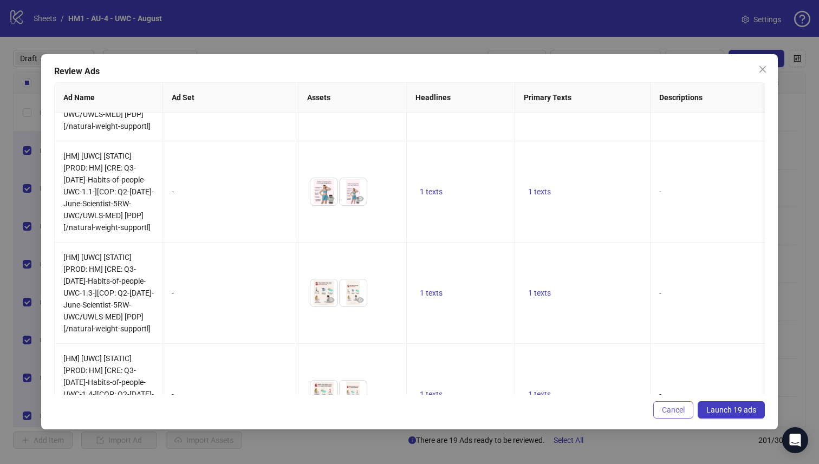
click at [658, 413] on button "Cancel" at bounding box center [673, 409] width 40 height 17
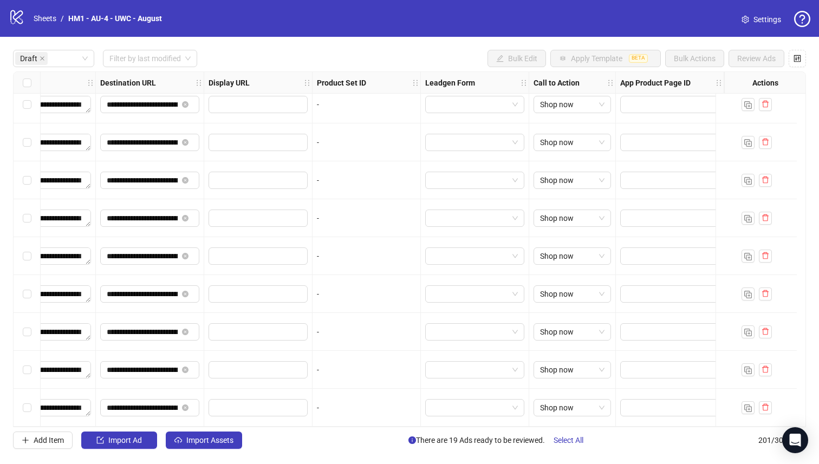
scroll to position [187, 988]
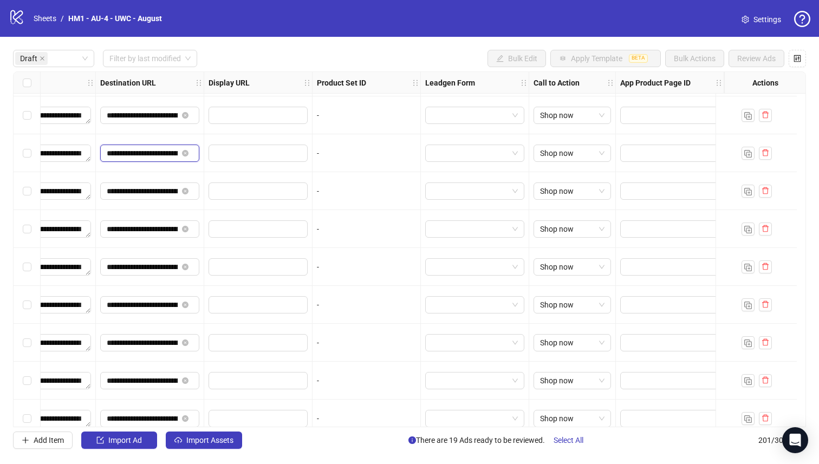
click at [152, 149] on input "**********" at bounding box center [142, 153] width 71 height 12
click at [32, 82] on div "Select all rows" at bounding box center [27, 83] width 27 height 22
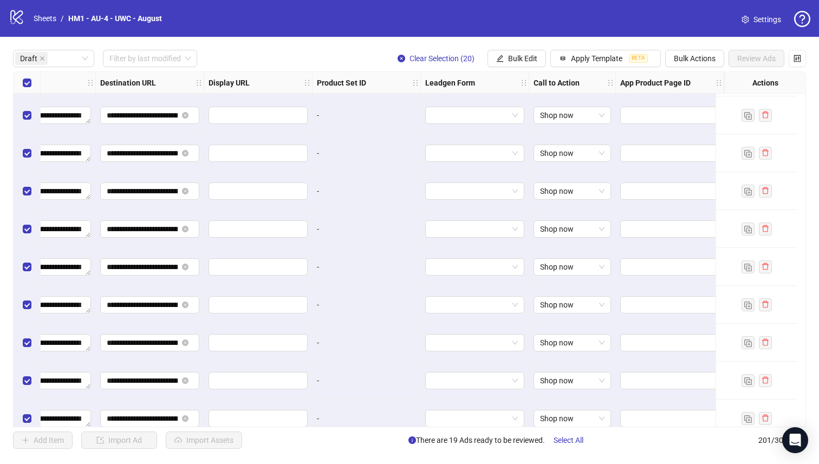
scroll to position [0, 988]
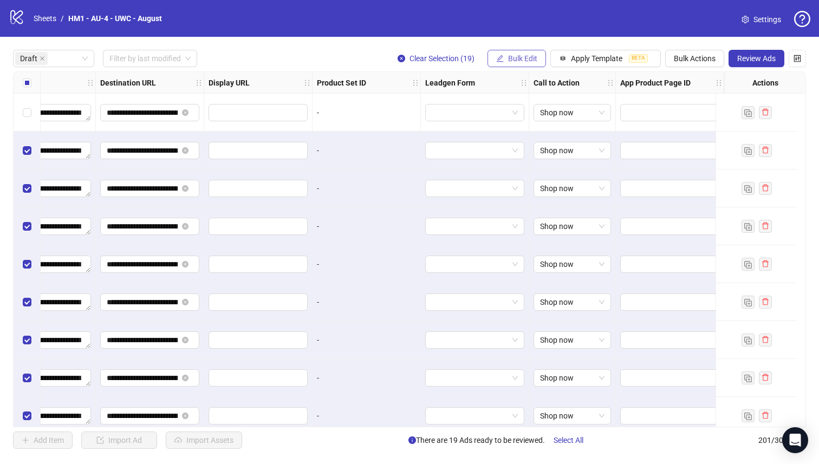
click at [524, 63] on button "Bulk Edit" at bounding box center [516, 58] width 58 height 17
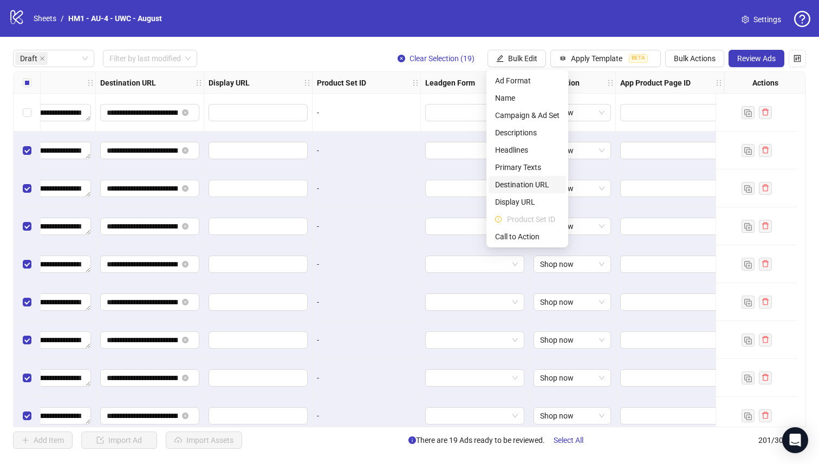
click at [550, 183] on span "Destination URL" at bounding box center [527, 185] width 64 height 12
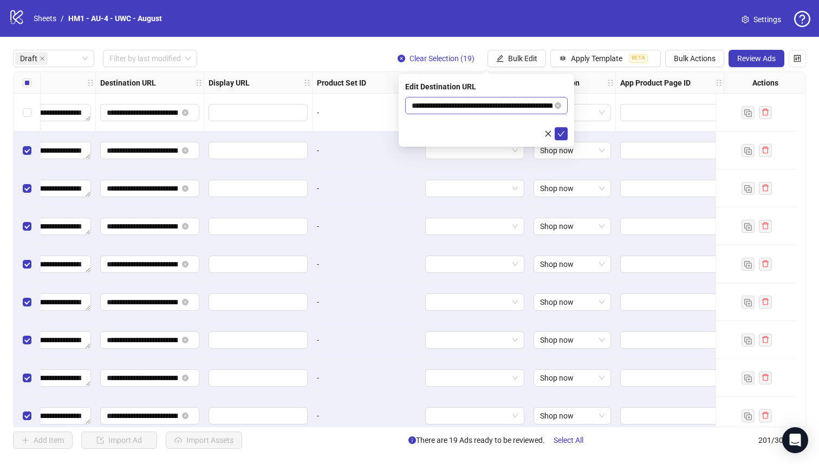
click at [526, 111] on span "**********" at bounding box center [486, 105] width 162 height 17
click at [564, 135] on icon "check" at bounding box center [561, 134] width 8 height 8
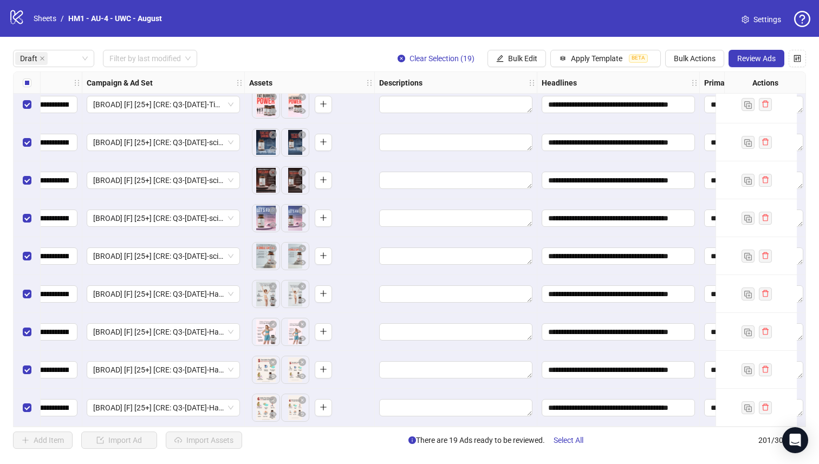
scroll to position [429, 268]
click at [607, 59] on span "Apply Template" at bounding box center [596, 58] width 51 height 9
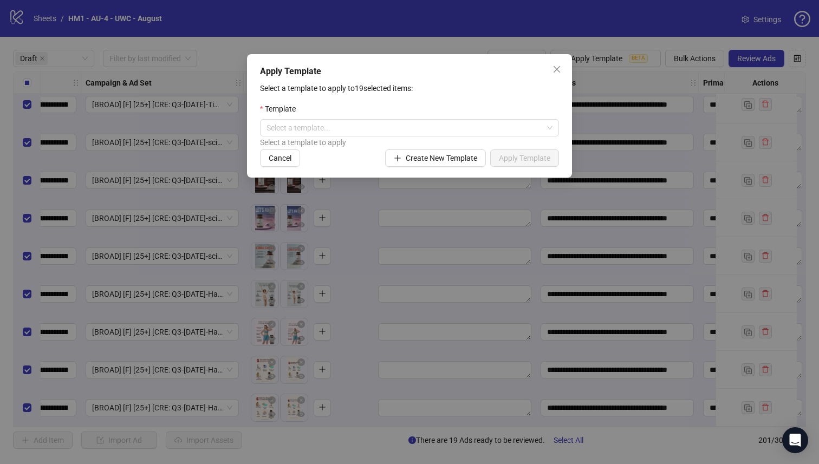
click at [605, 58] on div "Apply Template Select a template to apply to 19 selected items: Template Select…" at bounding box center [409, 232] width 819 height 464
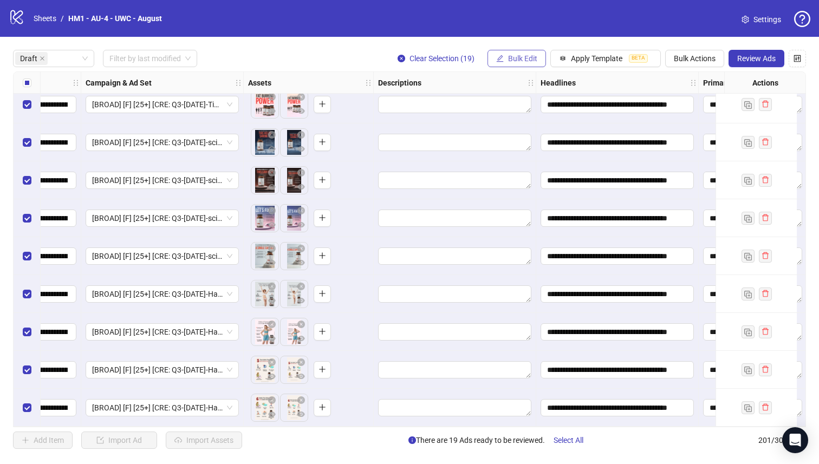
click at [504, 56] on button "Bulk Edit" at bounding box center [516, 58] width 58 height 17
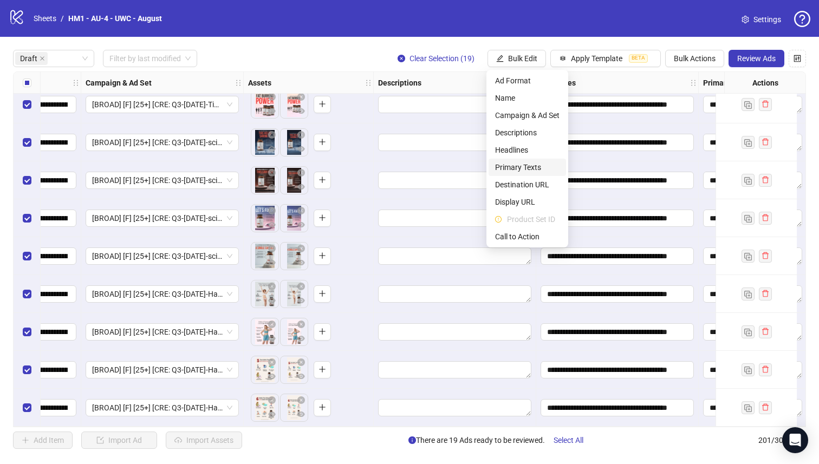
click at [525, 166] on span "Primary Texts" at bounding box center [527, 167] width 64 height 12
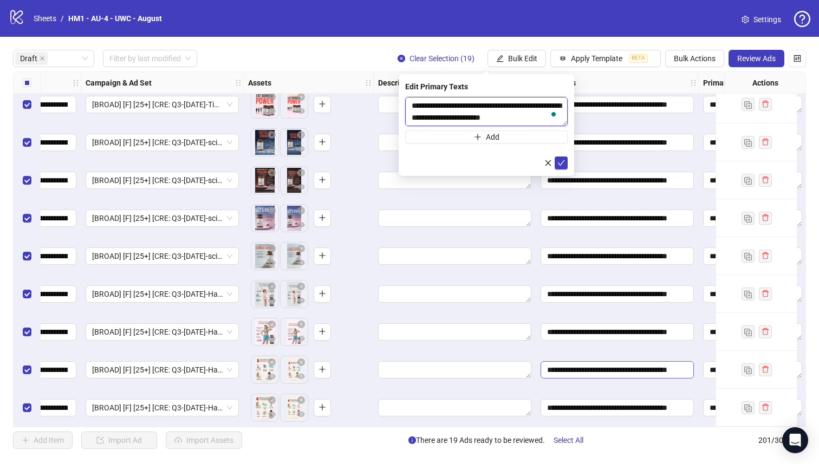
drag, startPoint x: 564, startPoint y: 126, endPoint x: 563, endPoint y: 367, distance: 241.6
click at [563, 367] on body "**********" at bounding box center [409, 232] width 819 height 464
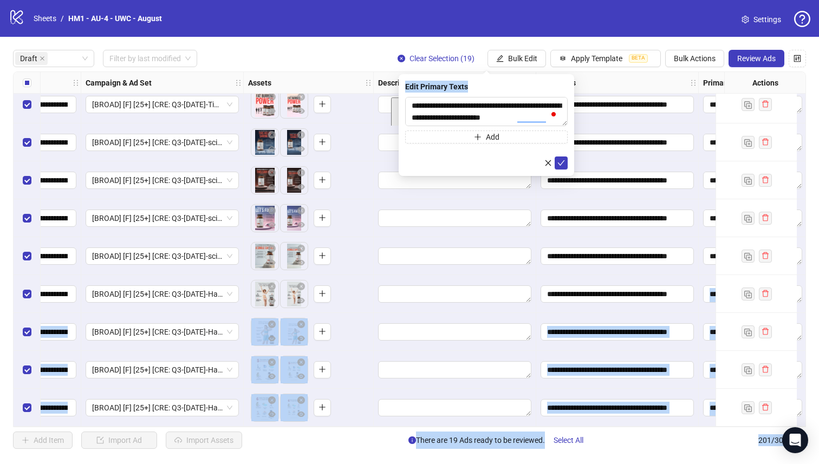
drag, startPoint x: 566, startPoint y: 126, endPoint x: 555, endPoint y: 299, distance: 173.7
click at [555, 299] on body "**********" at bounding box center [409, 232] width 819 height 464
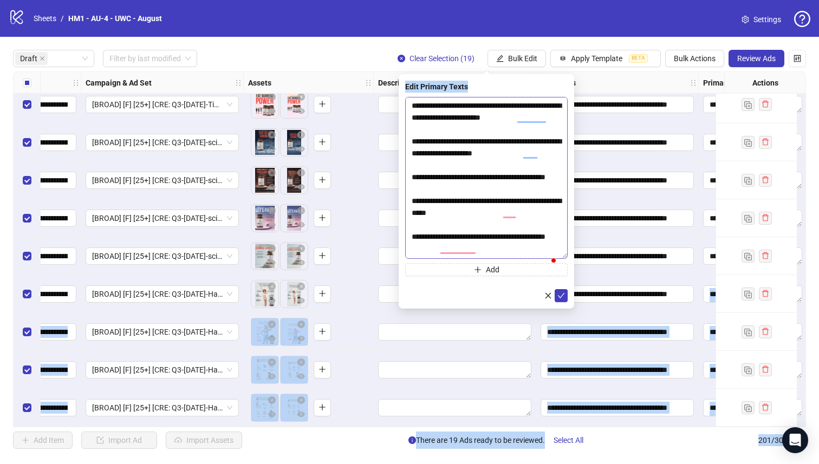
drag, startPoint x: 566, startPoint y: 123, endPoint x: 529, endPoint y: 401, distance: 279.8
click at [529, 259] on textarea "**********" at bounding box center [486, 178] width 162 height 162
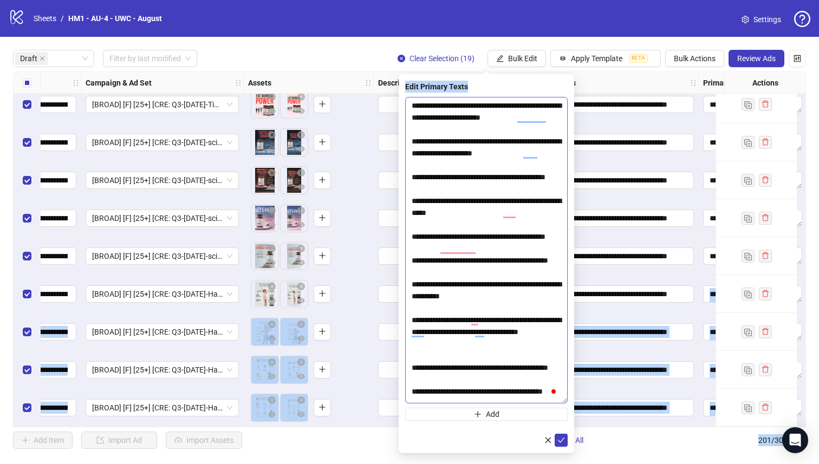
scroll to position [68, 0]
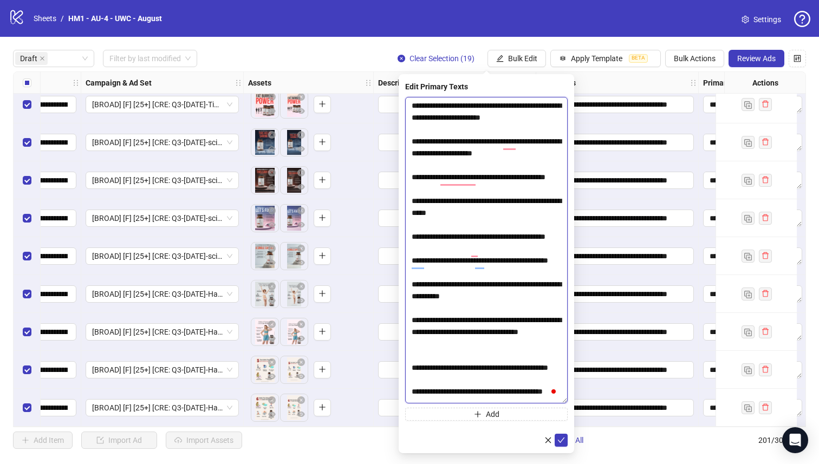
click at [492, 343] on textarea "**********" at bounding box center [486, 250] width 162 height 307
click at [422, 393] on textarea "**********" at bounding box center [486, 250] width 162 height 307
paste textarea "*****"
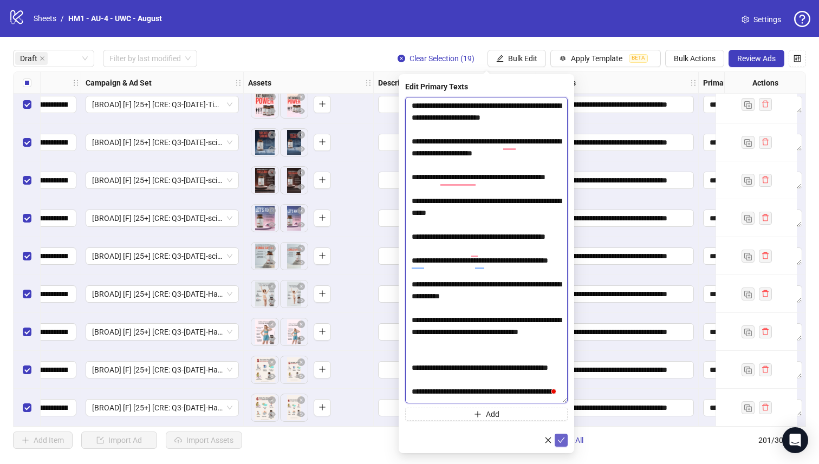
type textarea "**********"
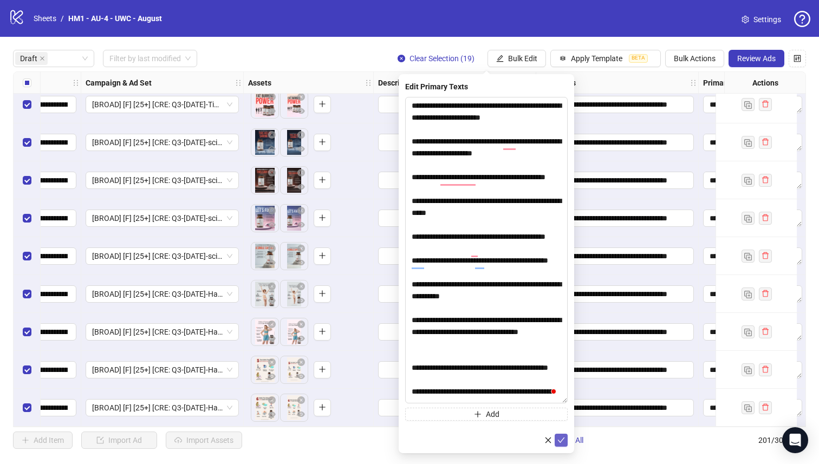
click at [563, 440] on icon "check" at bounding box center [561, 441] width 8 height 8
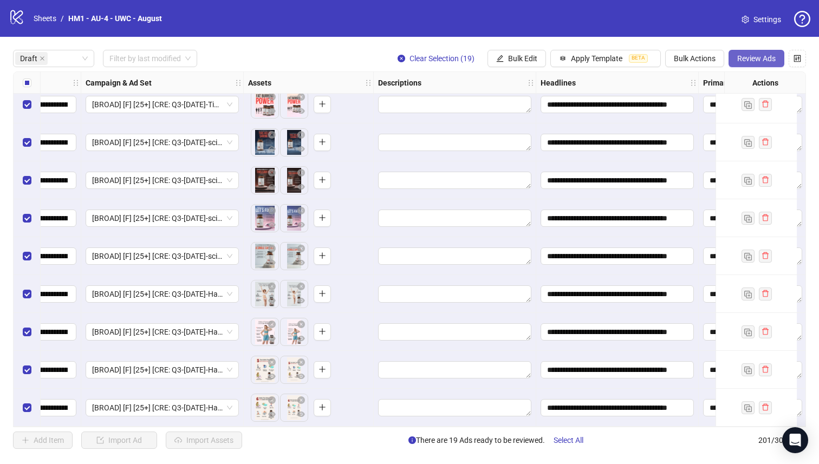
click at [767, 60] on span "Review Ads" at bounding box center [756, 58] width 38 height 9
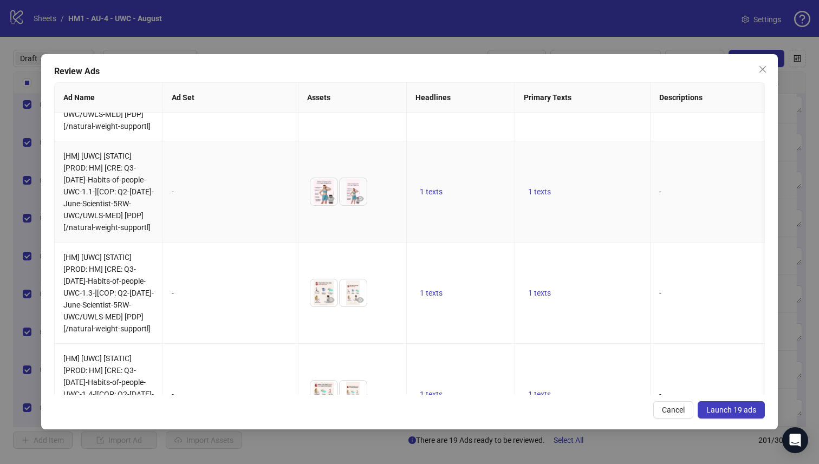
scroll to position [1868, 0]
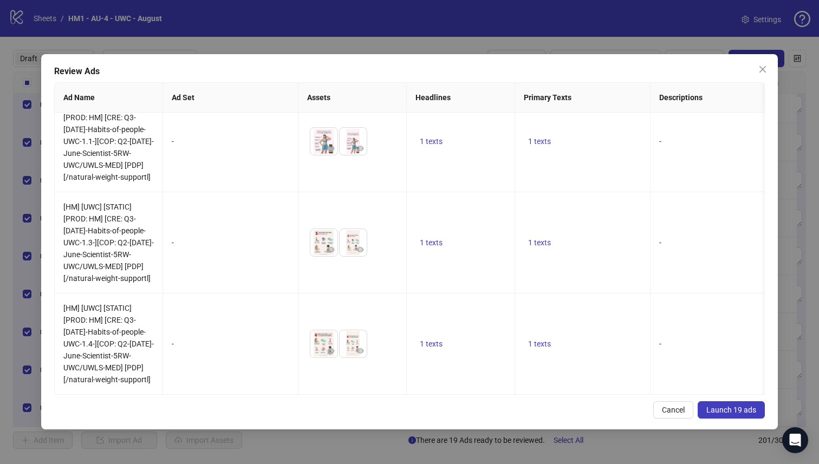
click at [743, 402] on button "Launch 19 ads" at bounding box center [731, 409] width 67 height 17
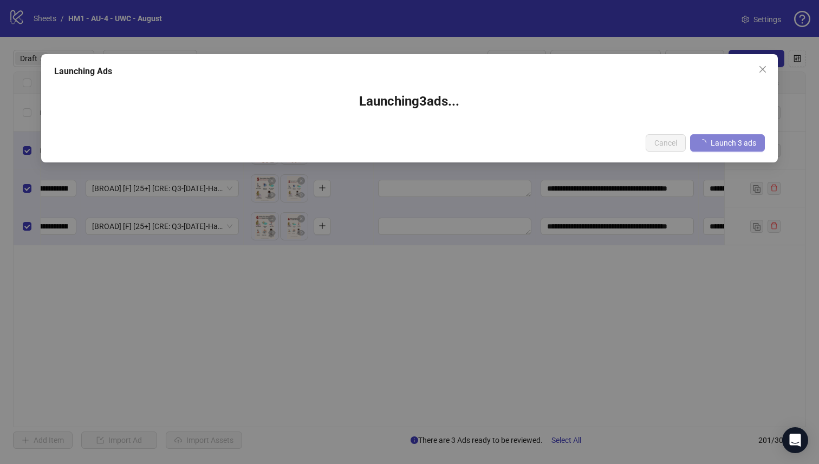
scroll to position [0, 268]
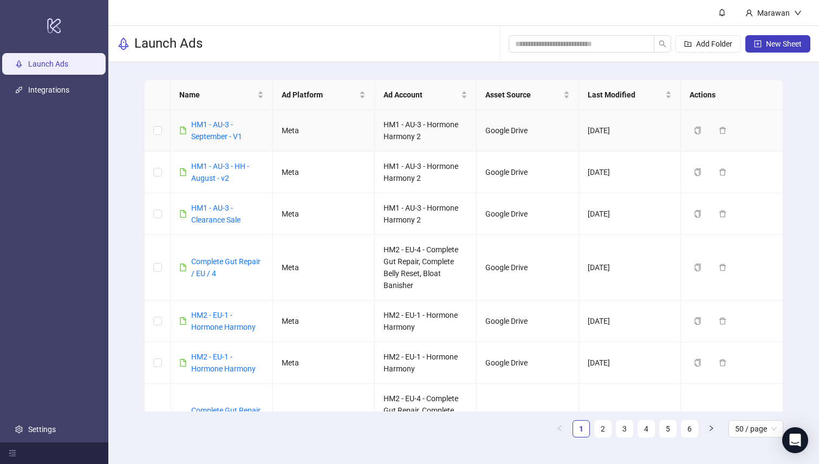
click at [224, 131] on div "HM1 - AU-3 - September - V1" at bounding box center [227, 131] width 72 height 24
click at [218, 126] on link "HM1 - AU-3 - September - V1" at bounding box center [216, 130] width 51 height 21
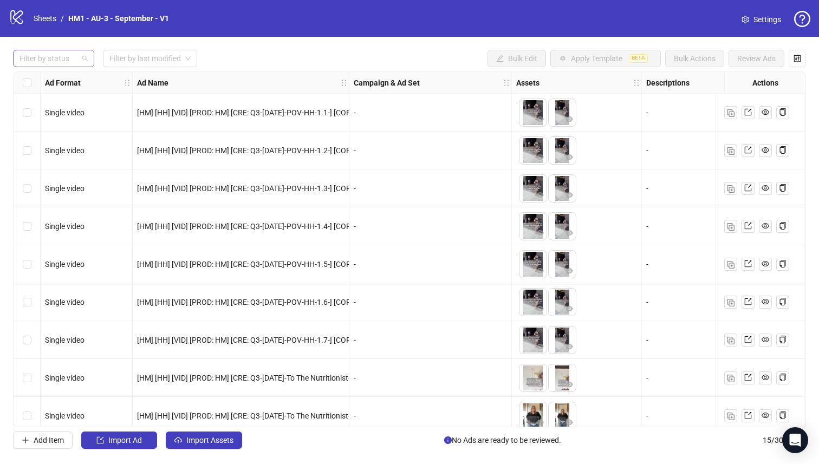
click at [79, 58] on div at bounding box center [48, 58] width 66 height 15
click at [70, 76] on div "Draft" at bounding box center [54, 81] width 64 height 12
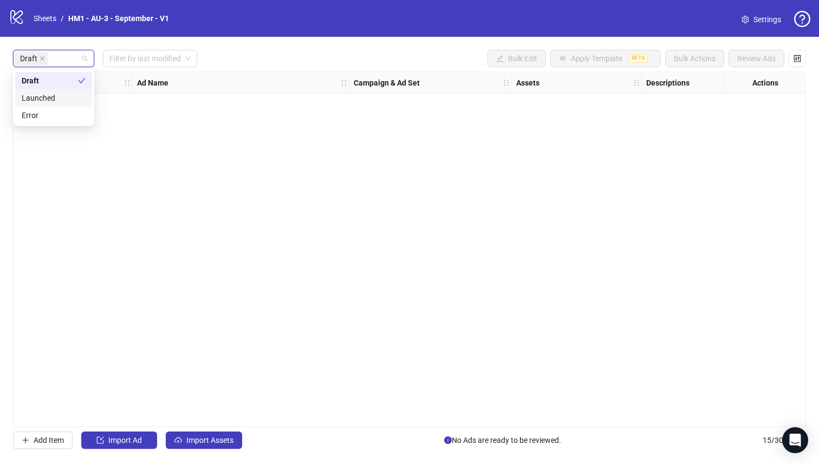
click at [67, 97] on div "Launched" at bounding box center [54, 98] width 64 height 12
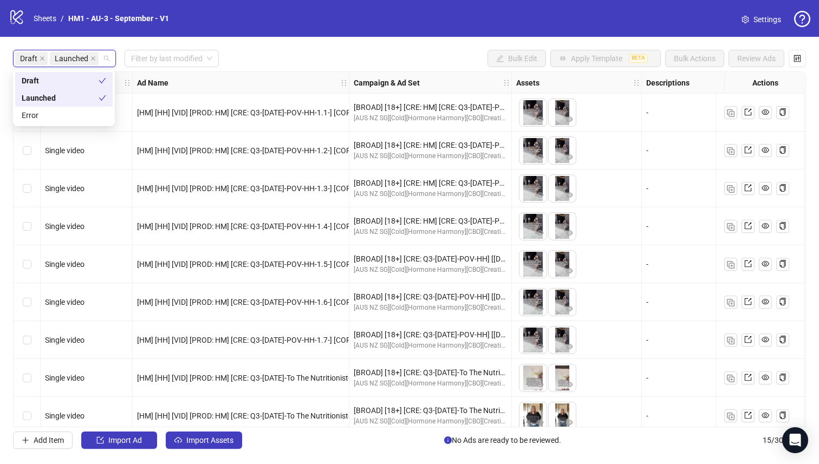
click at [81, 82] on div "Draft" at bounding box center [60, 81] width 77 height 12
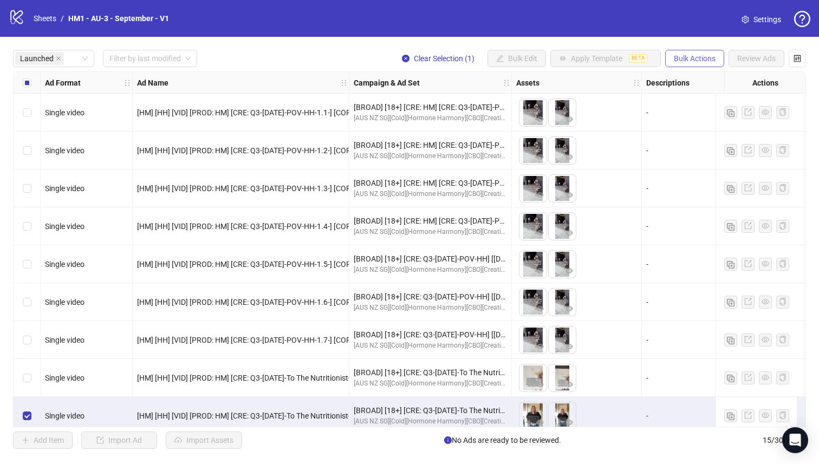
click at [700, 62] on span "Bulk Actions" at bounding box center [695, 58] width 42 height 9
click at [707, 97] on span "Duplicate" at bounding box center [710, 98] width 74 height 12
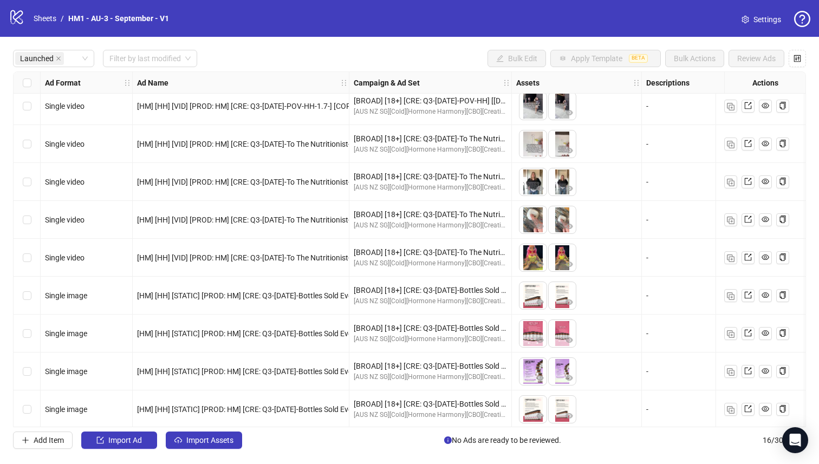
scroll to position [240, 0]
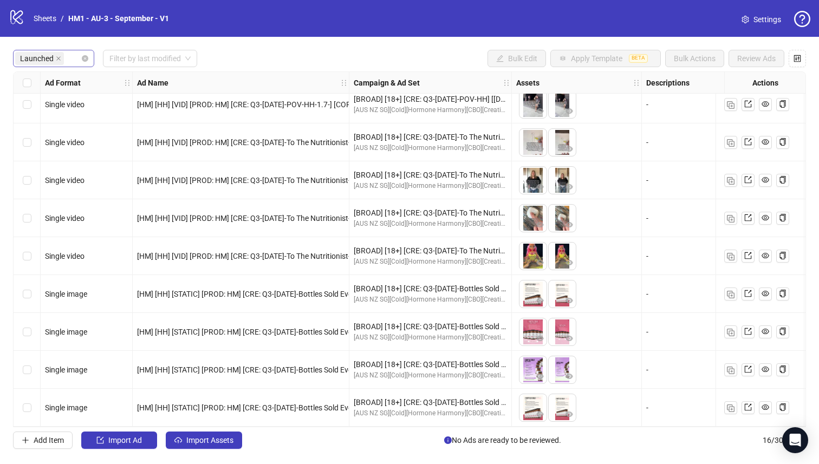
click at [52, 56] on span "Launched" at bounding box center [37, 59] width 34 height 12
click at [58, 57] on icon "close" at bounding box center [58, 58] width 5 height 5
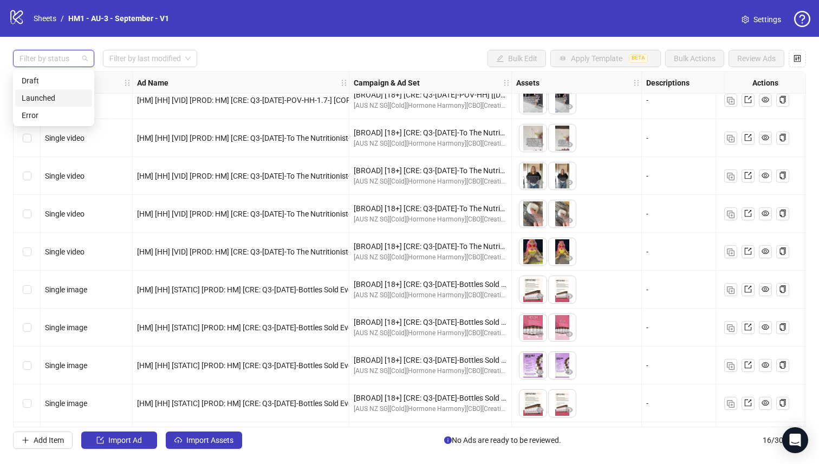
click at [58, 57] on div at bounding box center [48, 58] width 66 height 15
click at [53, 60] on div at bounding box center [48, 58] width 66 height 15
click at [53, 75] on div "Draft" at bounding box center [54, 81] width 64 height 12
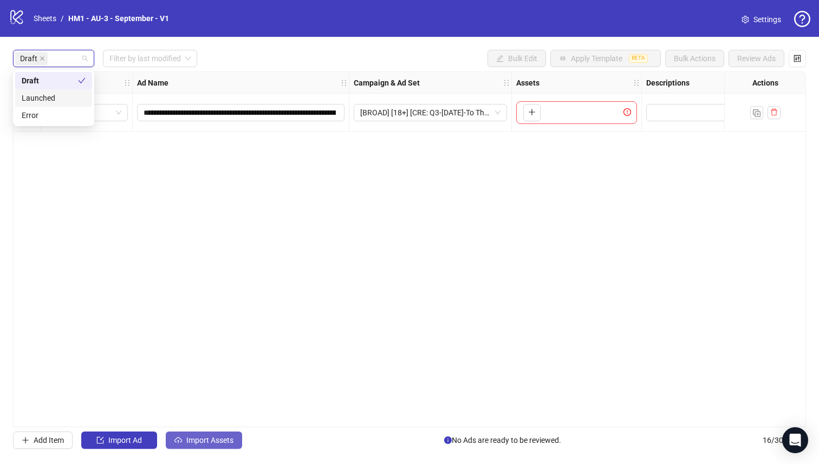
click at [184, 440] on button "Import Assets" at bounding box center [204, 440] width 76 height 17
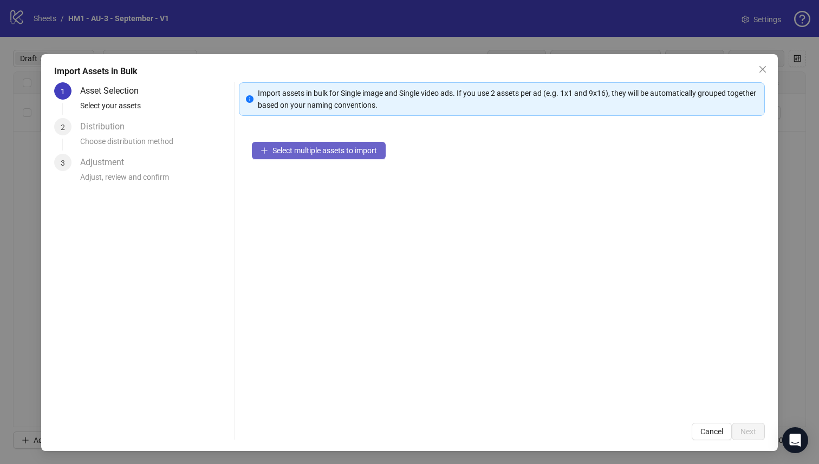
click at [330, 147] on span "Select multiple assets to import" at bounding box center [324, 150] width 105 height 9
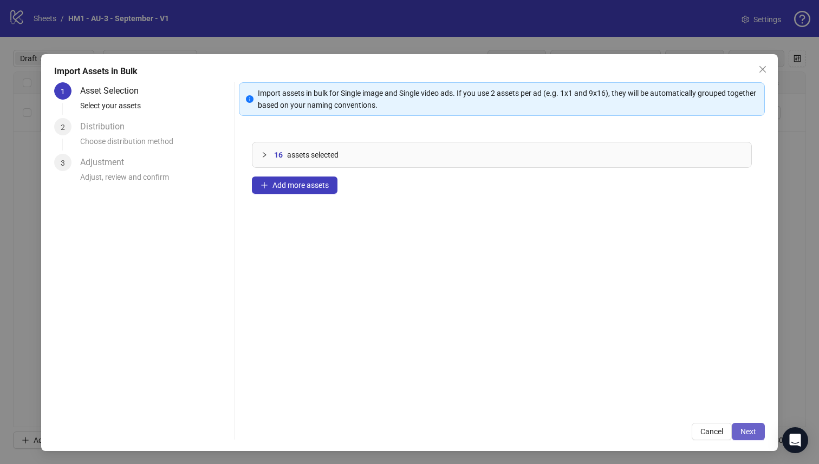
click at [741, 429] on span "Next" at bounding box center [748, 431] width 16 height 9
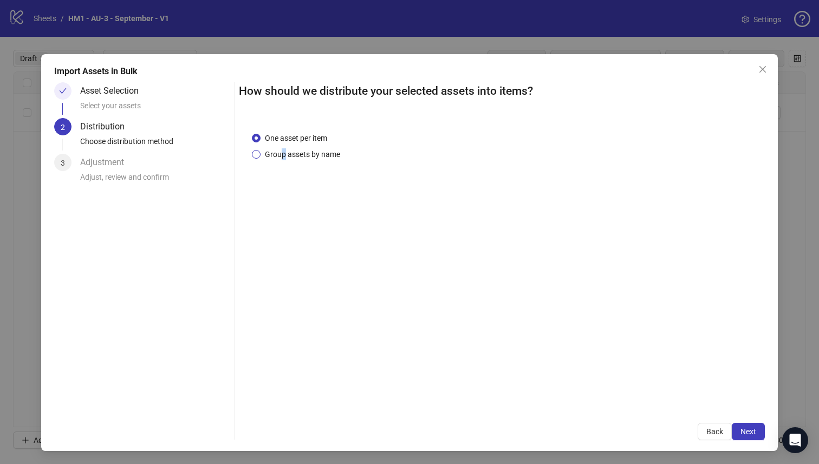
click at [283, 160] on span "Group assets by name" at bounding box center [303, 154] width 84 height 12
click at [327, 156] on span "Group assets by name" at bounding box center [303, 154] width 84 height 12
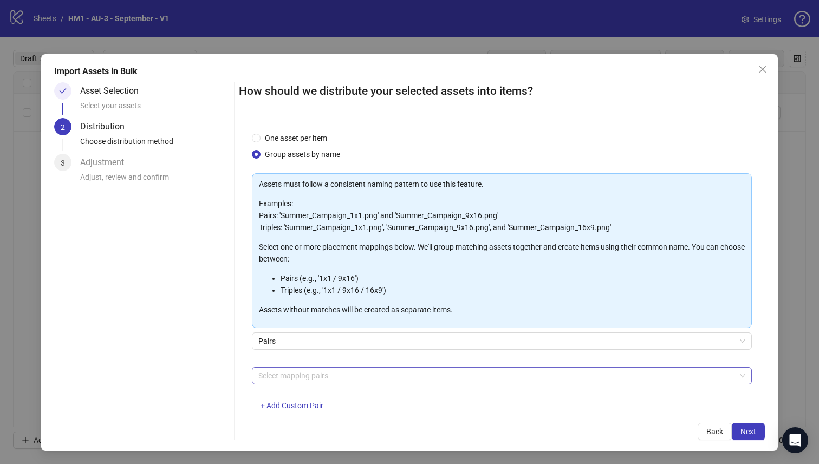
click at [332, 370] on div at bounding box center [496, 375] width 485 height 15
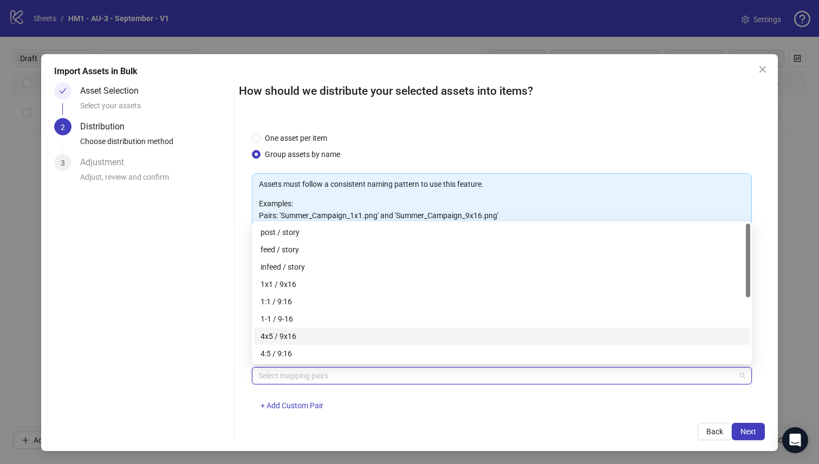
click at [337, 332] on div "4x5 / 9x16" at bounding box center [502, 336] width 483 height 12
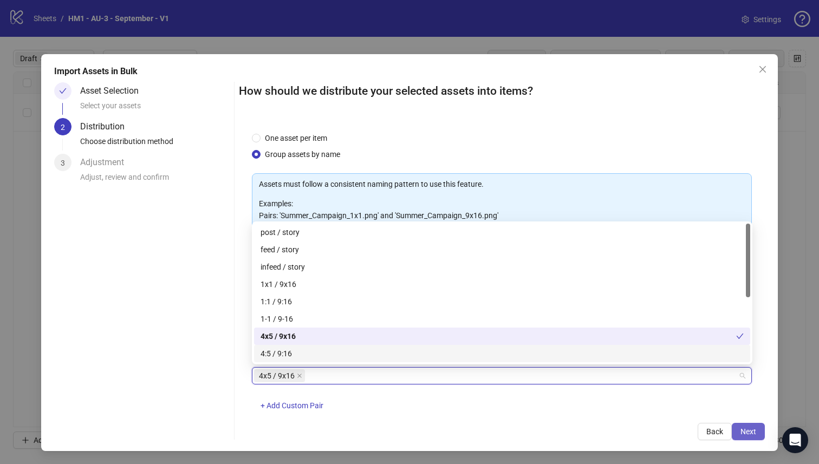
click at [752, 437] on button "Next" at bounding box center [748, 431] width 33 height 17
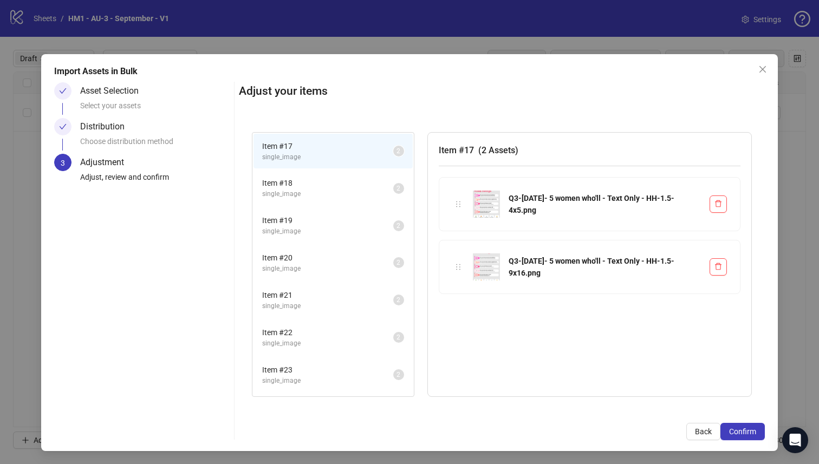
click at [752, 437] on button "Confirm" at bounding box center [742, 431] width 44 height 17
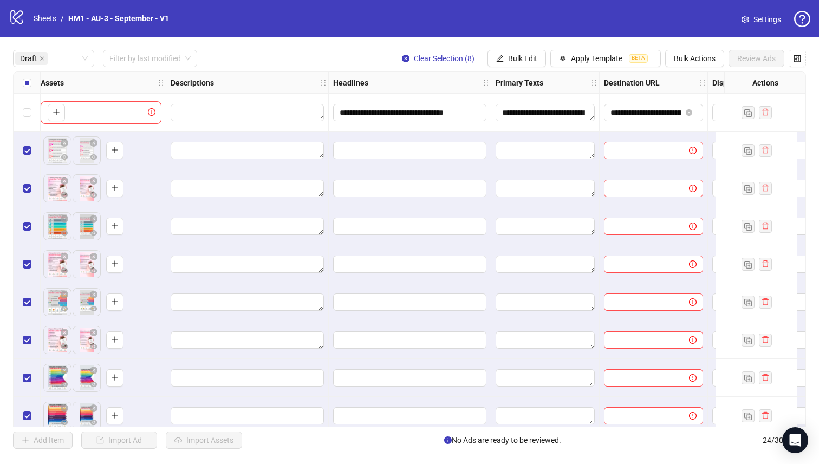
scroll to position [0, 477]
click at [608, 66] on button "Apply Template BETA" at bounding box center [605, 58] width 110 height 17
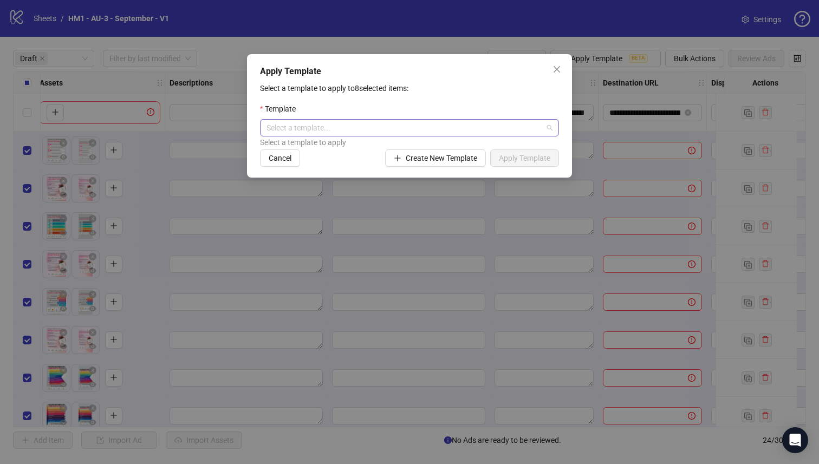
click at [489, 134] on input "search" at bounding box center [404, 128] width 276 height 16
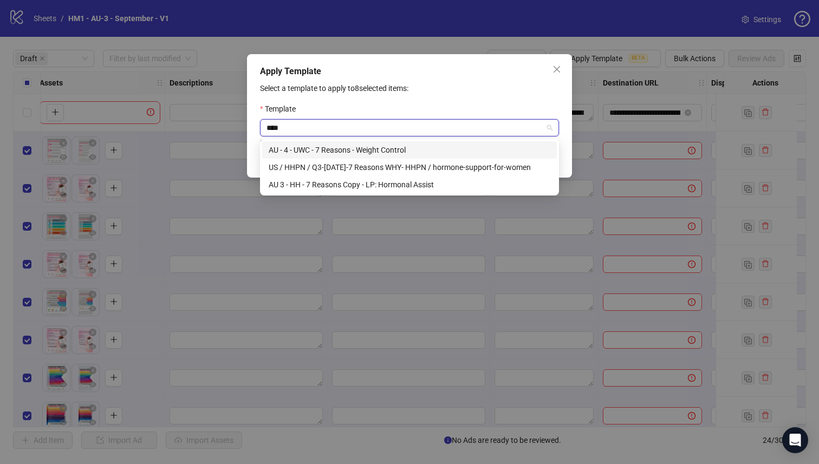
type input "*****"
click at [444, 183] on div "AU 3 - HH - 7 Reasons Copy - LP: Hormonal Assist" at bounding box center [410, 185] width 282 height 12
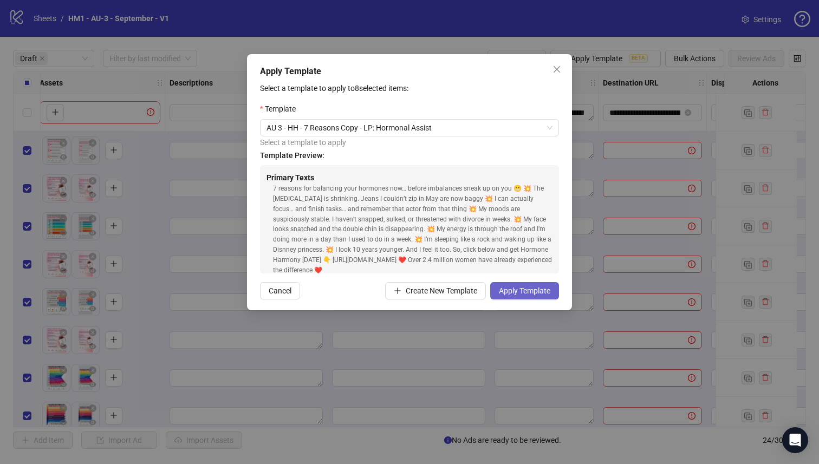
click at [531, 286] on button "Apply Template" at bounding box center [524, 290] width 69 height 17
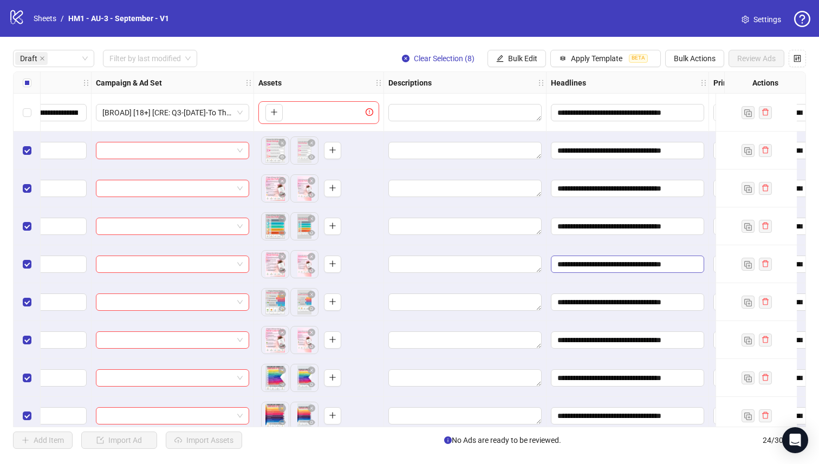
scroll to position [0, 0]
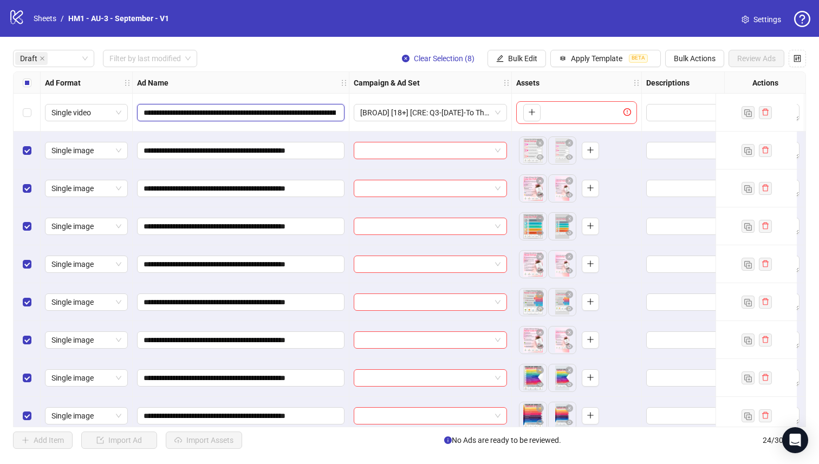
click at [251, 110] on input "**********" at bounding box center [240, 113] width 192 height 12
drag, startPoint x: 251, startPoint y: 109, endPoint x: 204, endPoint y: 108, distance: 47.1
click at [204, 108] on input "**********" at bounding box center [240, 113] width 192 height 12
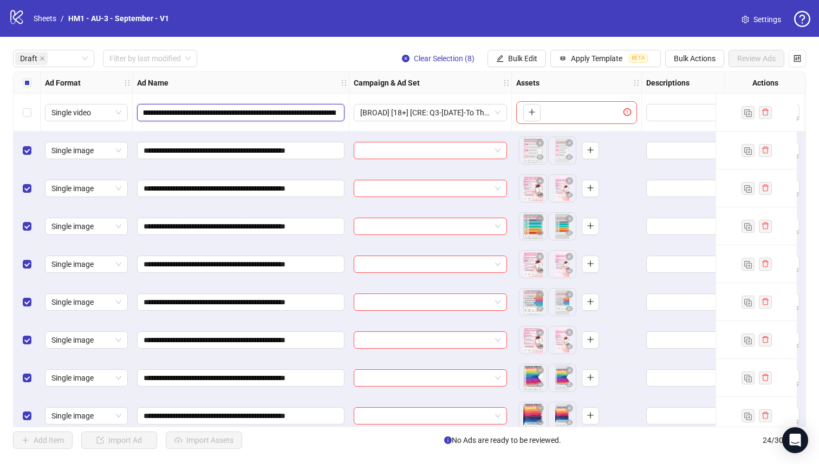
scroll to position [0, 377]
drag, startPoint x: 203, startPoint y: 115, endPoint x: 389, endPoint y: 126, distance: 186.6
click at [389, 72] on div "**********" at bounding box center [748, 72] width 1468 height 0
click at [512, 60] on span "Bulk Edit" at bounding box center [522, 58] width 29 height 9
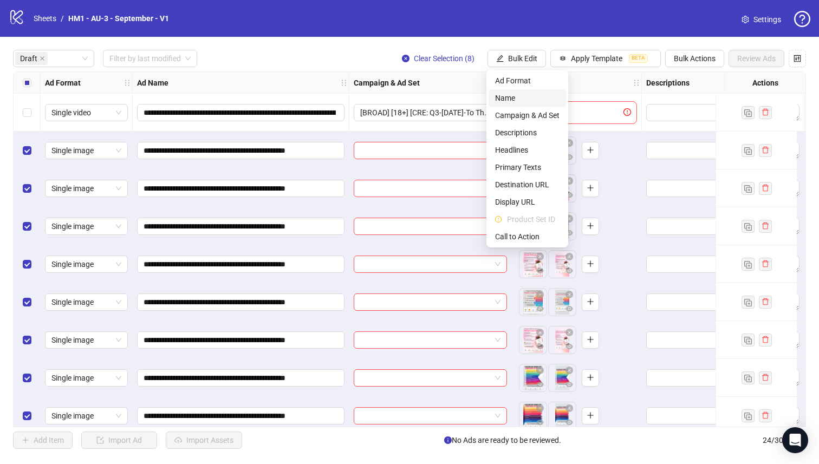
click at [519, 97] on span "Name" at bounding box center [527, 98] width 64 height 12
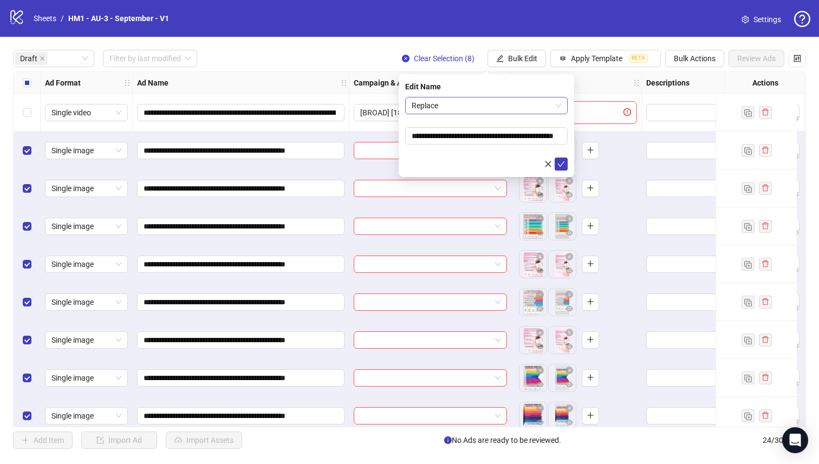
click at [496, 101] on span "Replace" at bounding box center [486, 105] width 149 height 16
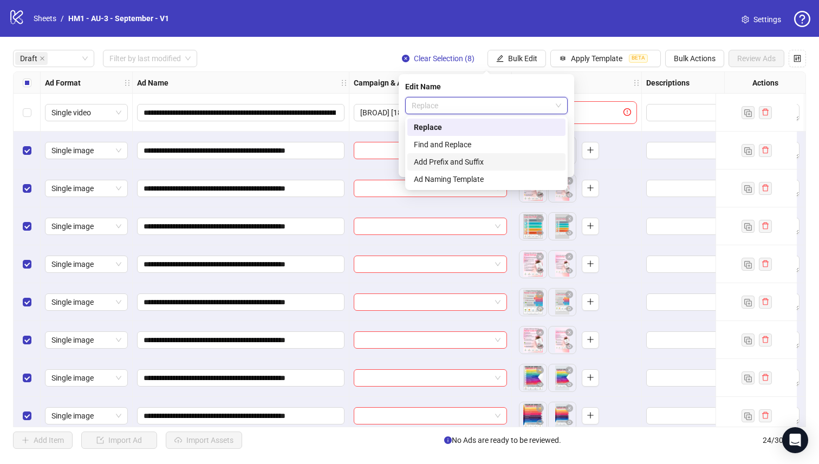
click at [495, 165] on div "Add Prefix and Suffix" at bounding box center [486, 162] width 145 height 12
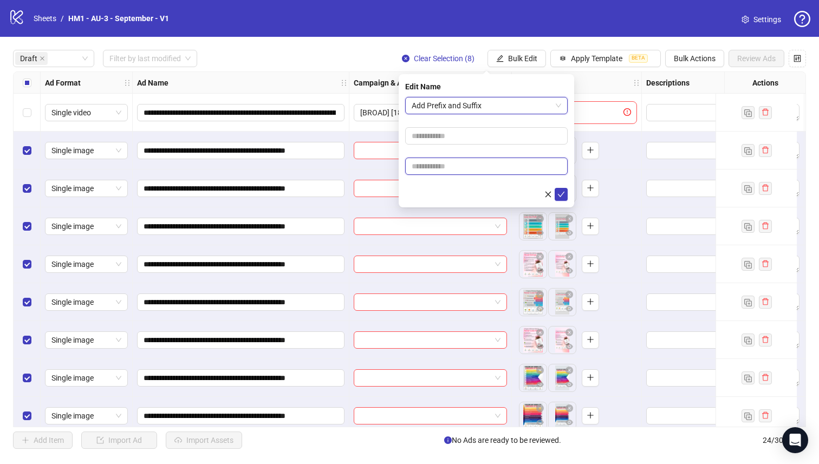
click at [495, 173] on input "text" at bounding box center [486, 166] width 162 height 17
paste input "**********"
type input "**********"
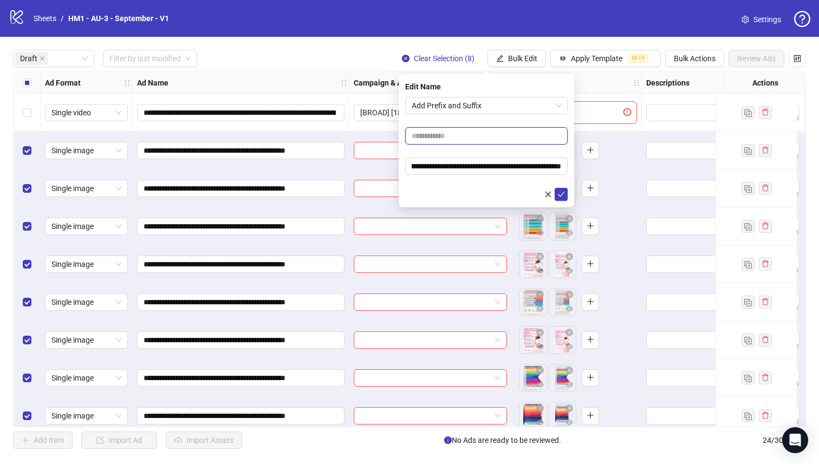
scroll to position [0, 0]
click at [495, 139] on input "text" at bounding box center [486, 135] width 162 height 17
type input "**********"
click at [559, 193] on icon "check" at bounding box center [561, 195] width 8 height 8
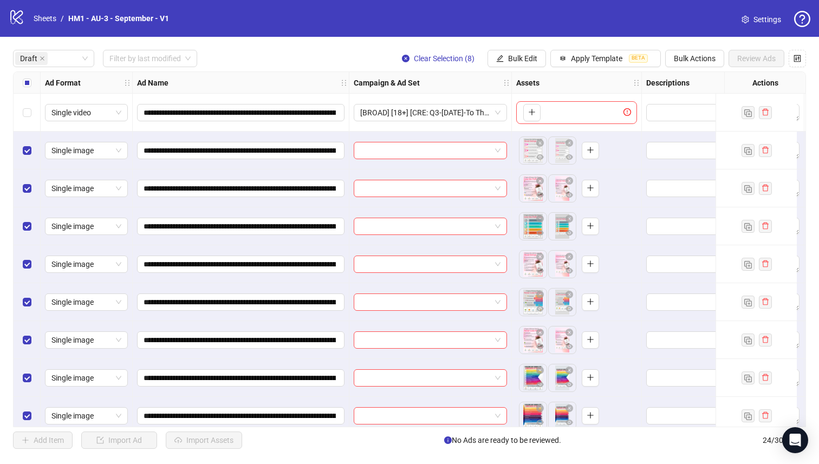
scroll to position [12, 0]
